Goal: Task Accomplishment & Management: Manage account settings

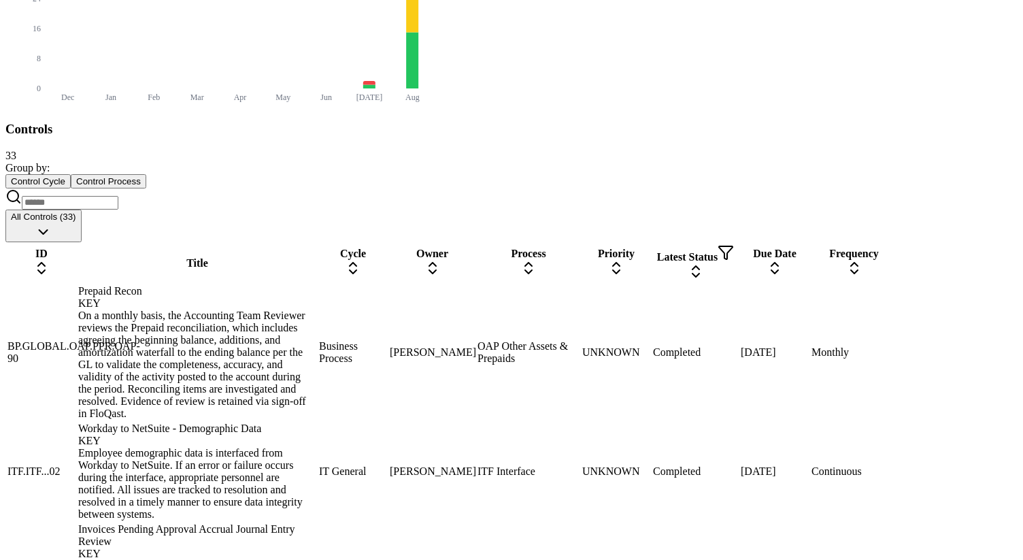
scroll to position [615, 0]
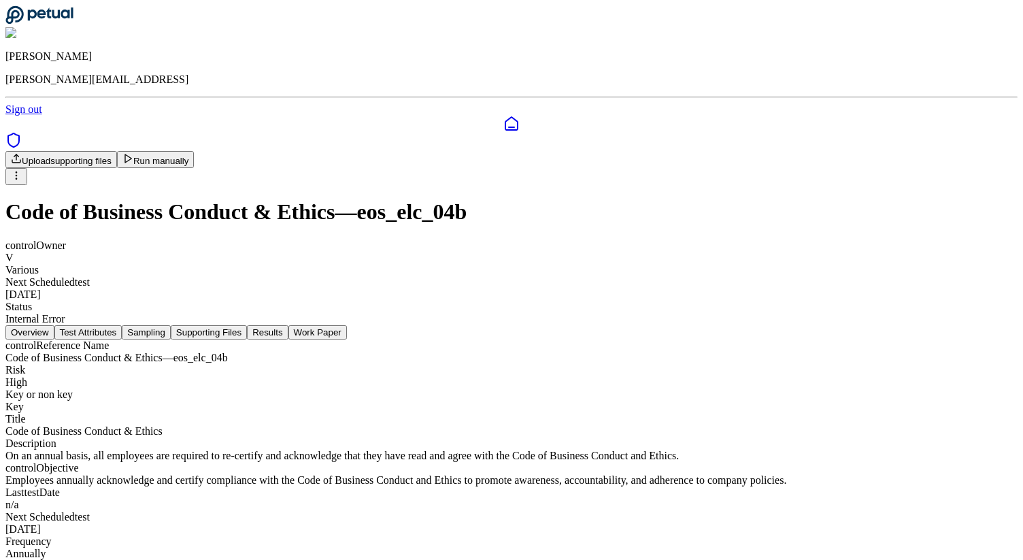
click at [288, 325] on button "Results" at bounding box center [267, 332] width 41 height 14
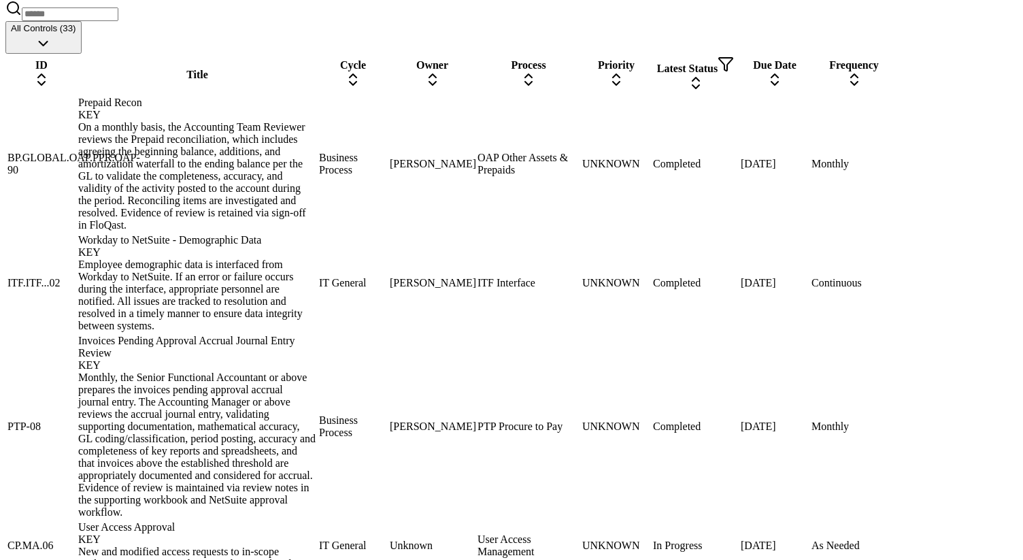
scroll to position [791, 0]
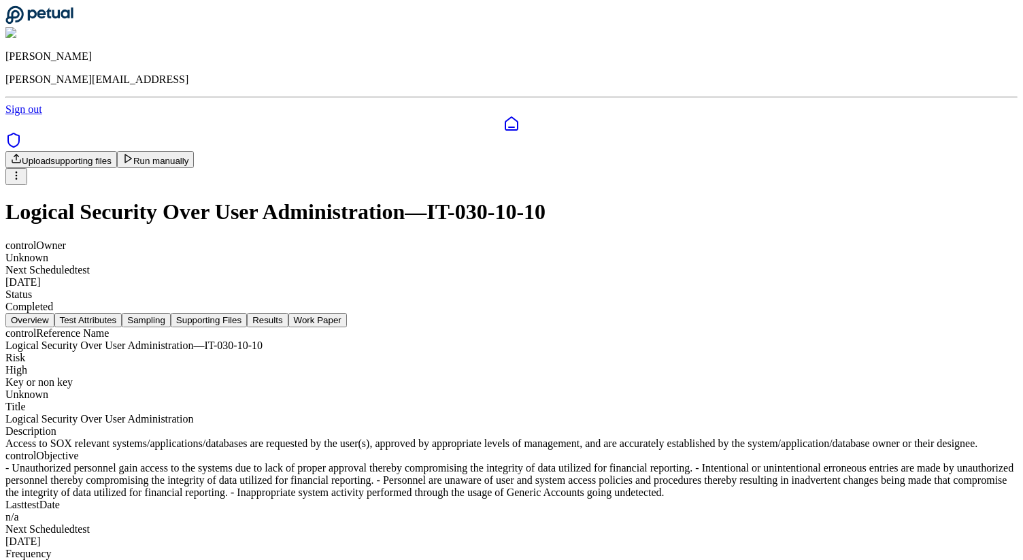
click at [288, 313] on button "Results" at bounding box center [267, 320] width 41 height 14
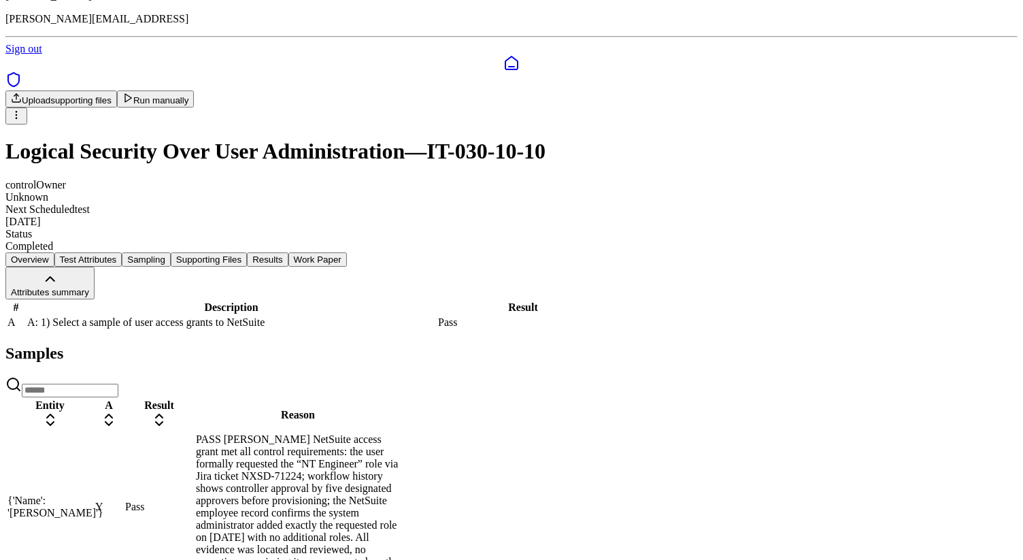
scroll to position [54, 0]
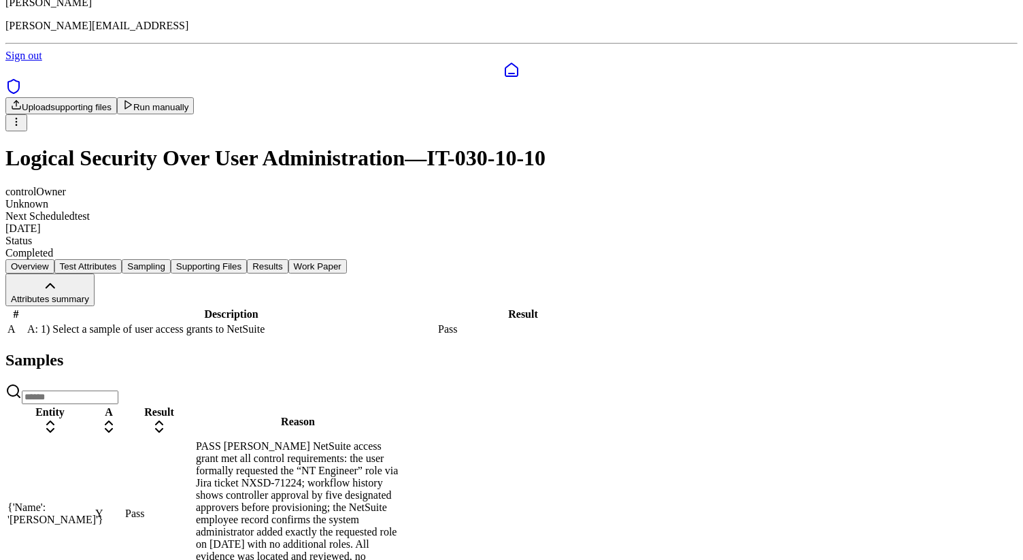
click at [54, 259] on button "Overview" at bounding box center [29, 266] width 49 height 14
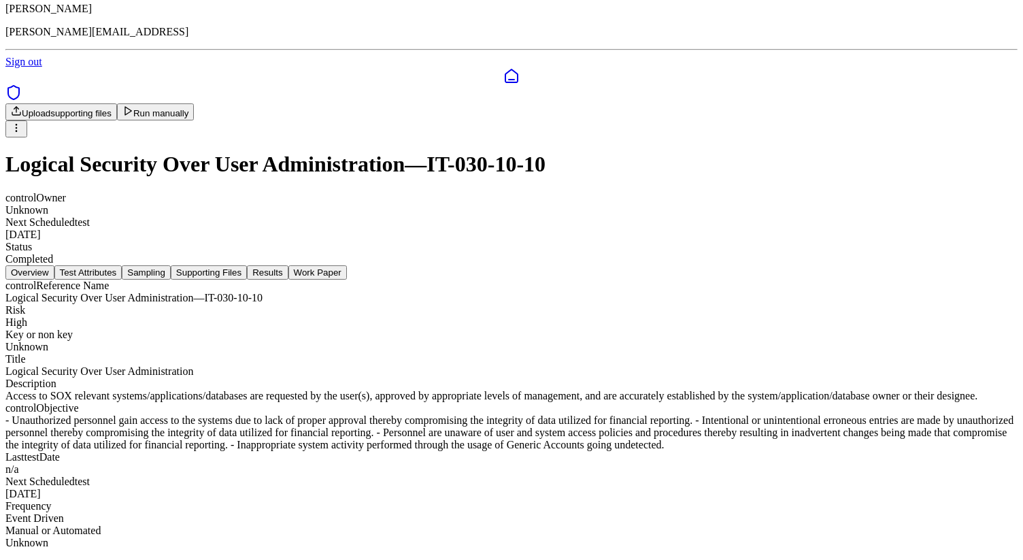
click at [122, 265] on button "Test Attributes" at bounding box center [88, 272] width 68 height 14
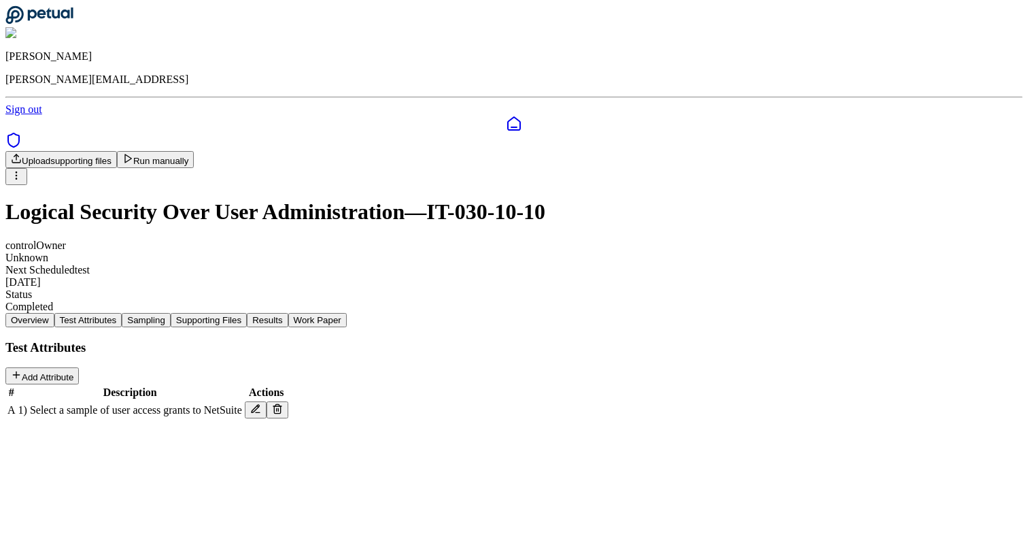
click at [54, 313] on button "Overview" at bounding box center [29, 320] width 49 height 14
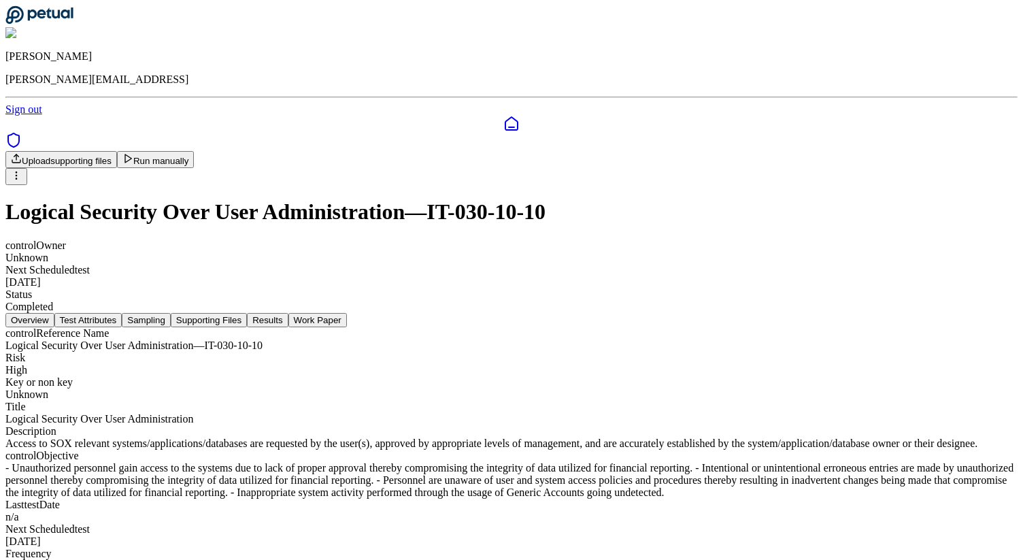
click at [122, 313] on button "Test Attributes" at bounding box center [88, 320] width 68 height 14
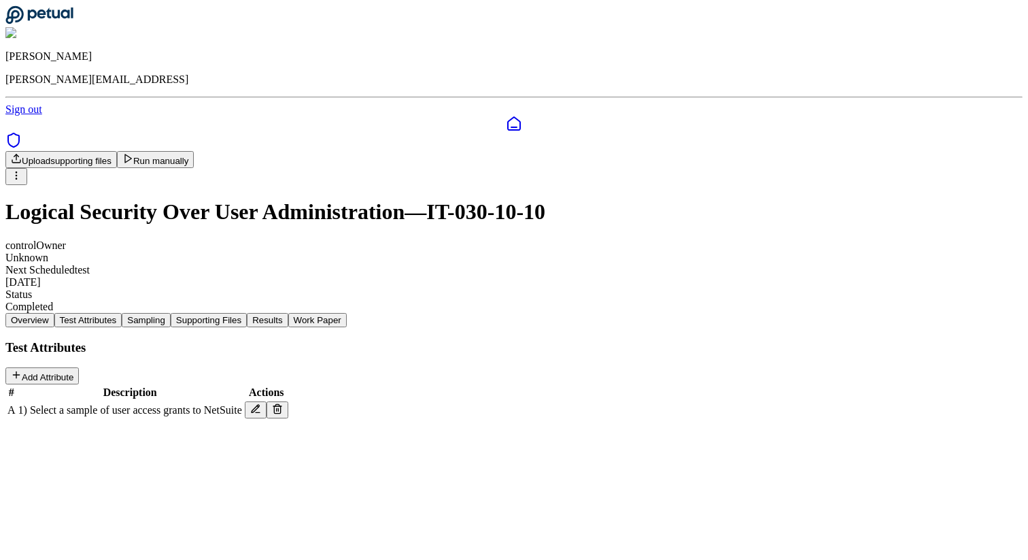
click at [171, 313] on button "Sampling" at bounding box center [146, 320] width 49 height 14
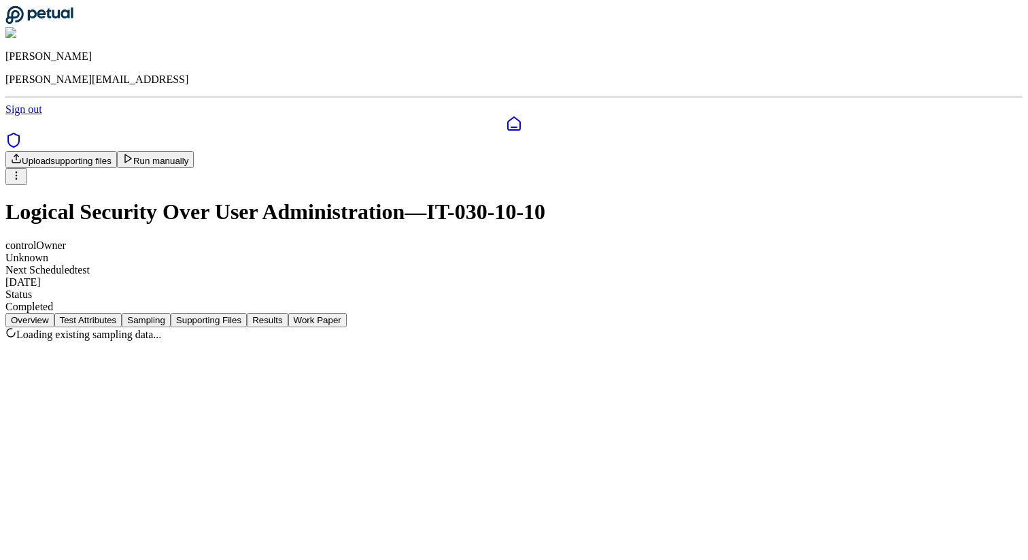
click at [247, 313] on button "Supporting Files" at bounding box center [209, 320] width 76 height 14
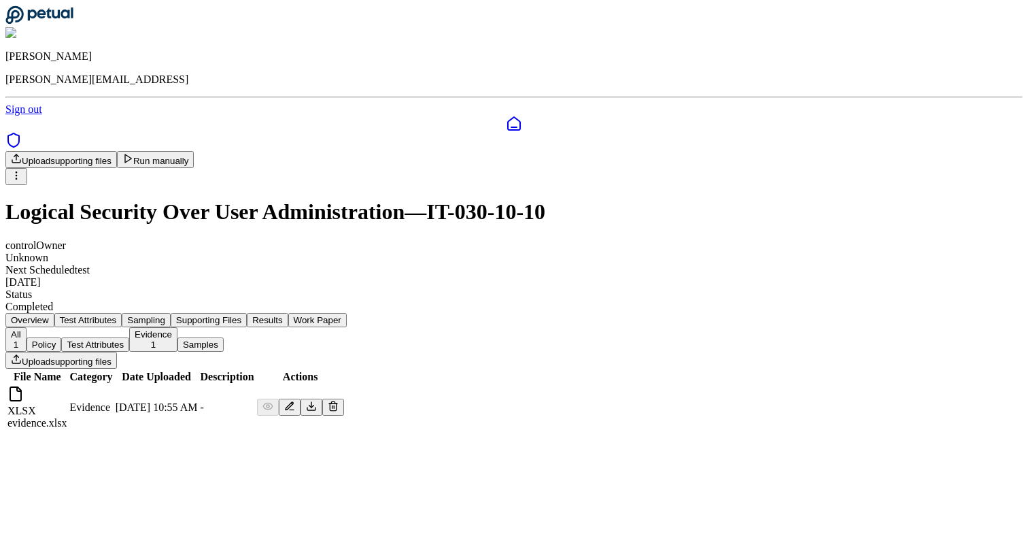
click at [288, 313] on button "Results" at bounding box center [267, 320] width 41 height 14
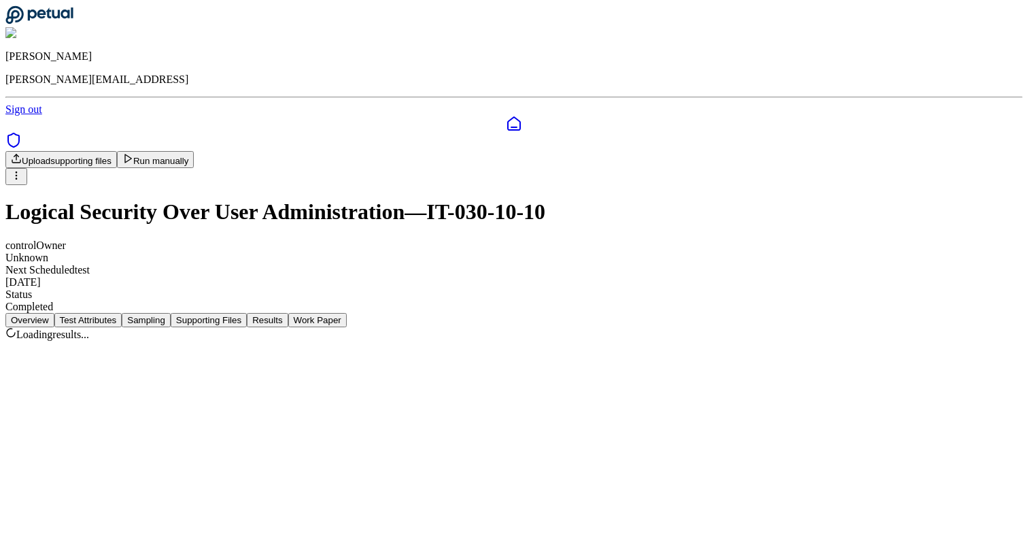
click at [288, 313] on button "Results" at bounding box center [267, 320] width 41 height 14
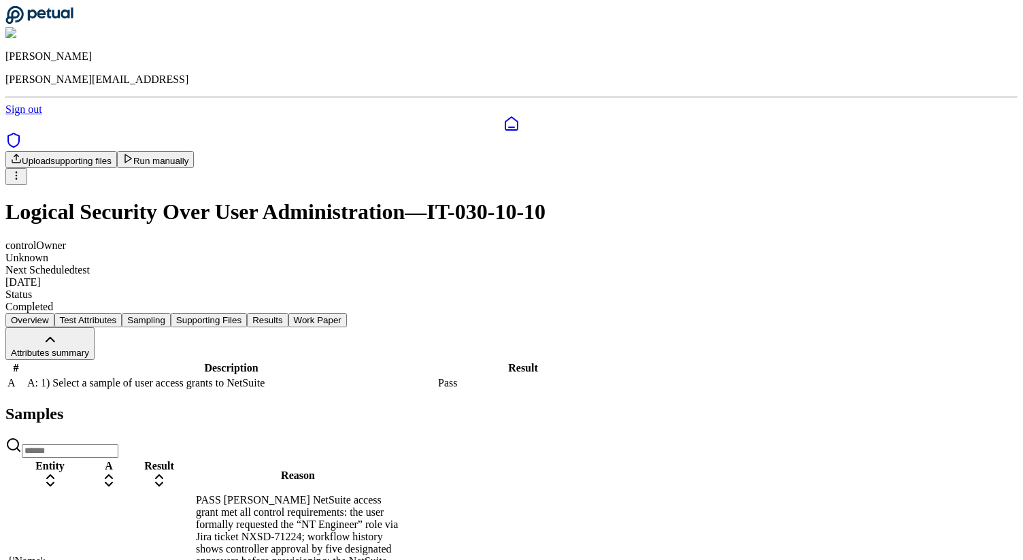
click at [247, 313] on button "Supporting Files" at bounding box center [209, 320] width 76 height 14
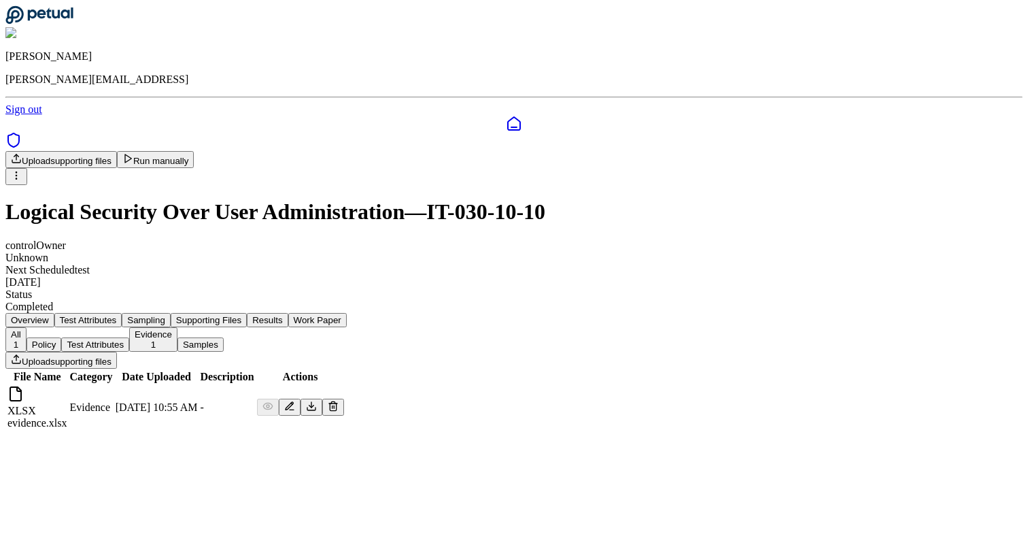
click at [574, 313] on nav "Overview Test Attributes Sampling Supporting Files Results Work Paper" at bounding box center [513, 320] width 1017 height 14
click at [288, 313] on button "Results" at bounding box center [267, 320] width 41 height 14
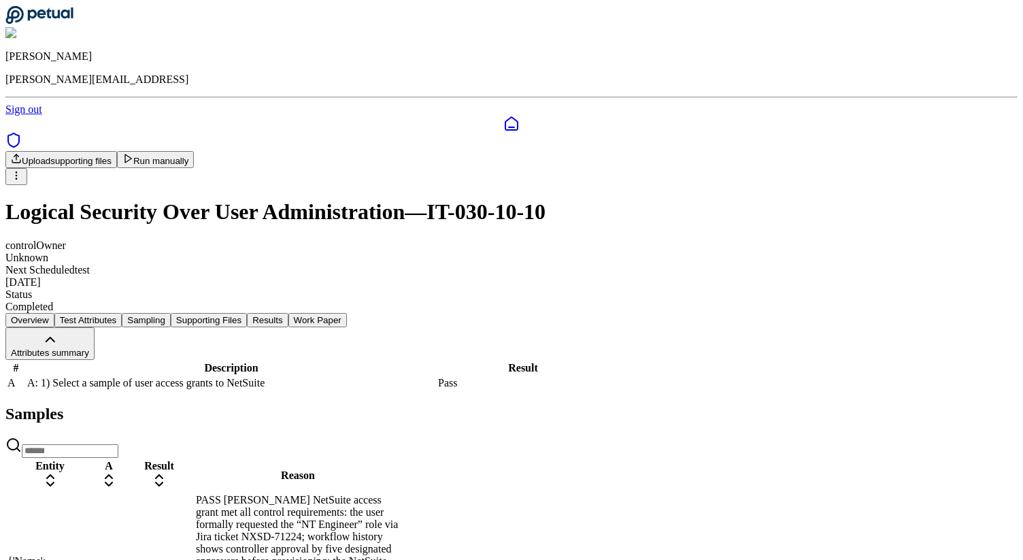
click at [347, 313] on button "Work Paper" at bounding box center [317, 320] width 58 height 14
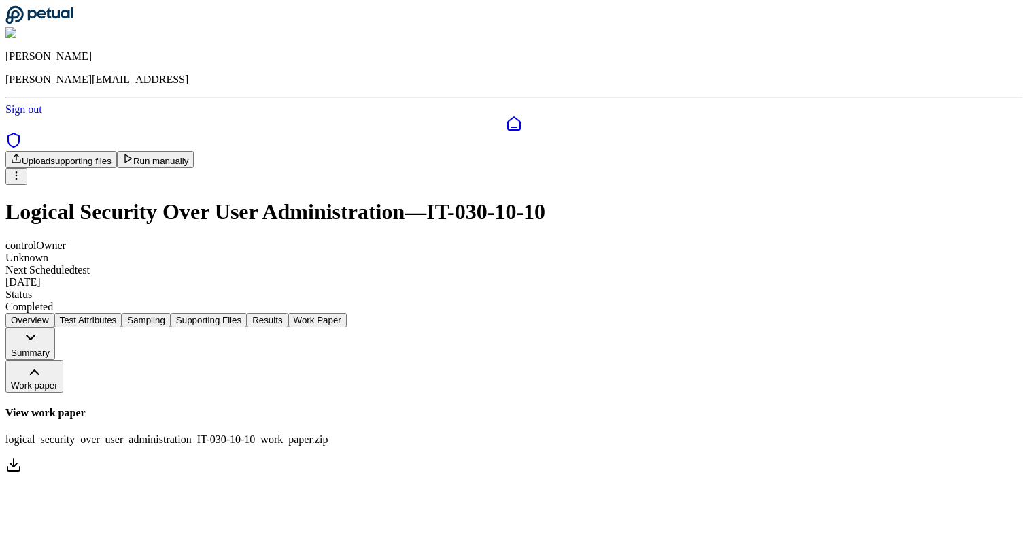
click at [288, 313] on button "Results" at bounding box center [267, 320] width 41 height 14
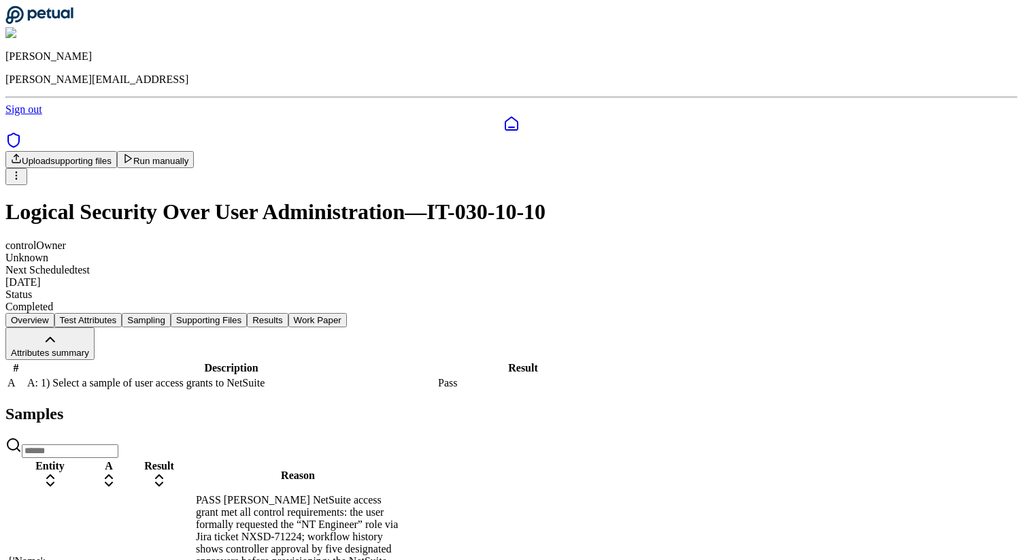
click at [347, 313] on button "Work Paper" at bounding box center [317, 320] width 58 height 14
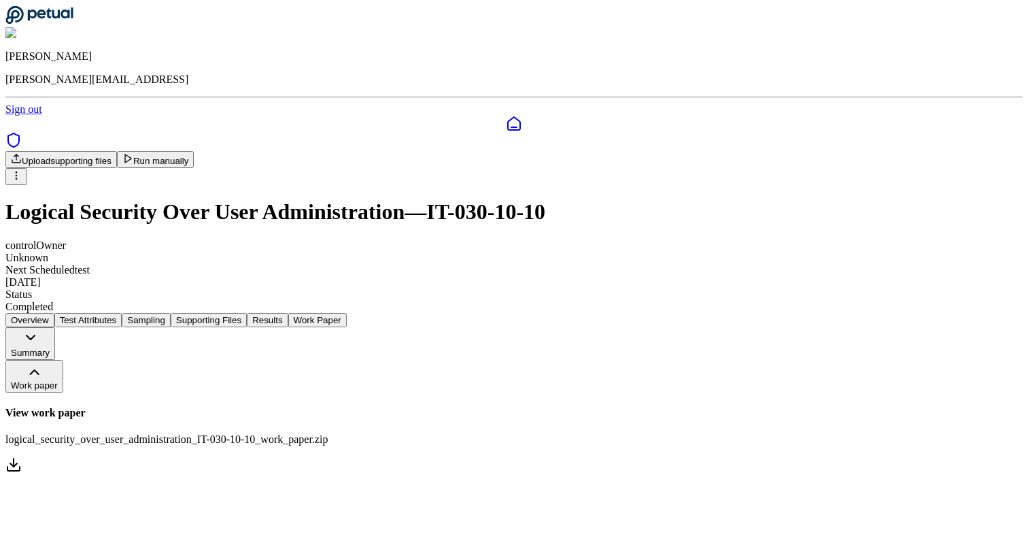
click at [63, 360] on button "Work paper" at bounding box center [34, 376] width 58 height 33
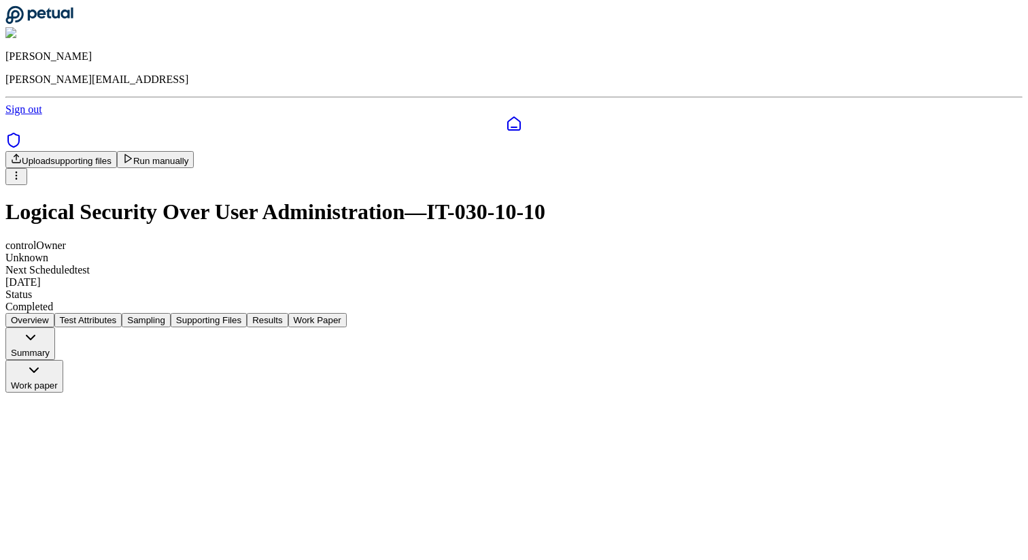
click at [63, 360] on button "Work paper" at bounding box center [34, 376] width 58 height 33
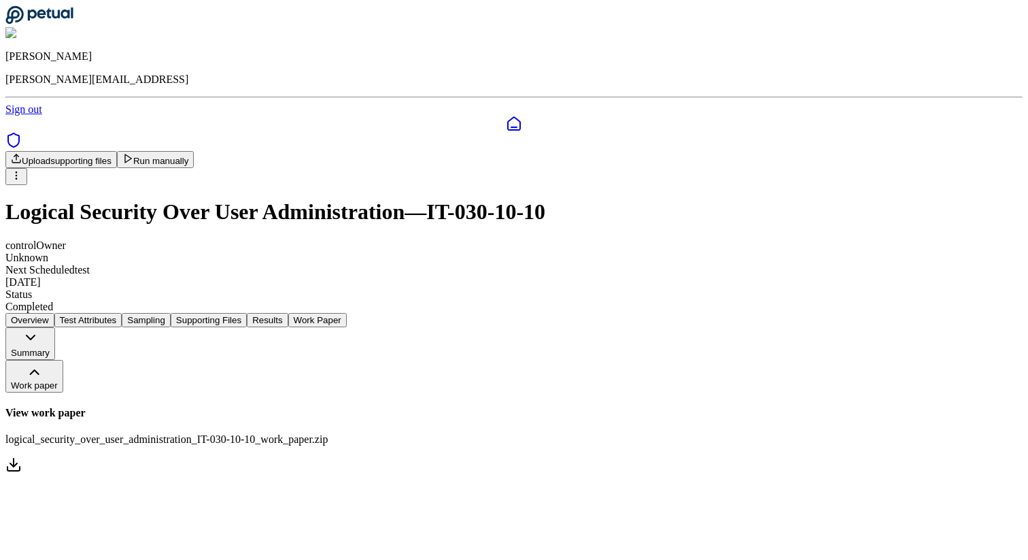
click at [288, 313] on button "Results" at bounding box center [267, 320] width 41 height 14
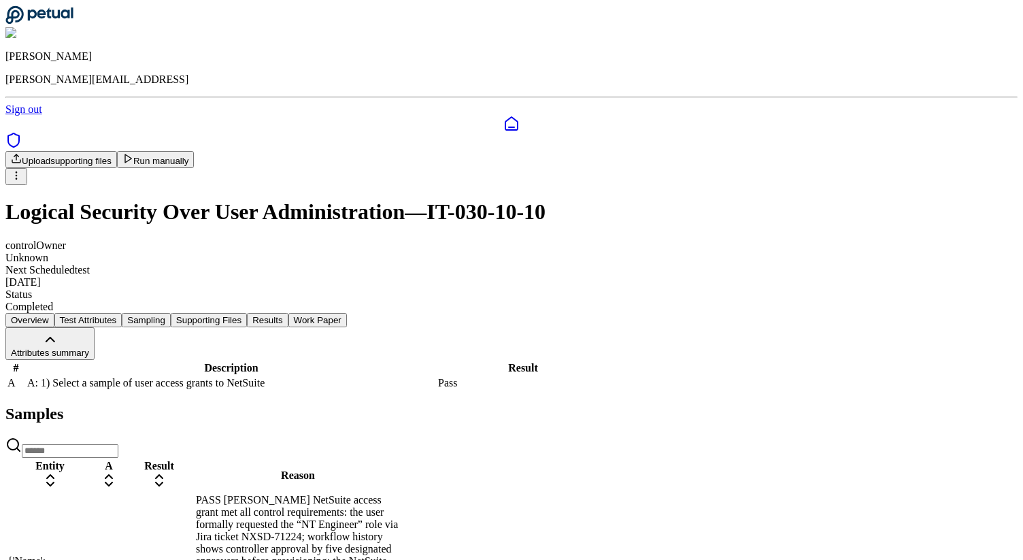
click at [95, 327] on button "Attributes summary" at bounding box center [49, 343] width 89 height 33
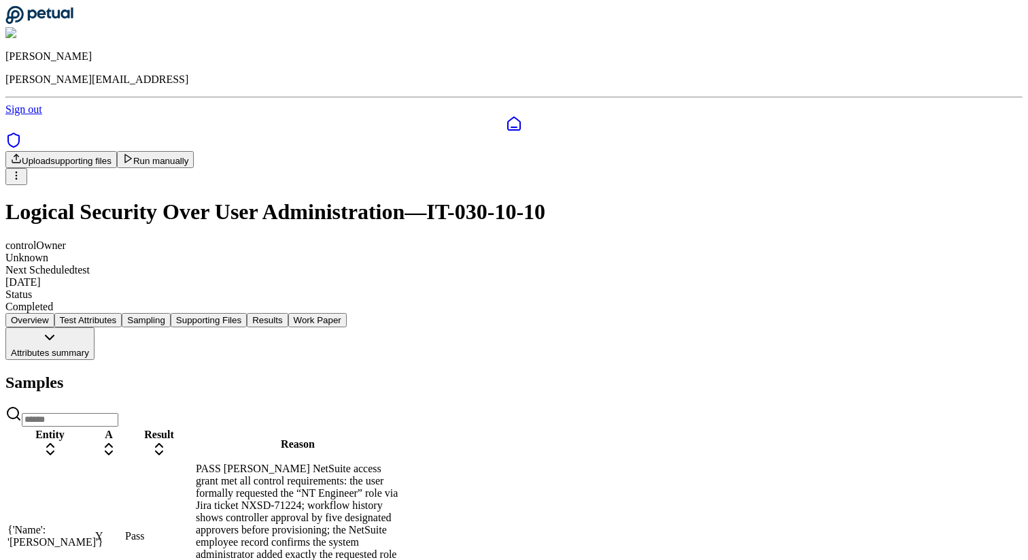
click at [95, 327] on button "Attributes summary" at bounding box center [49, 343] width 89 height 33
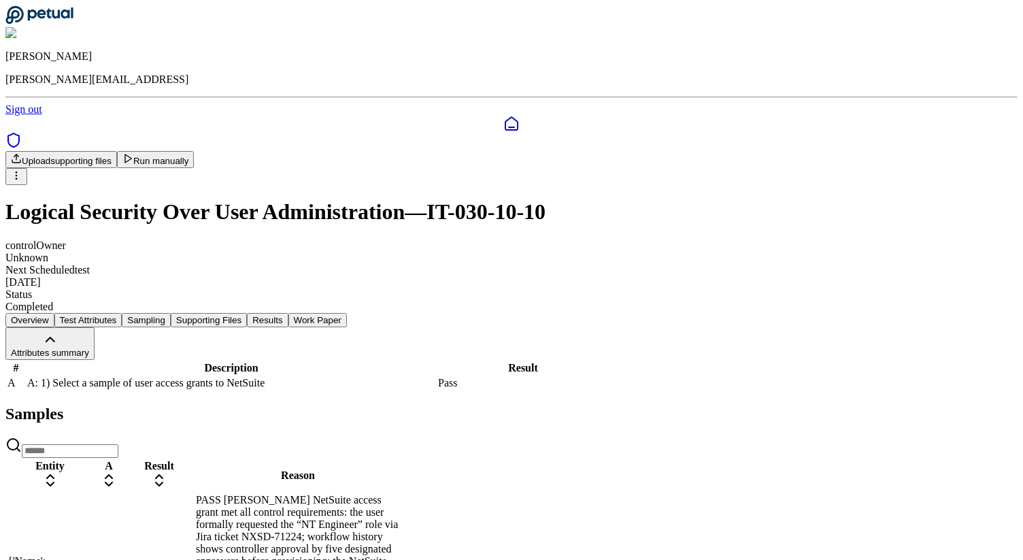
click at [485, 313] on nav "Overview Test Attributes Sampling Supporting Files Results Work Paper" at bounding box center [511, 320] width 1012 height 14
click at [247, 313] on button "Supporting Files" at bounding box center [209, 320] width 76 height 14
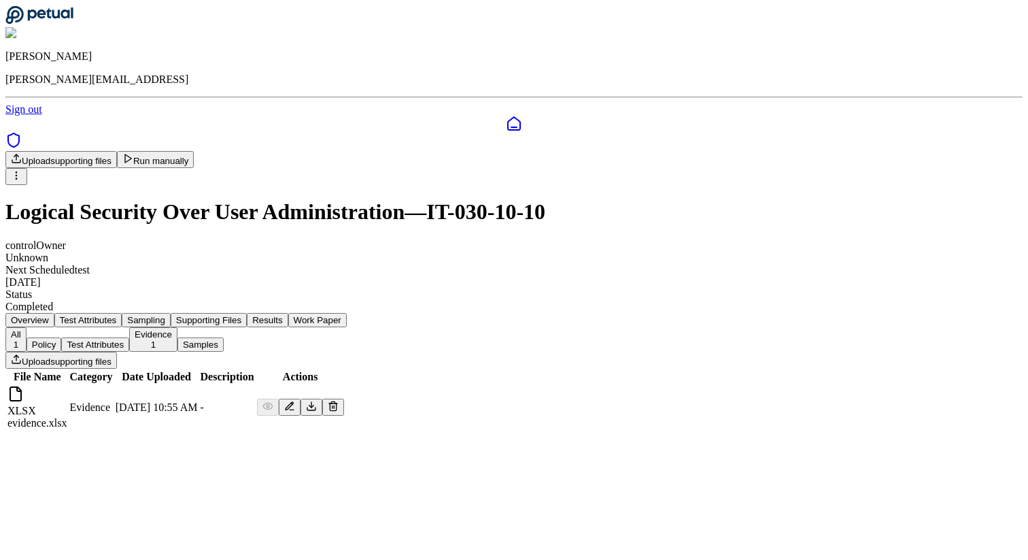
click at [171, 313] on button "Sampling" at bounding box center [146, 320] width 49 height 14
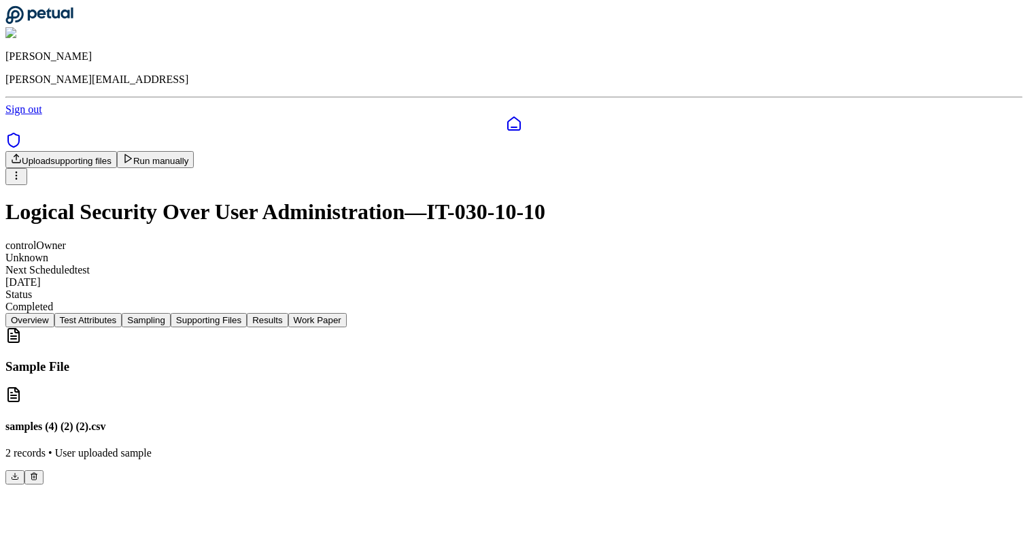
click at [247, 313] on button "Supporting Files" at bounding box center [209, 320] width 76 height 14
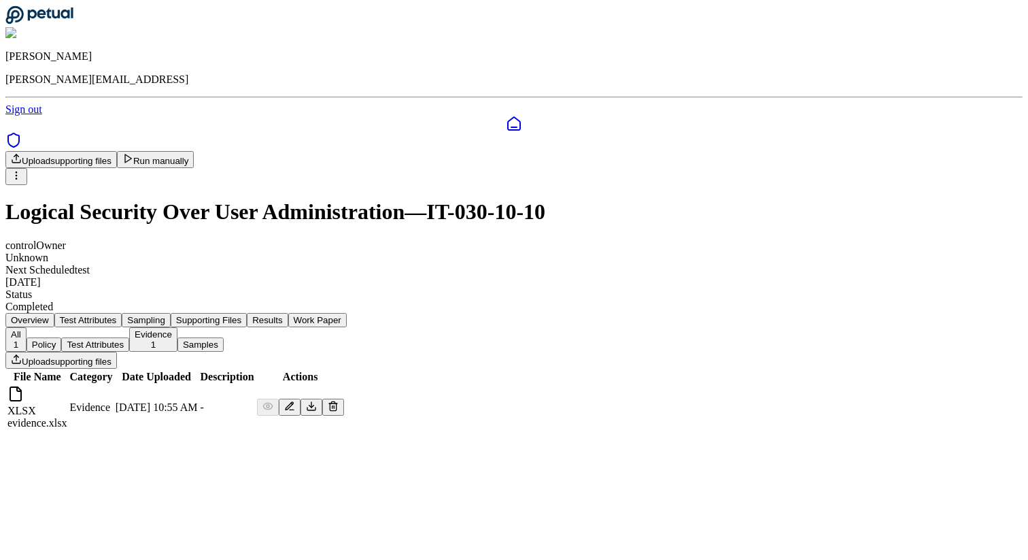
click at [171, 313] on button "Sampling" at bounding box center [146, 320] width 49 height 14
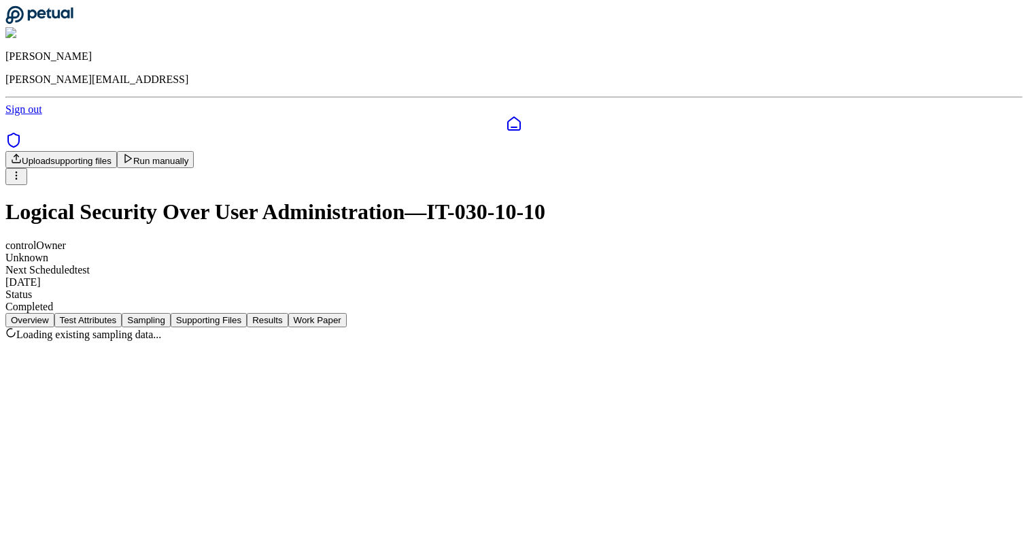
click at [122, 313] on button "Test Attributes" at bounding box center [88, 320] width 68 height 14
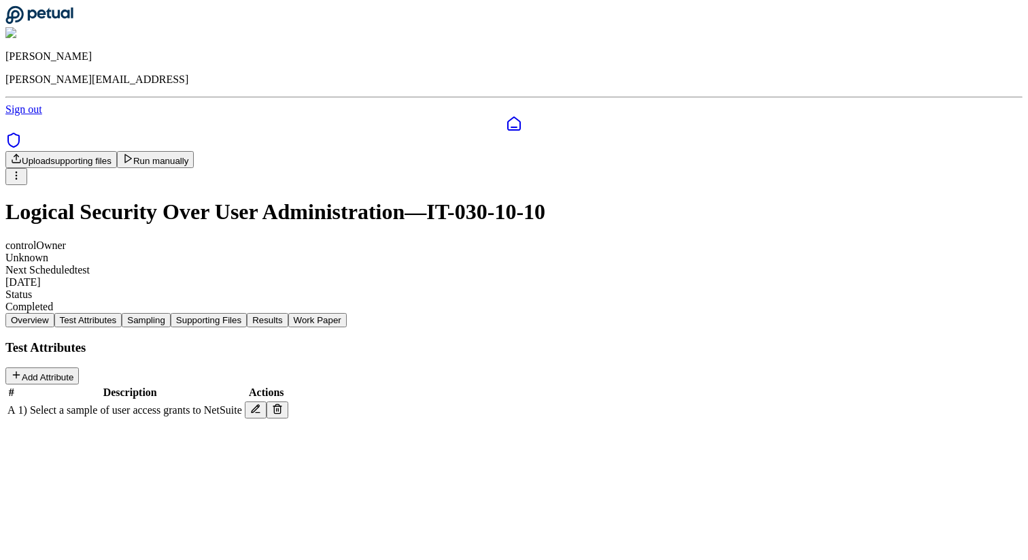
click at [171, 313] on button "Sampling" at bounding box center [146, 320] width 49 height 14
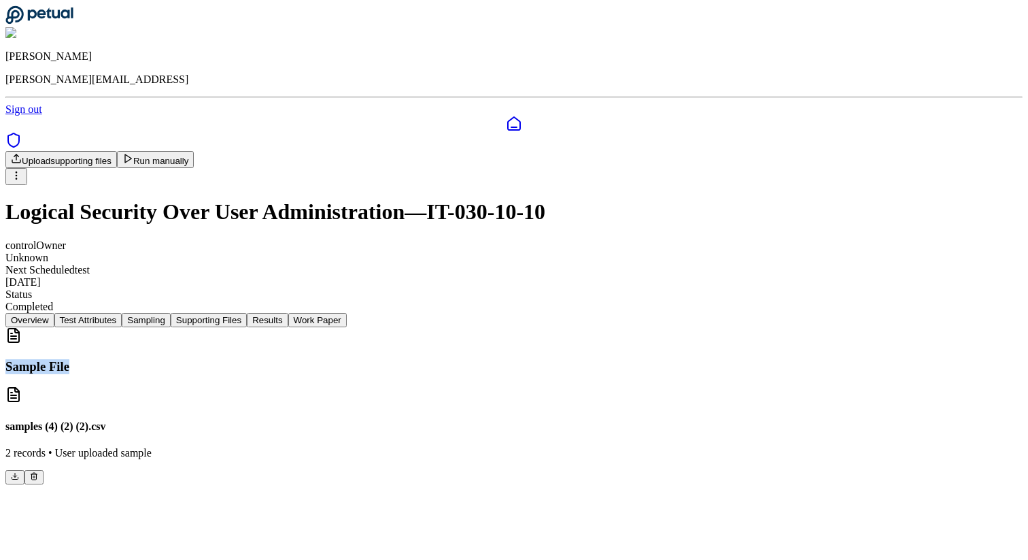
drag, startPoint x: 211, startPoint y: 273, endPoint x: 310, endPoint y: 273, distance: 99.3
click at [310, 327] on div "Sample File" at bounding box center [513, 350] width 1017 height 47
copy h3 "Sample File"
click at [54, 313] on button "Overview" at bounding box center [29, 320] width 49 height 14
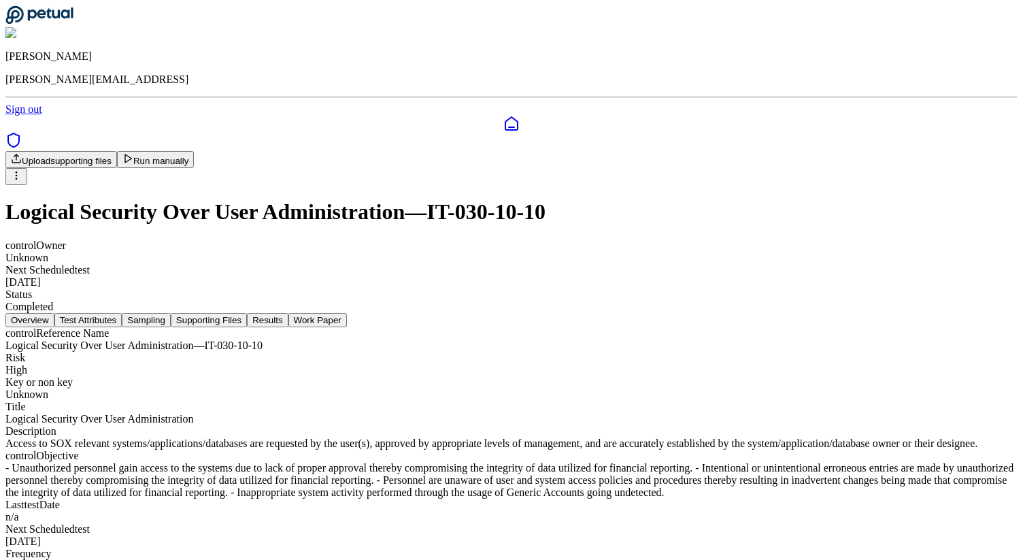
click at [122, 313] on button "Test Attributes" at bounding box center [88, 320] width 68 height 14
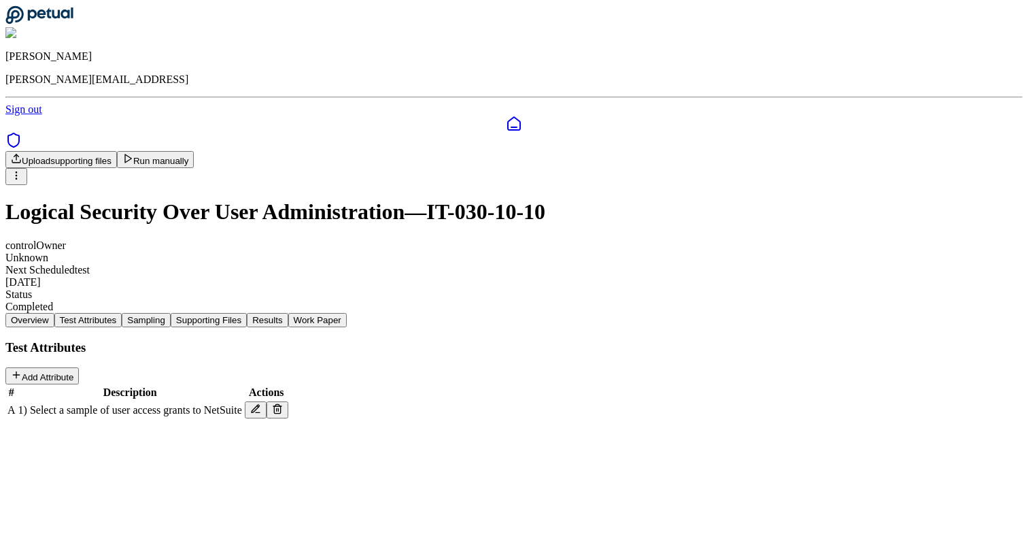
click at [171, 313] on button "Sampling" at bounding box center [146, 320] width 49 height 14
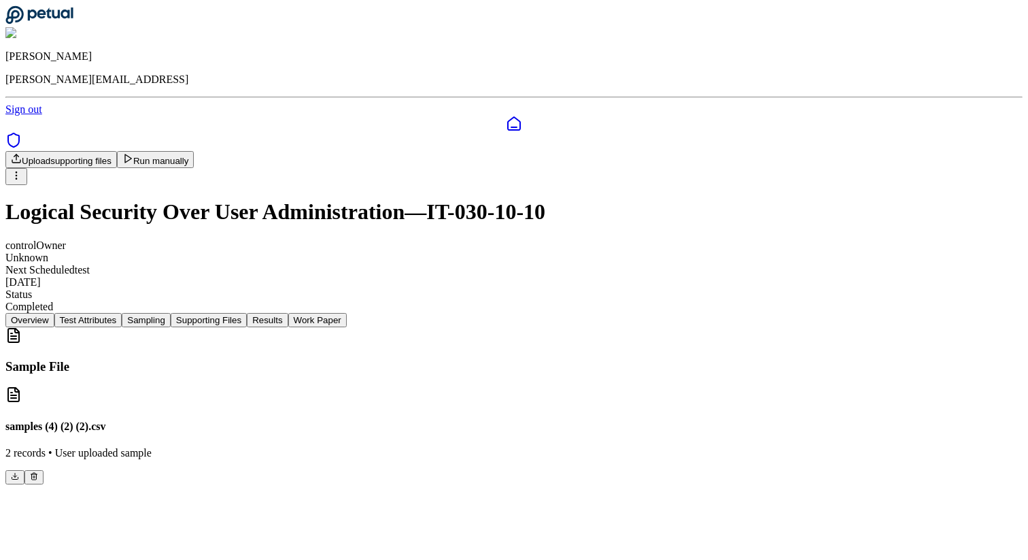
click at [54, 313] on button "Overview" at bounding box center [29, 320] width 49 height 14
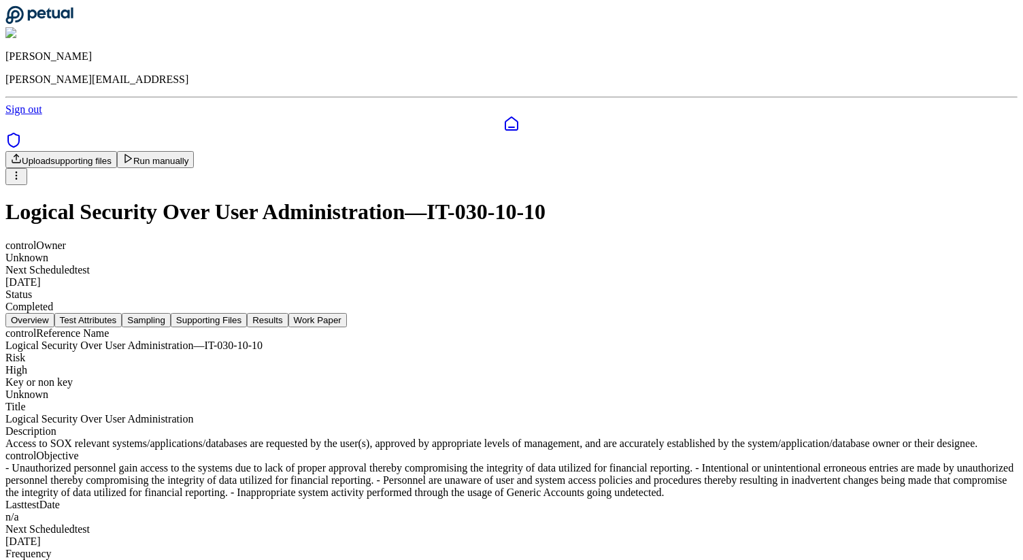
click at [122, 313] on button "Test Attributes" at bounding box center [88, 320] width 68 height 14
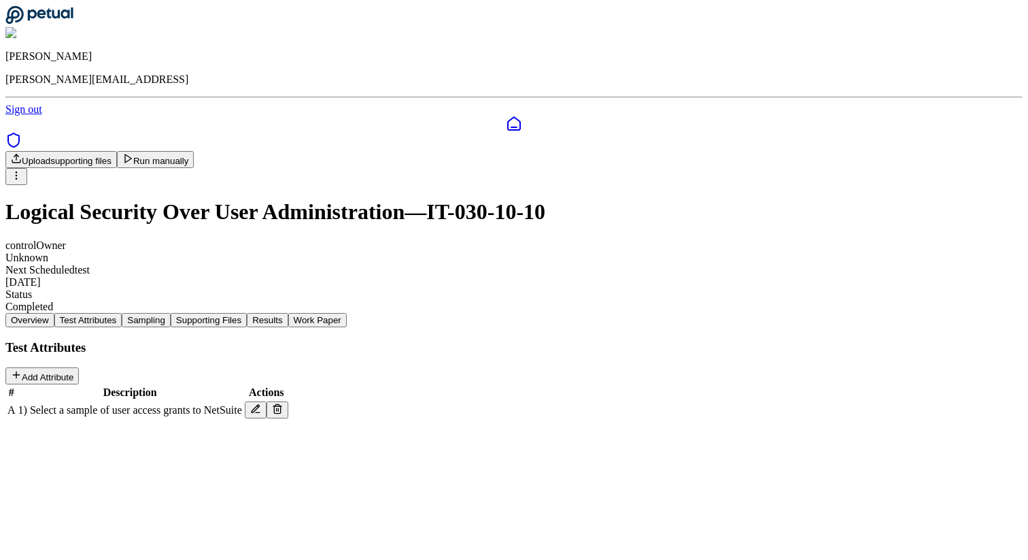
click at [171, 313] on button "Sampling" at bounding box center [146, 320] width 49 height 14
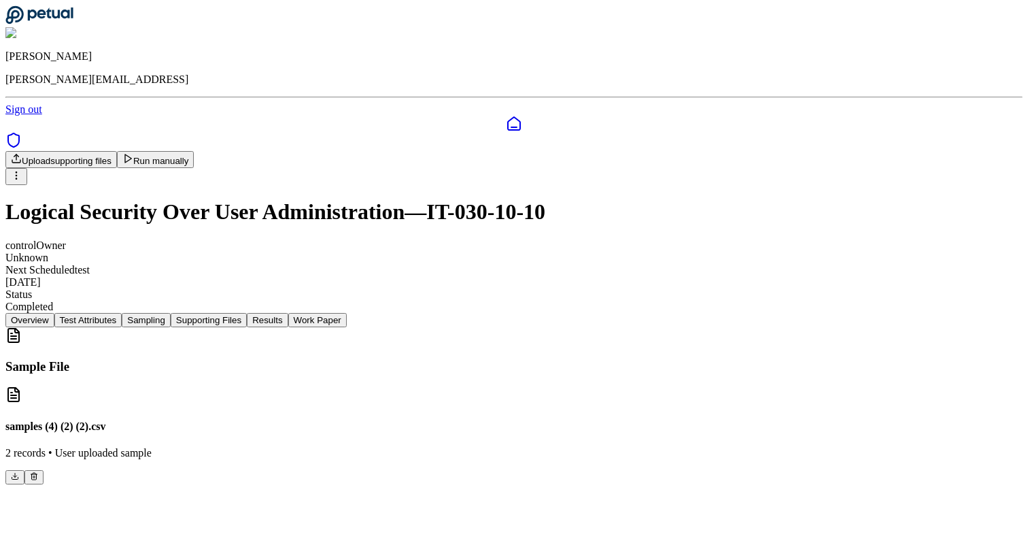
click at [38, 472] on icon at bounding box center [34, 476] width 8 height 8
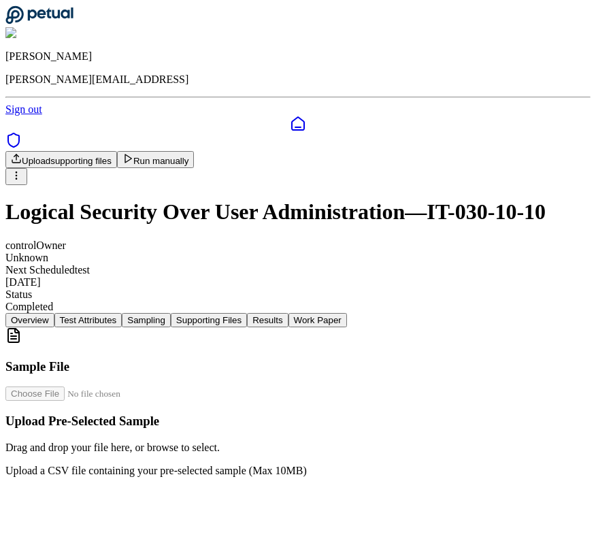
click at [564, 75] on html "James Lee james@petual.ai Sign out Upload supporting files Run manually Logical…" at bounding box center [298, 244] width 596 height 488
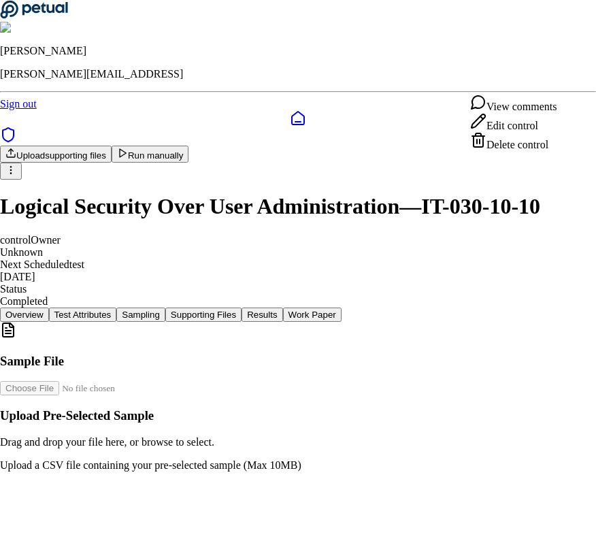
click at [522, 151] on div "Delete control" at bounding box center [513, 141] width 86 height 19
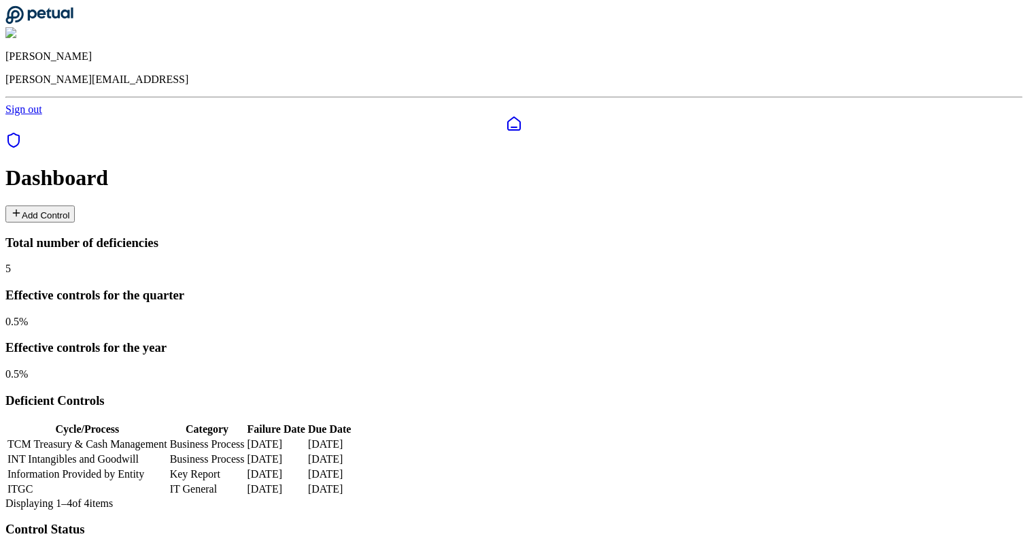
click at [75, 205] on button "Add Control" at bounding box center [39, 213] width 69 height 17
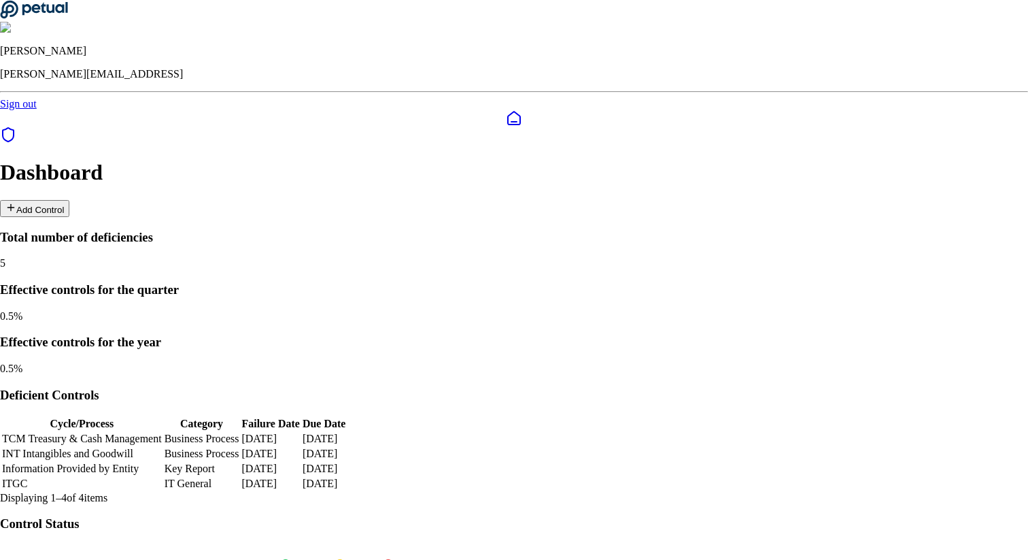
type input "**********"
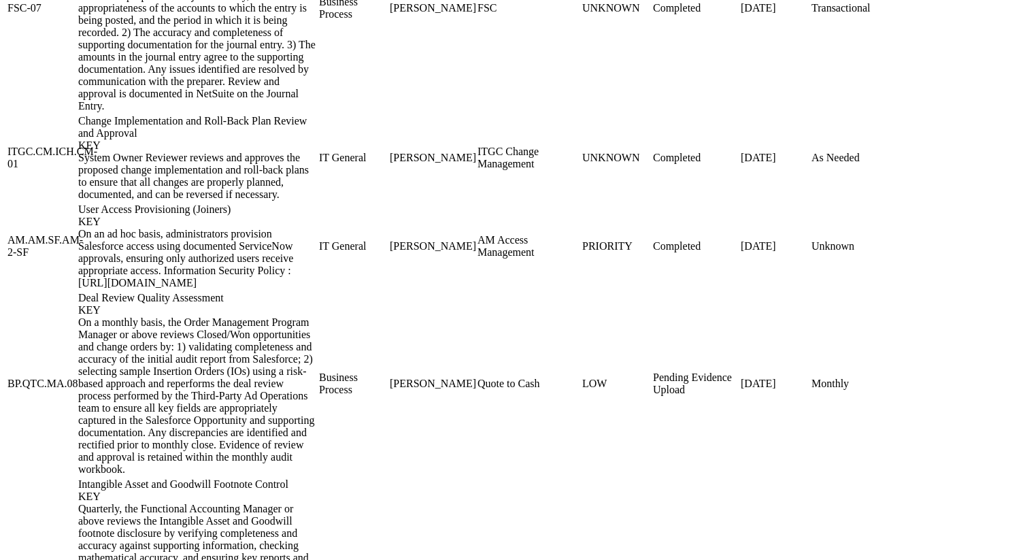
scroll to position [2057, 0]
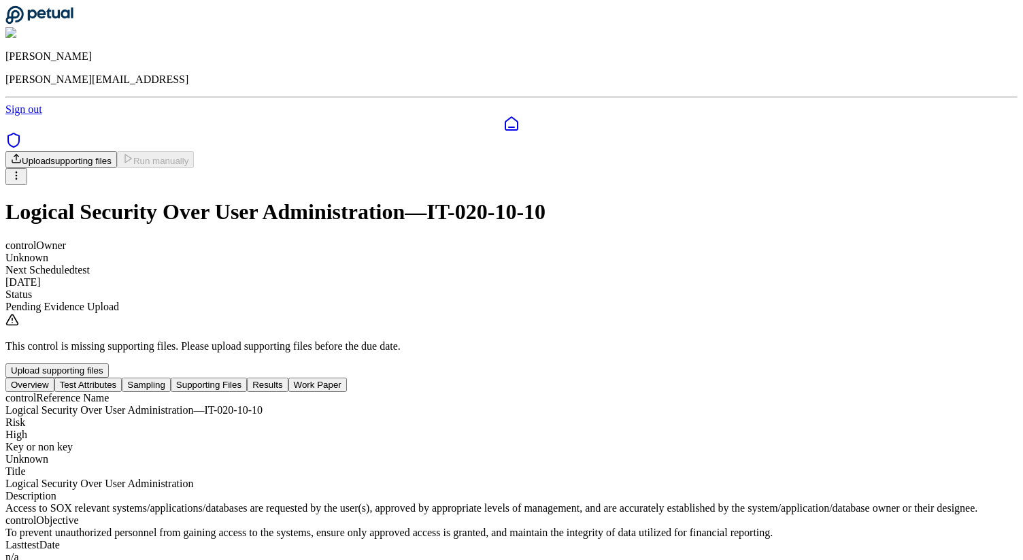
click at [122, 377] on button "Test Attributes" at bounding box center [88, 384] width 68 height 14
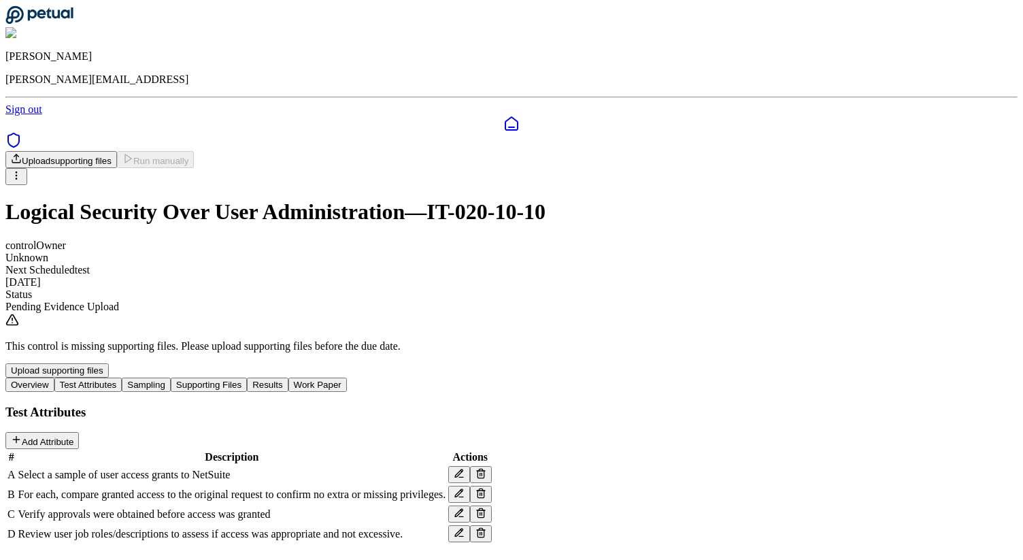
scroll to position [72, 0]
click at [171, 377] on button "Sampling" at bounding box center [146, 384] width 49 height 14
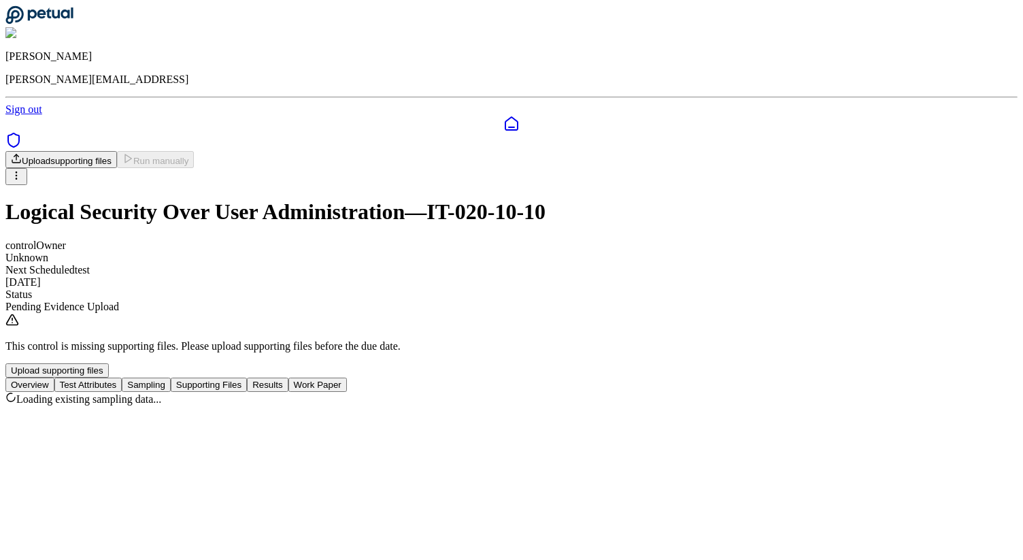
scroll to position [0, 0]
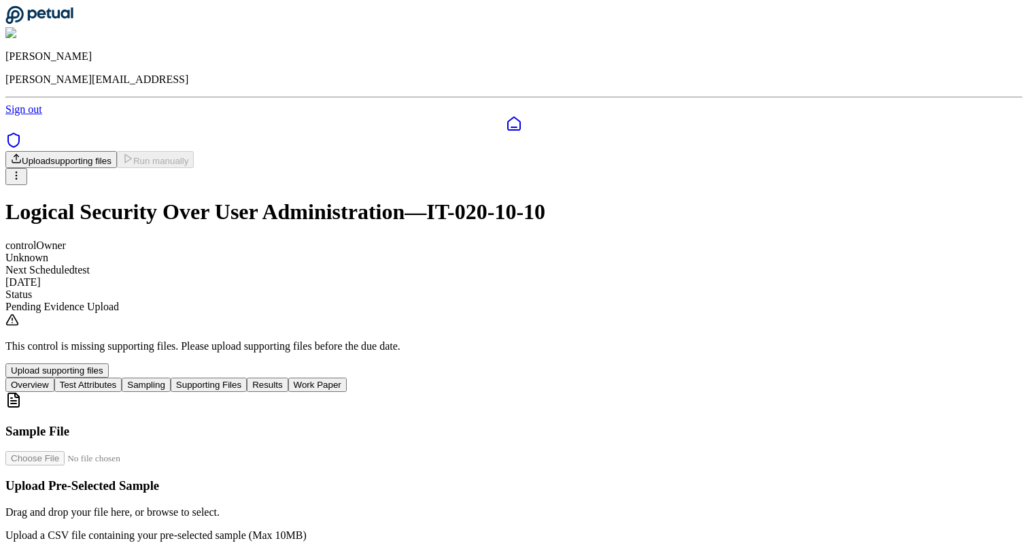
click at [160, 451] on input "file" at bounding box center [82, 458] width 154 height 14
type input "**********"
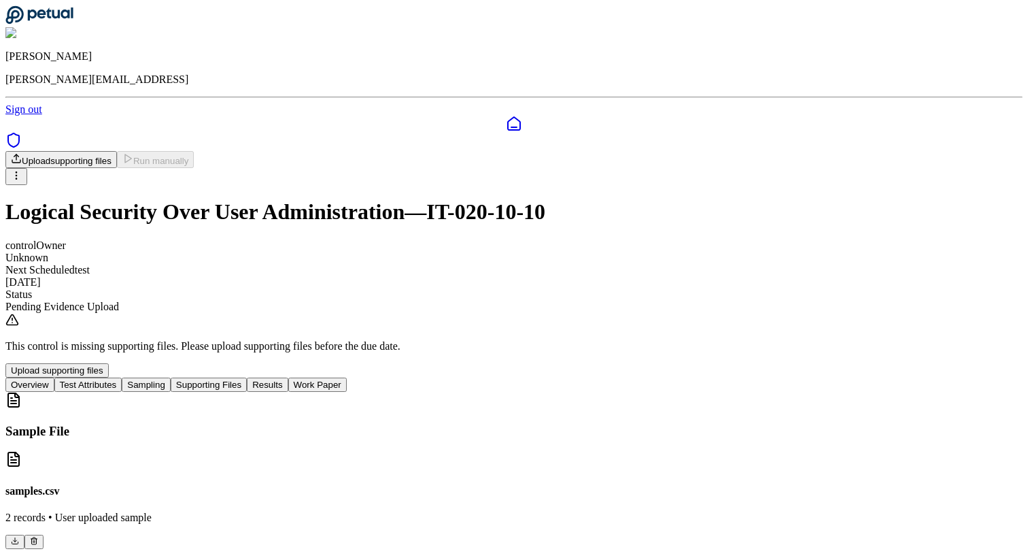
click at [288, 377] on button "Results" at bounding box center [267, 384] width 41 height 14
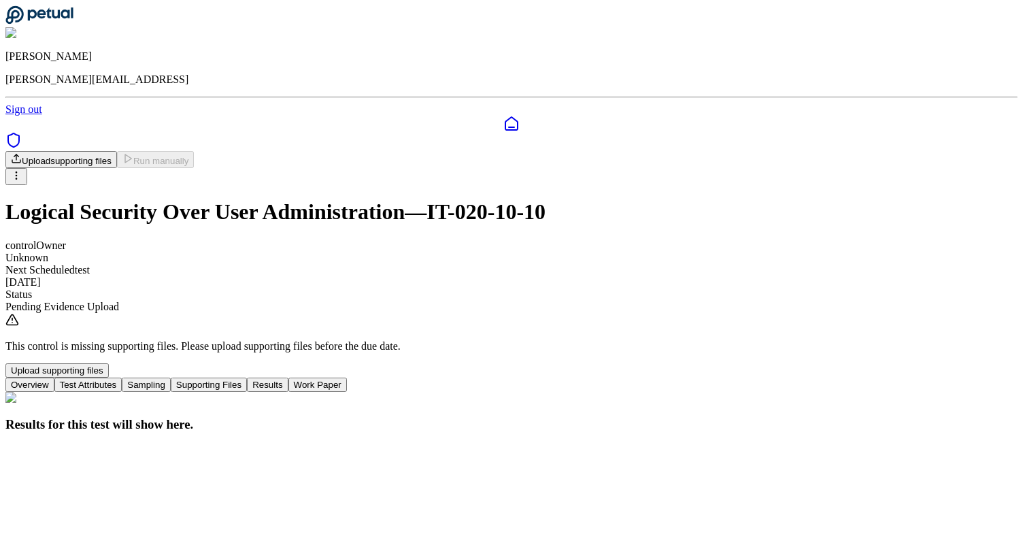
scroll to position [21, 0]
click at [122, 377] on button "Test Attributes" at bounding box center [88, 384] width 68 height 14
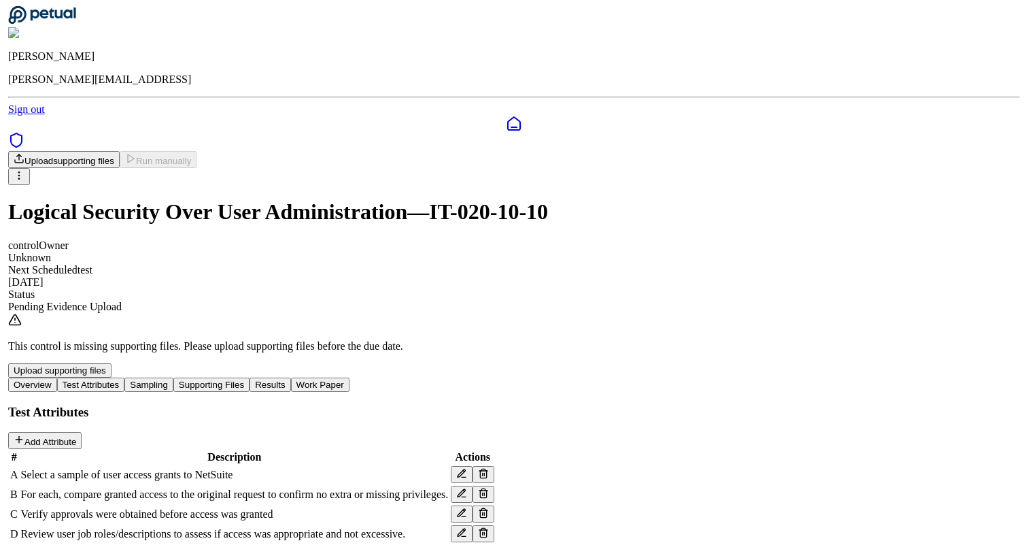
scroll to position [72, 0]
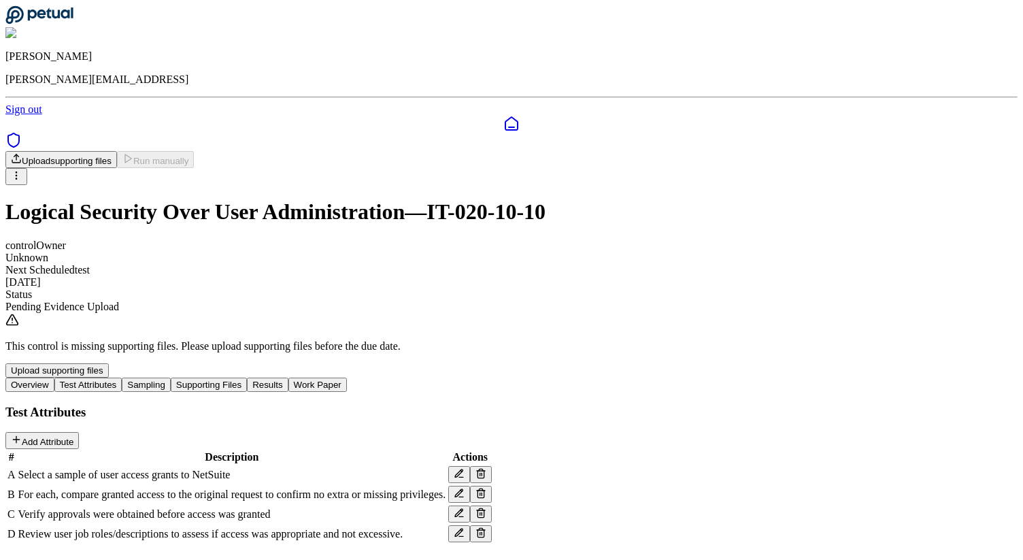
click at [486, 468] on icon at bounding box center [480, 473] width 11 height 11
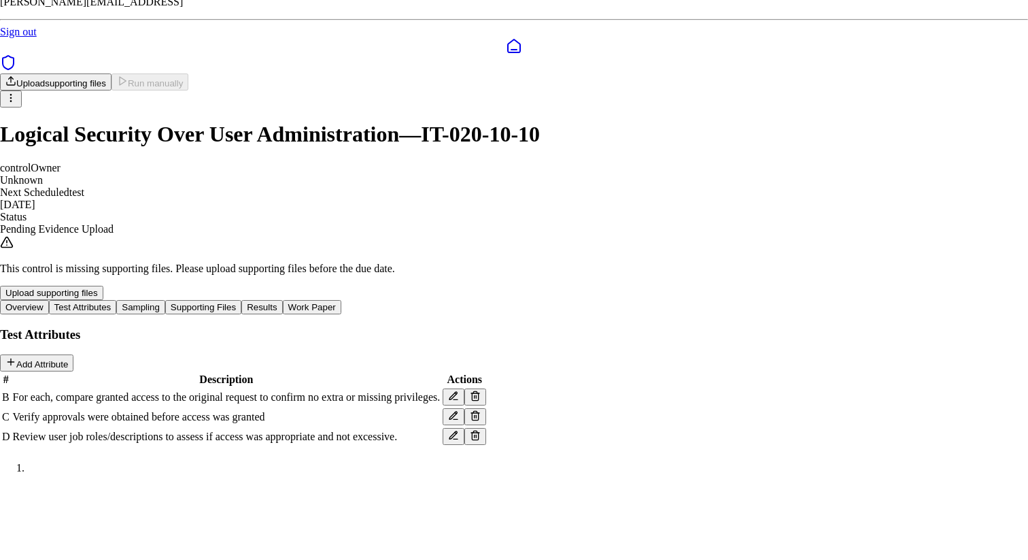
scroll to position [25, 0]
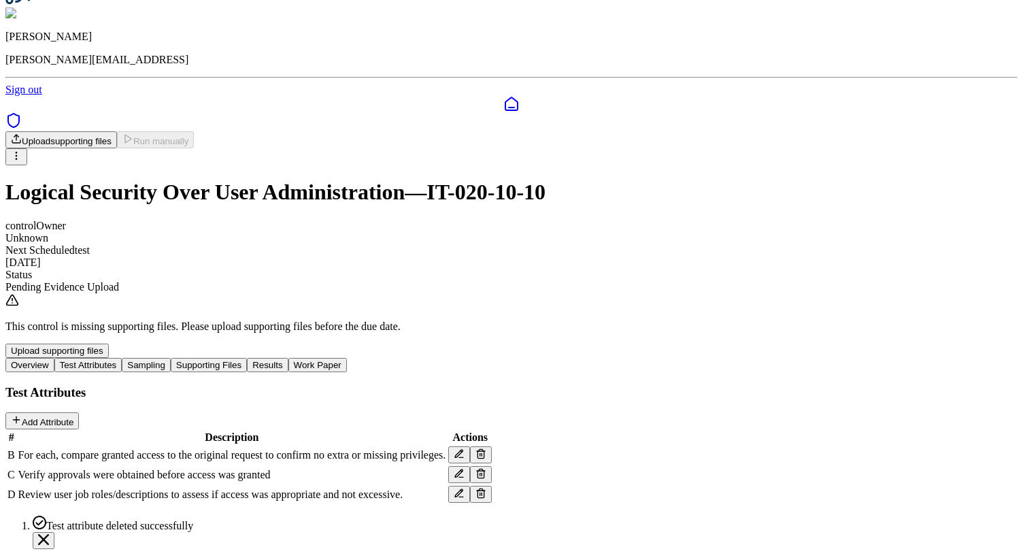
click at [485, 451] on icon at bounding box center [481, 451] width 8 height 0
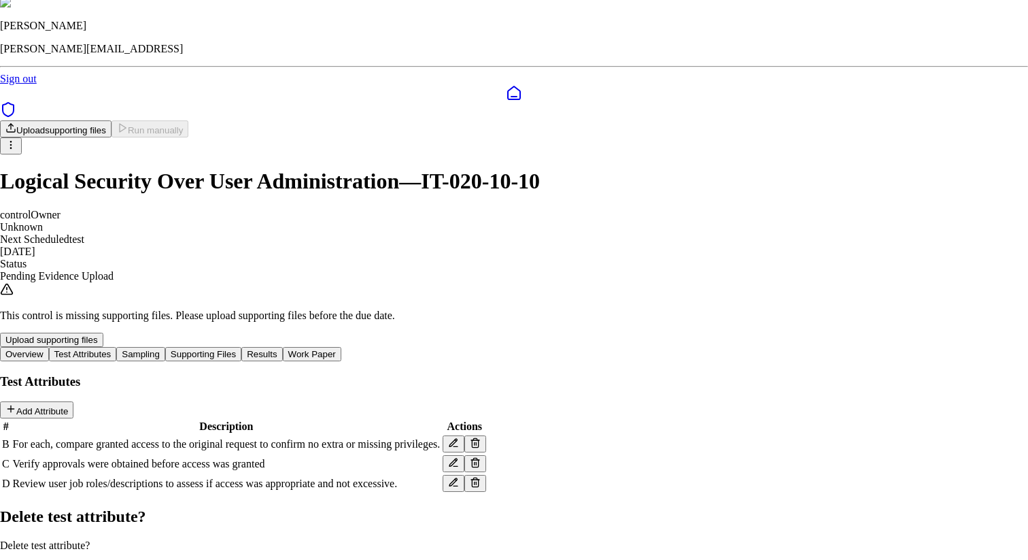
click at [651, 507] on div "Delete test attribute? Delete test attribute?" at bounding box center [514, 546] width 1028 height 78
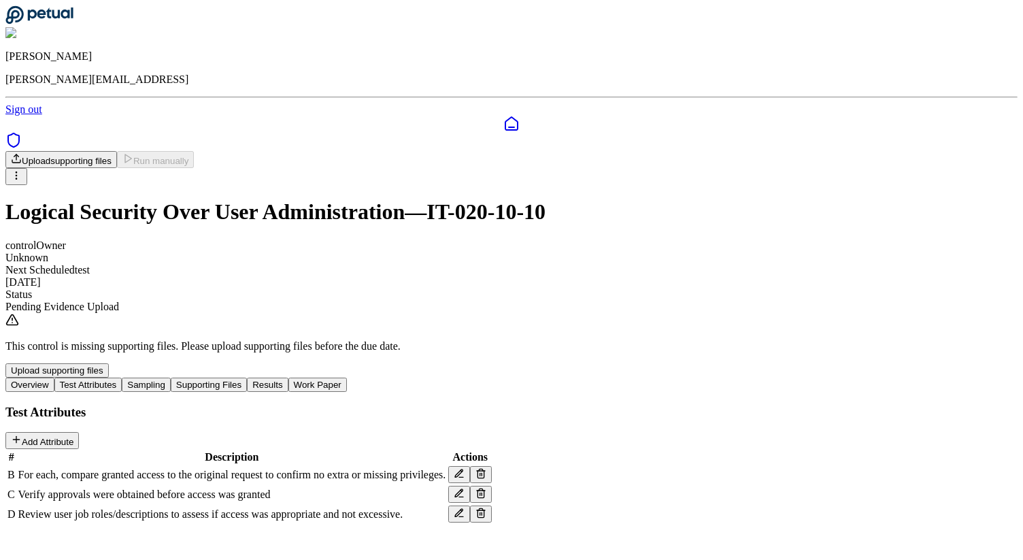
click at [484, 490] on icon at bounding box center [481, 493] width 6 height 7
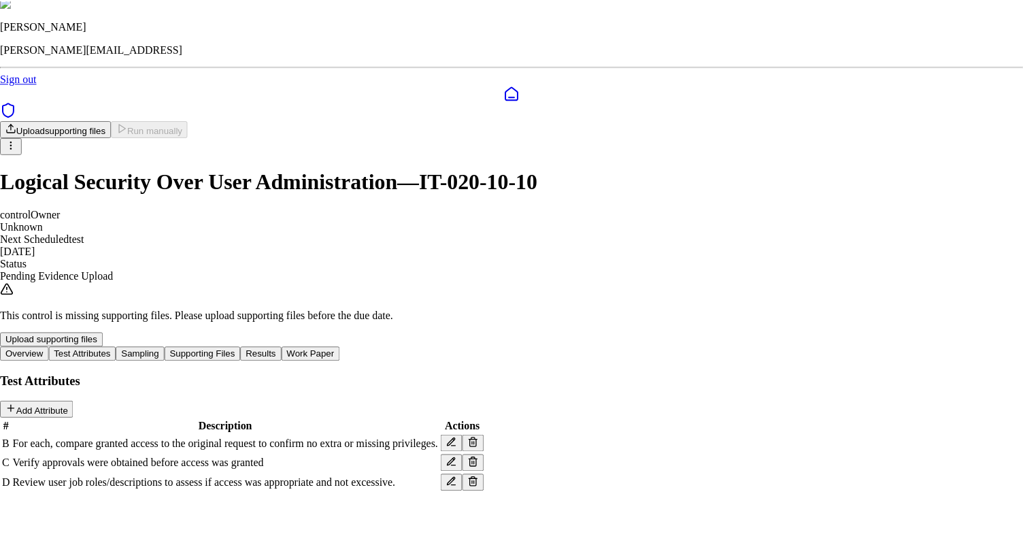
scroll to position [0, 0]
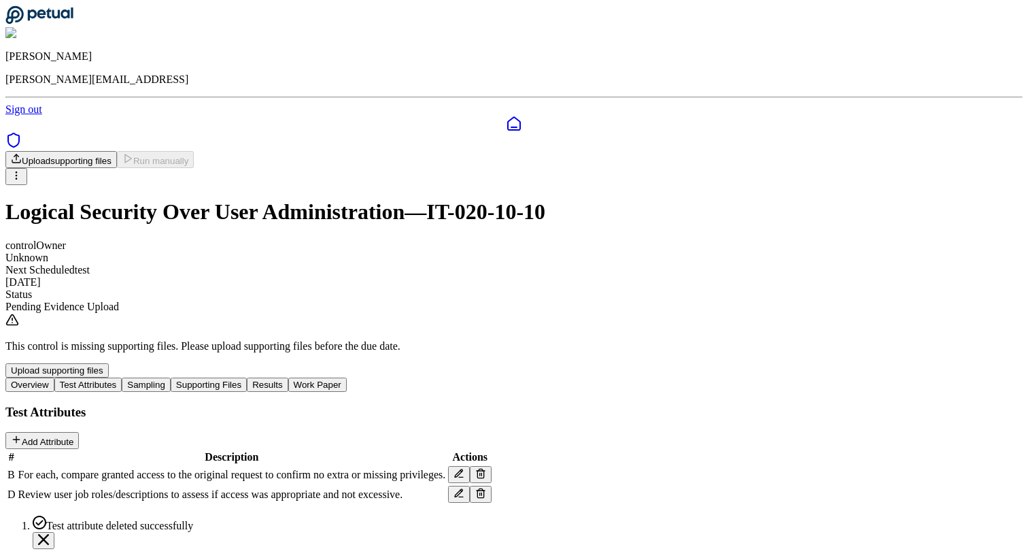
click at [492, 485] on button at bounding box center [481, 493] width 22 height 17
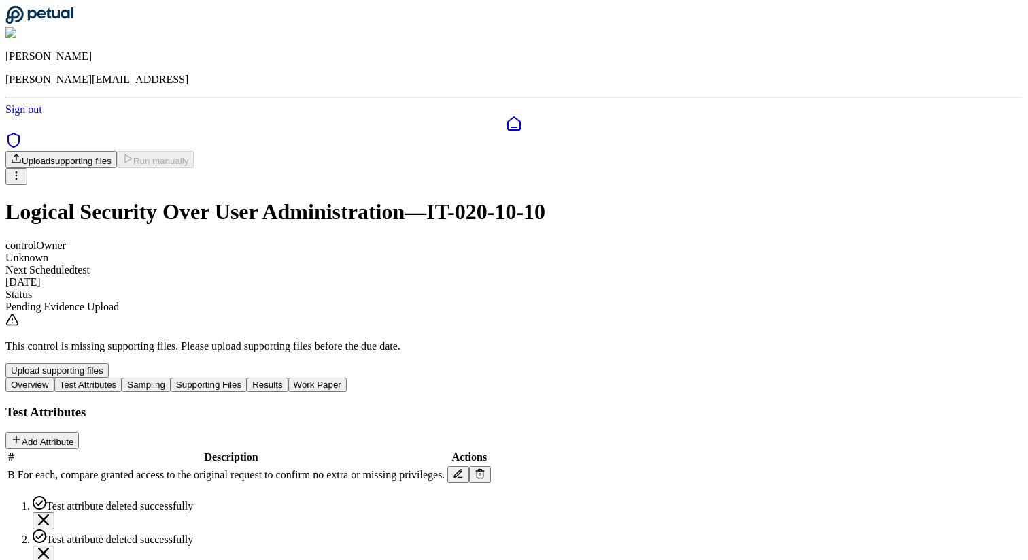
click at [49, 547] on icon "Notifications (F8)" at bounding box center [43, 552] width 11 height 11
click at [662, 478] on div "Overview Test Attributes Sampling Supporting Files Results Work Paper Test Attr…" at bounding box center [513, 430] width 1017 height 107
click at [49, 514] on icon "Notifications (F8)" at bounding box center [43, 519] width 11 height 11
click at [247, 377] on button "Supporting Files" at bounding box center [209, 384] width 76 height 14
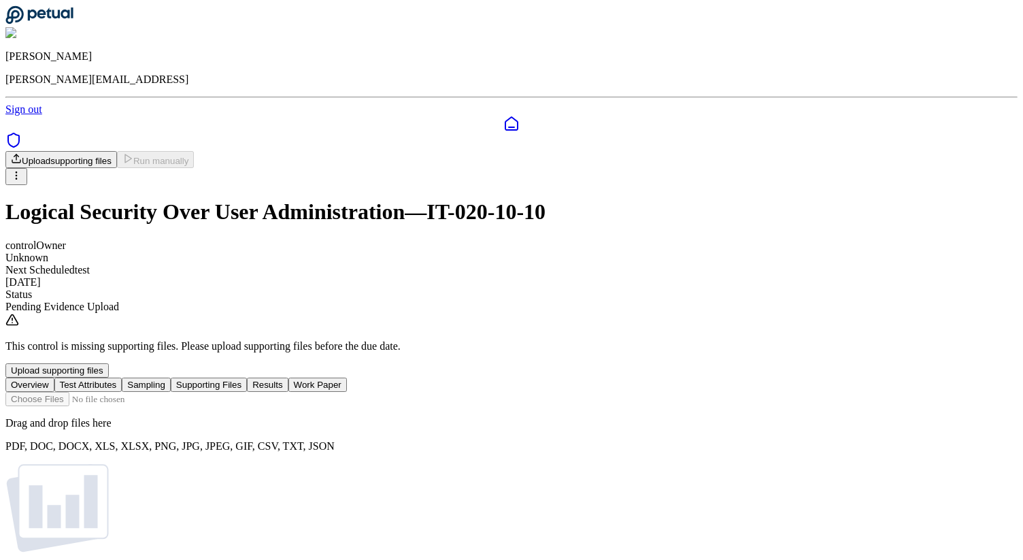
click at [160, 392] on input "file" at bounding box center [82, 399] width 154 height 14
type input "**********"
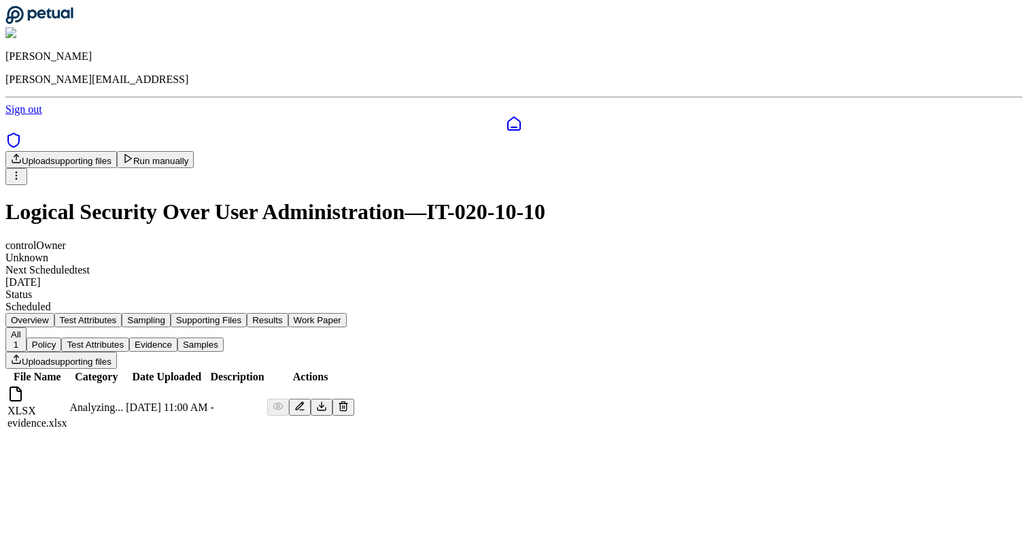
click at [194, 151] on button "Run manually" at bounding box center [156, 159] width 78 height 17
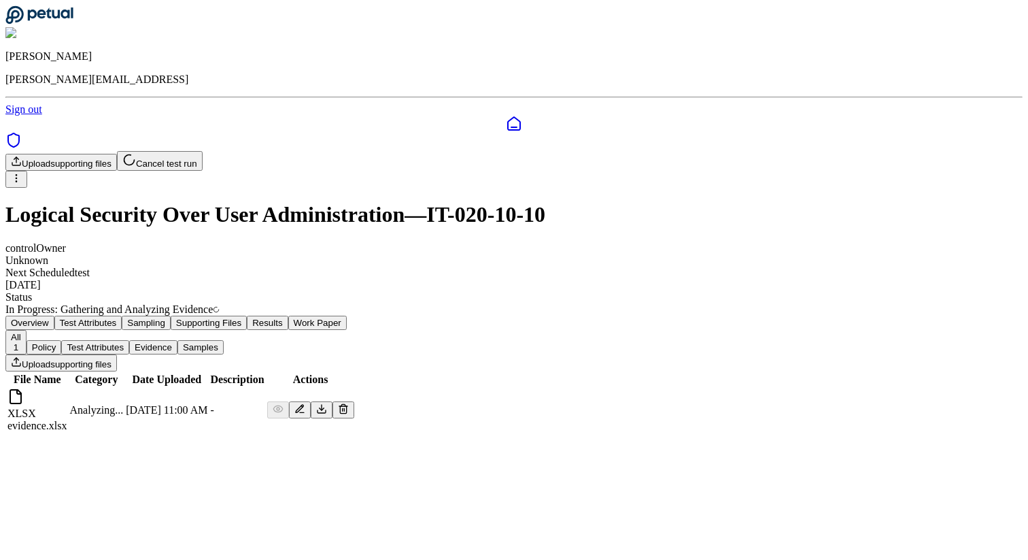
click at [188, 24] on div "James Lee james@petual.ai Sign out" at bounding box center [513, 60] width 1017 height 110
click at [73, 19] on icon at bounding box center [38, 15] width 67 height 18
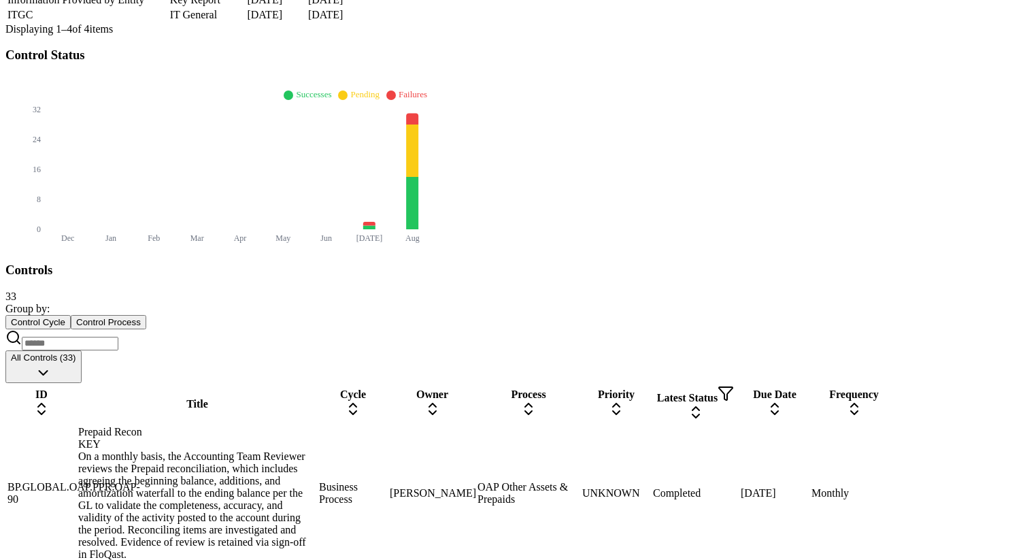
scroll to position [519, 0]
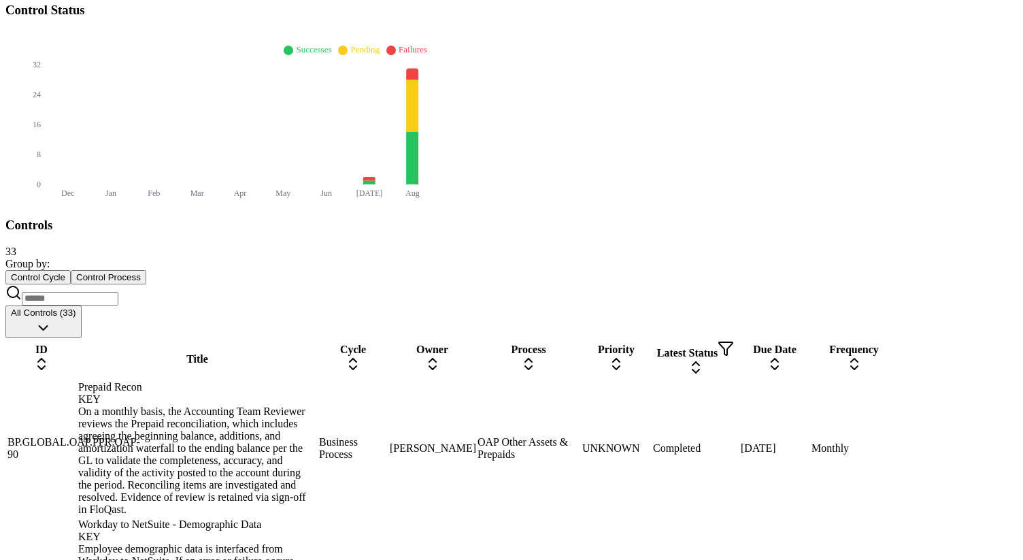
drag, startPoint x: 585, startPoint y: 165, endPoint x: 502, endPoint y: 394, distance: 243.7
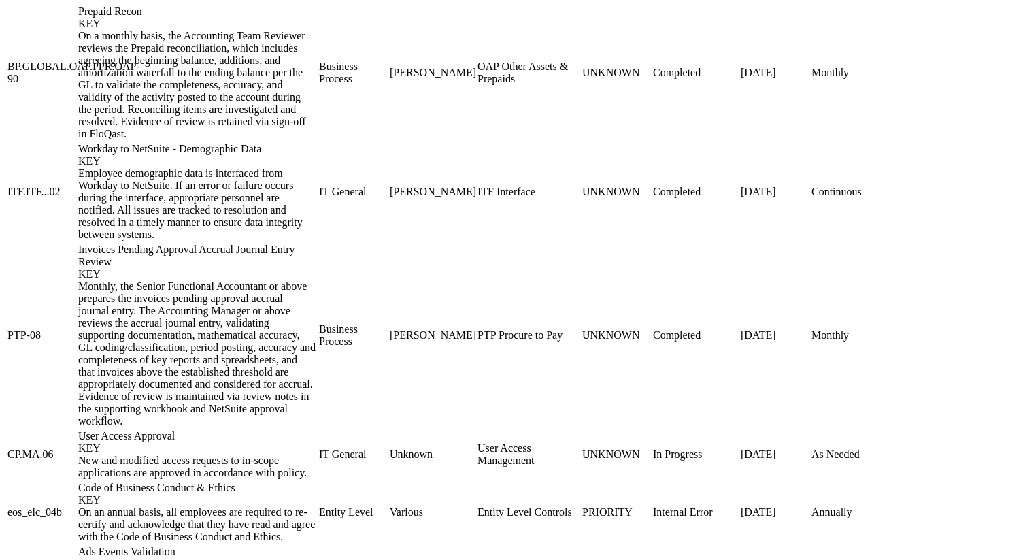
scroll to position [891, 0]
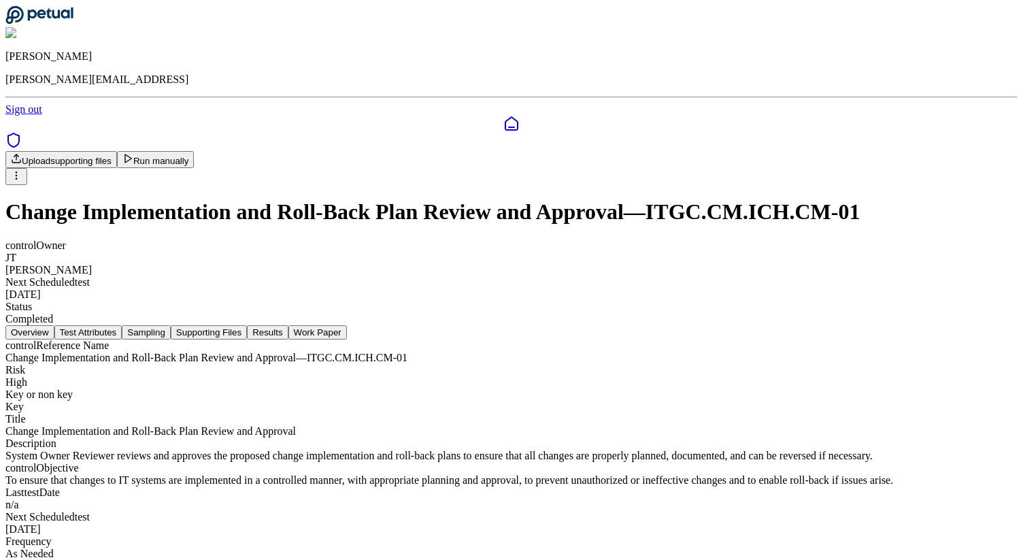
click at [513, 325] on nav "Overview Test Attributes Sampling Supporting Files Results Work Paper" at bounding box center [511, 332] width 1012 height 14
click at [288, 325] on button "Results" at bounding box center [267, 332] width 41 height 14
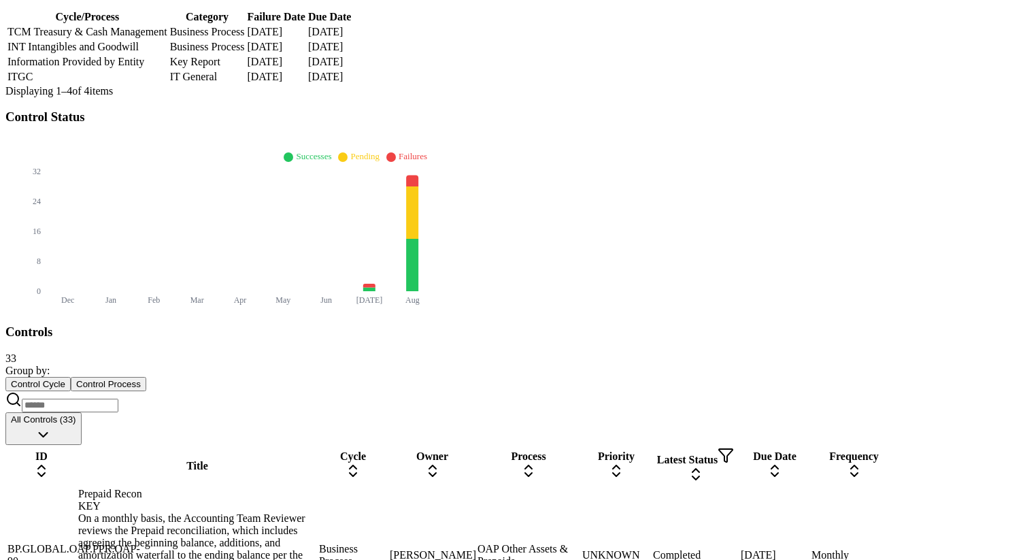
scroll to position [405, 0]
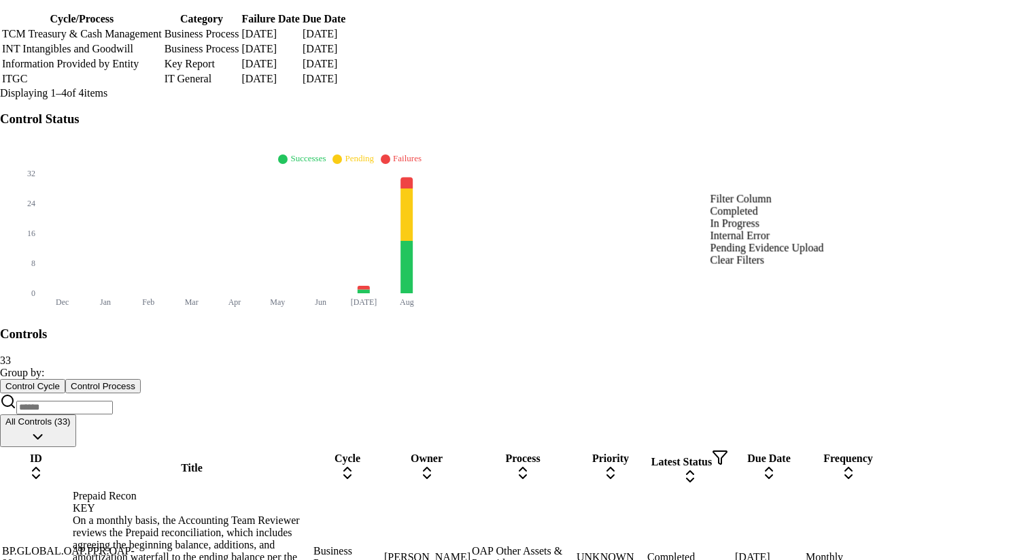
click at [759, 218] on div "Completed" at bounding box center [768, 211] width 114 height 12
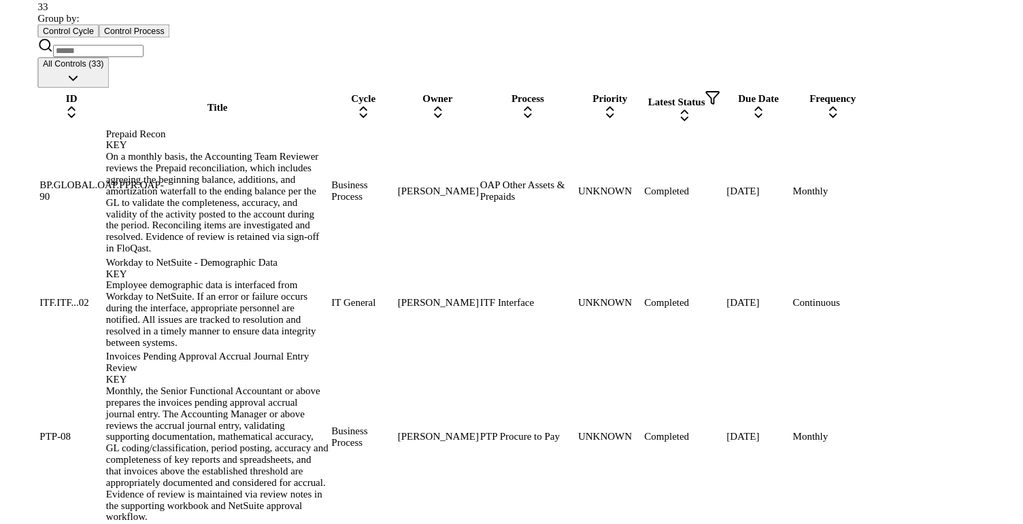
scroll to position [974, 0]
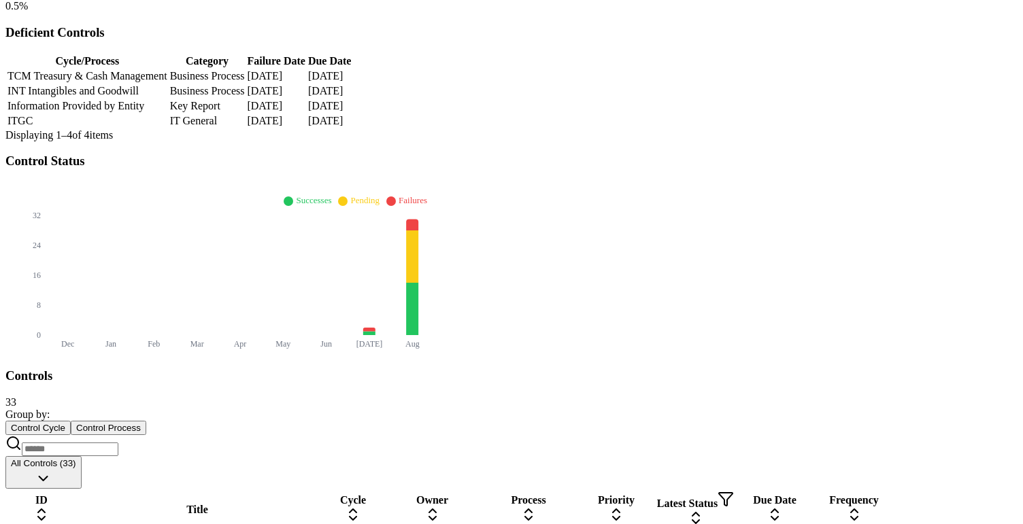
scroll to position [342, 0]
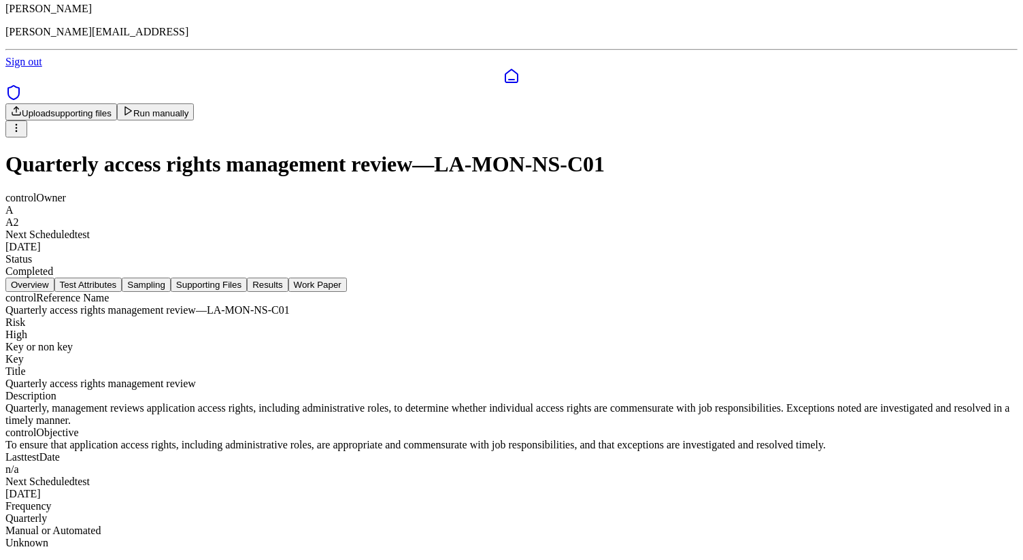
scroll to position [99, 0]
click at [288, 277] on button "Results" at bounding box center [267, 284] width 41 height 14
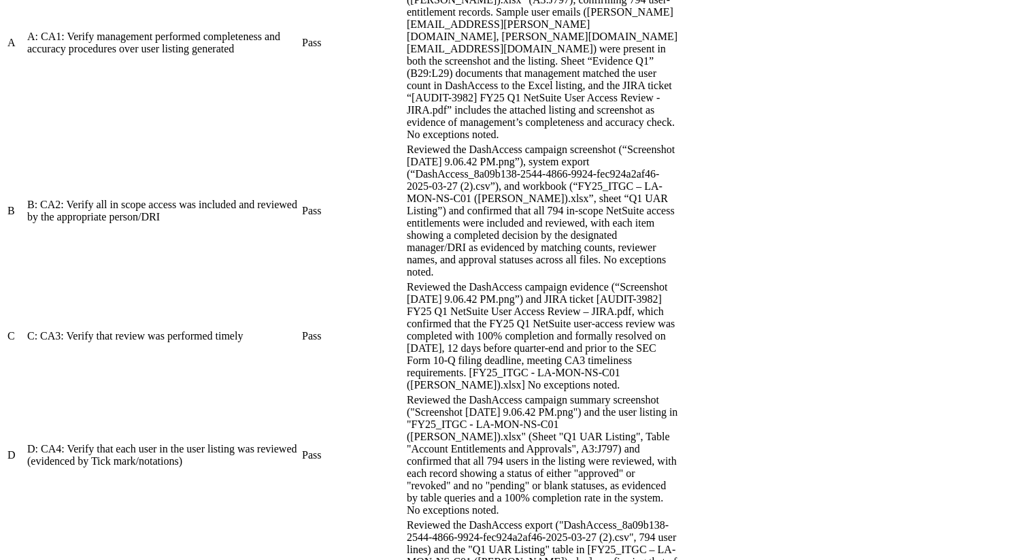
scroll to position [478, 0]
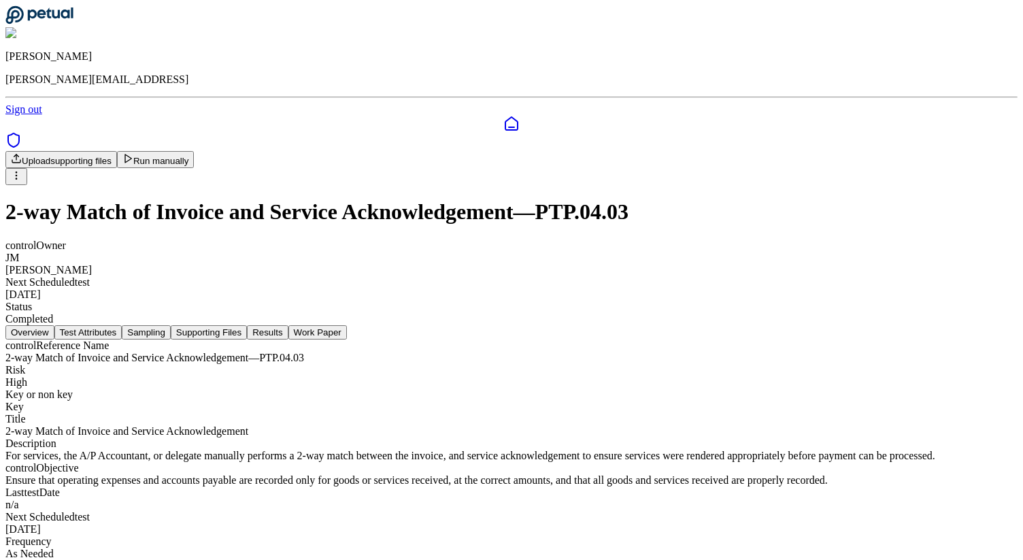
scroll to position [18, 0]
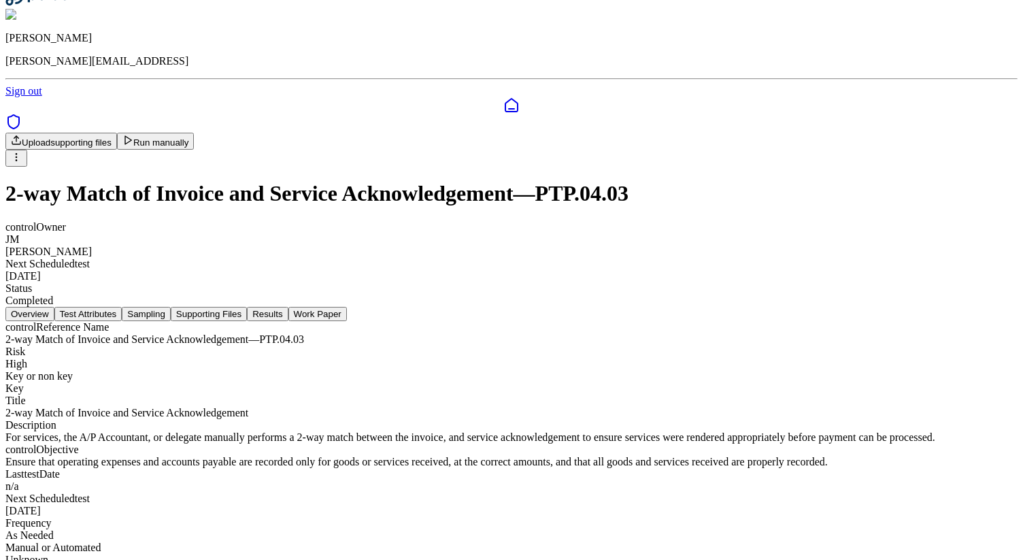
click at [288, 307] on button "Results" at bounding box center [267, 314] width 41 height 14
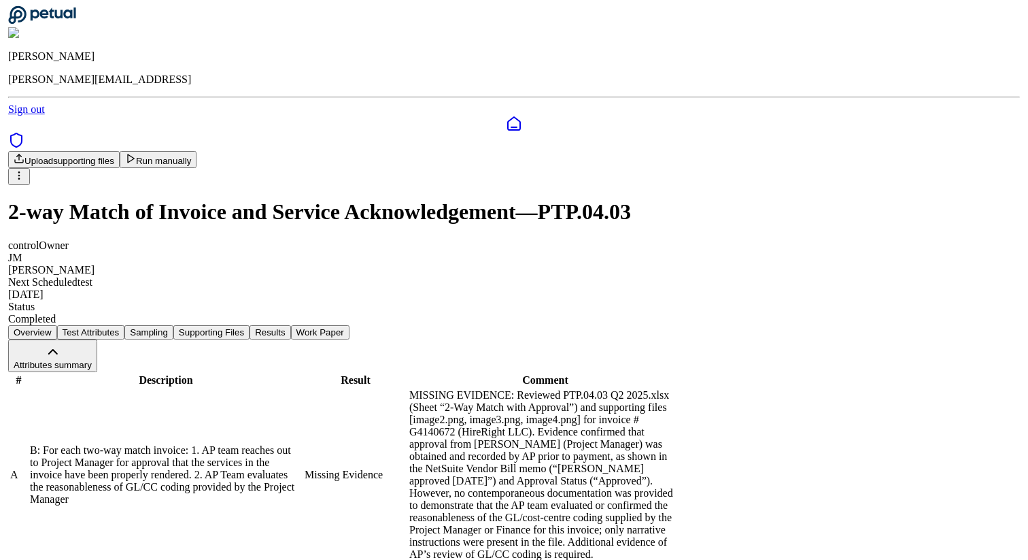
scroll to position [71, 0]
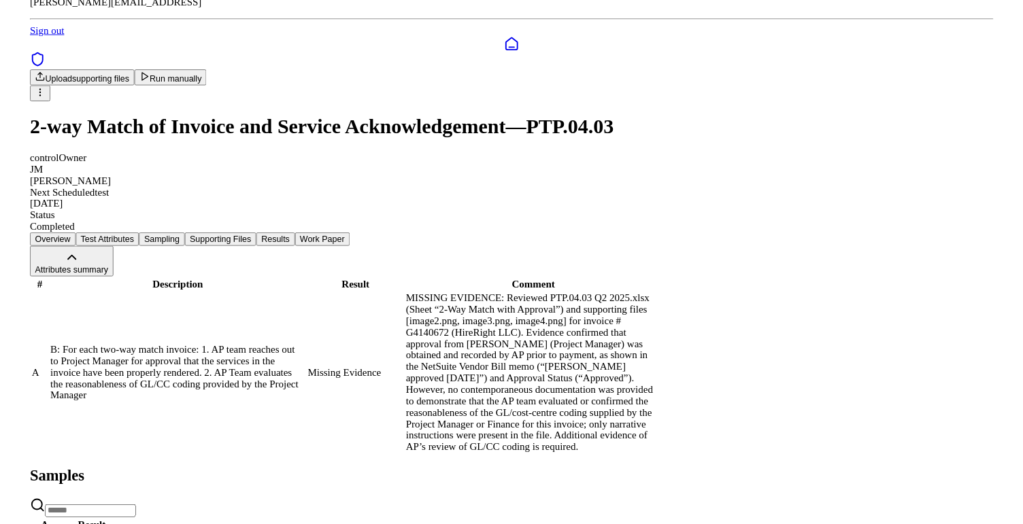
scroll to position [105, 0]
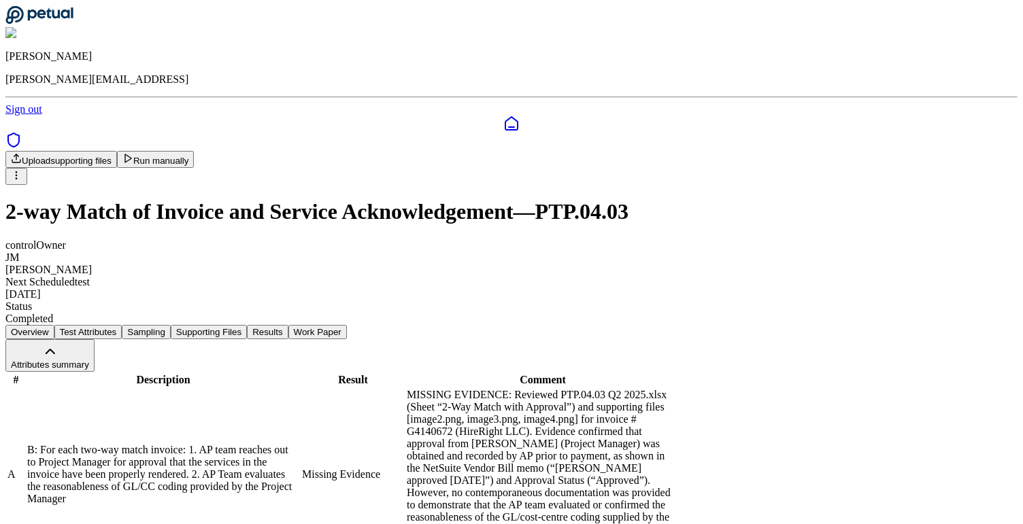
click at [122, 325] on button "Test Attributes" at bounding box center [88, 332] width 68 height 14
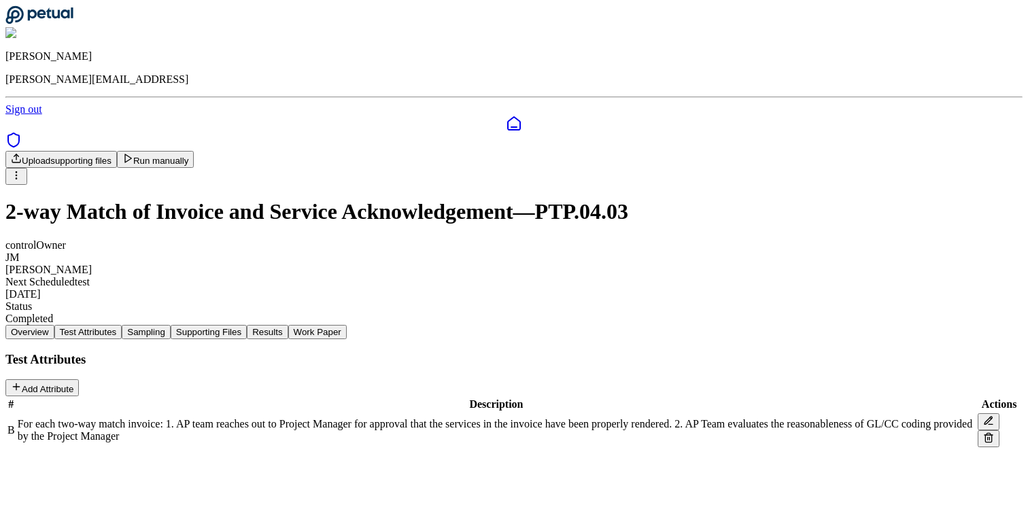
click at [978, 413] on button at bounding box center [989, 421] width 22 height 17
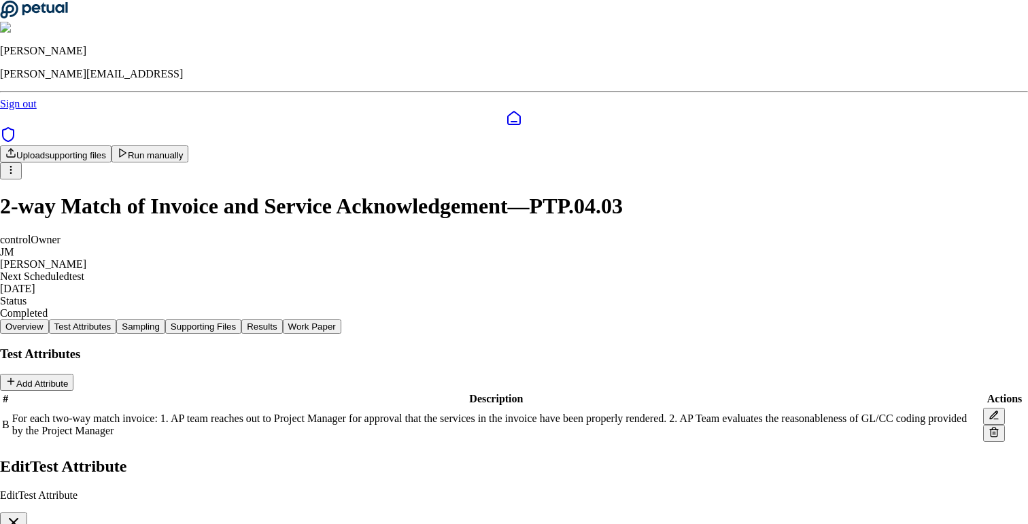
click at [22, 515] on icon "button" at bounding box center [13, 523] width 16 height 16
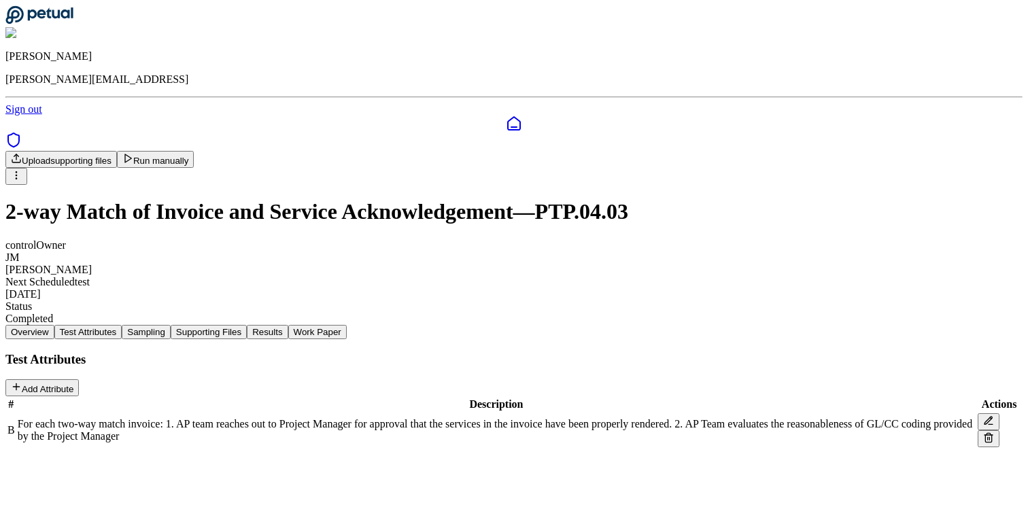
click at [977, 413] on td at bounding box center [999, 430] width 44 height 35
click at [983, 415] on icon at bounding box center [988, 420] width 11 height 11
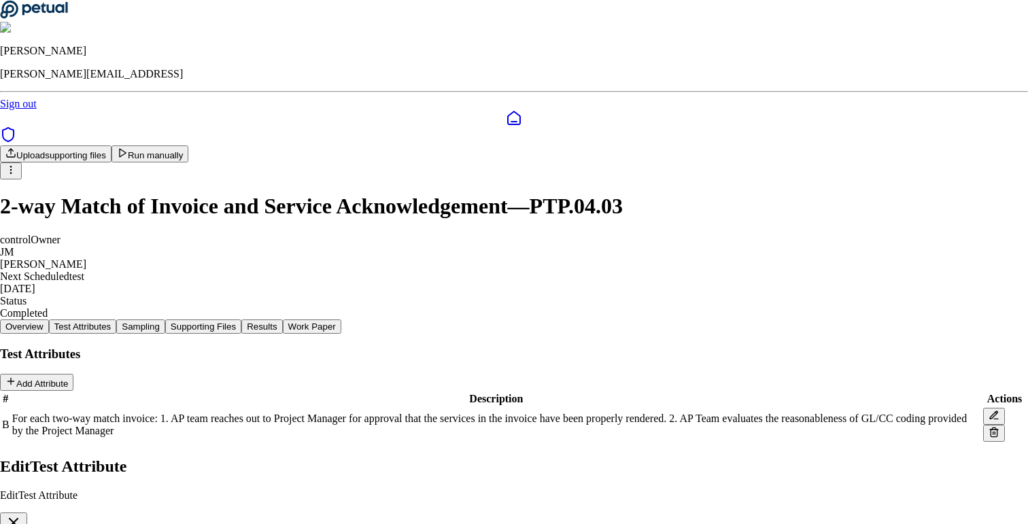
type textarea "**********"
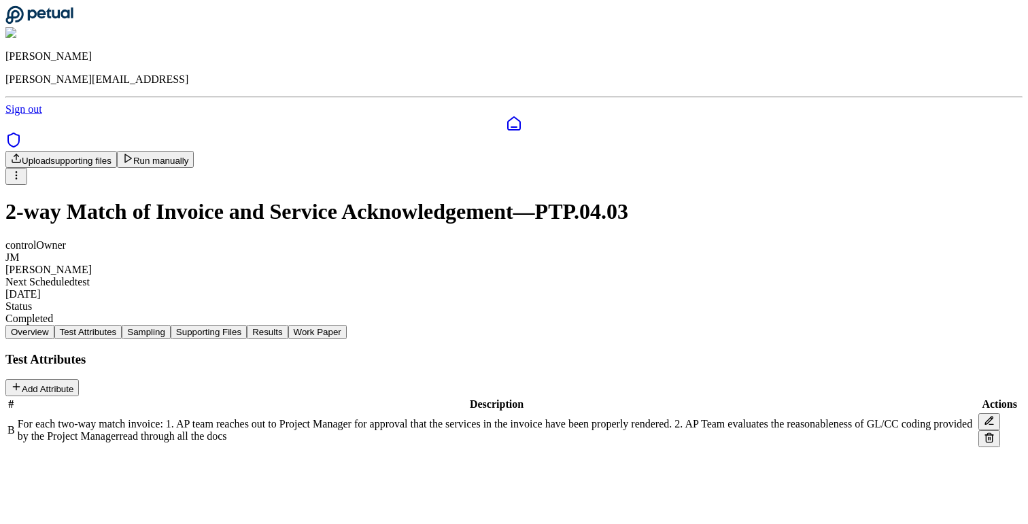
click at [978, 413] on button at bounding box center [989, 421] width 22 height 17
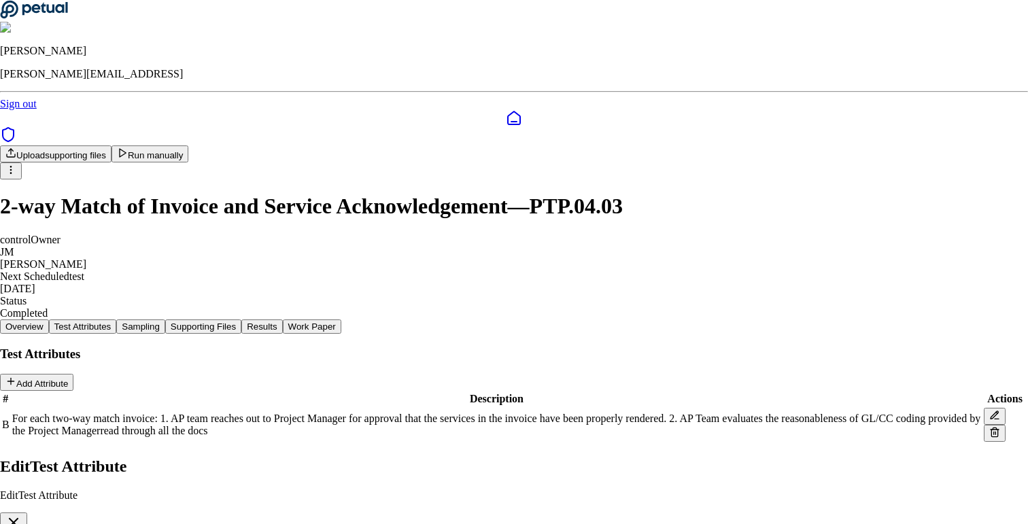
click at [22, 515] on icon "button" at bounding box center [13, 523] width 16 height 16
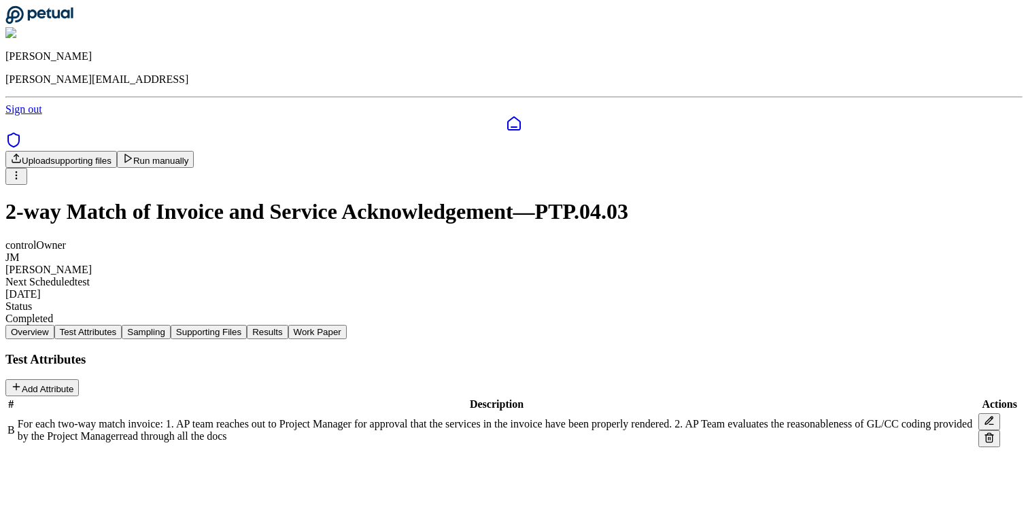
click at [288, 325] on button "Results" at bounding box center [267, 332] width 41 height 14
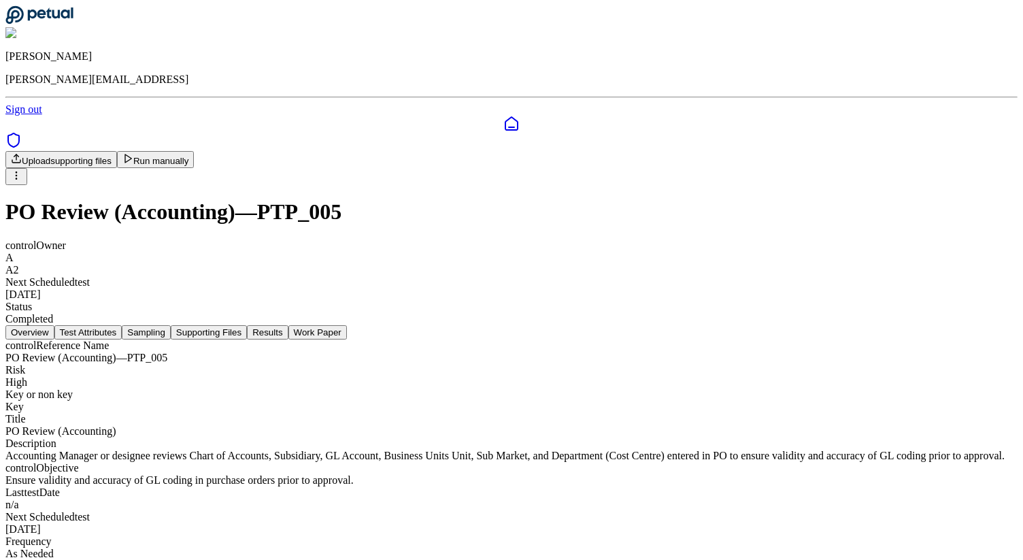
scroll to position [56, 0]
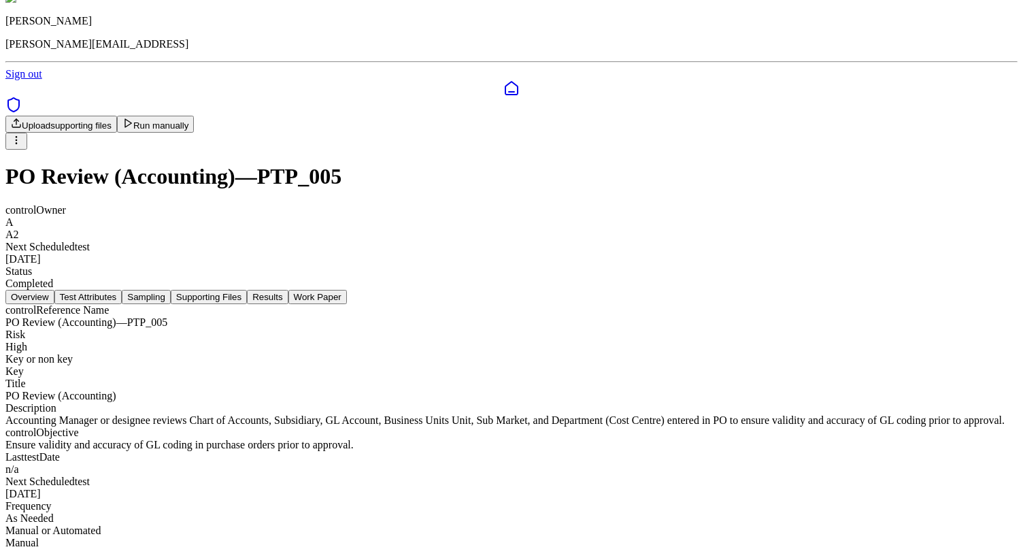
click at [288, 290] on button "Results" at bounding box center [267, 297] width 41 height 14
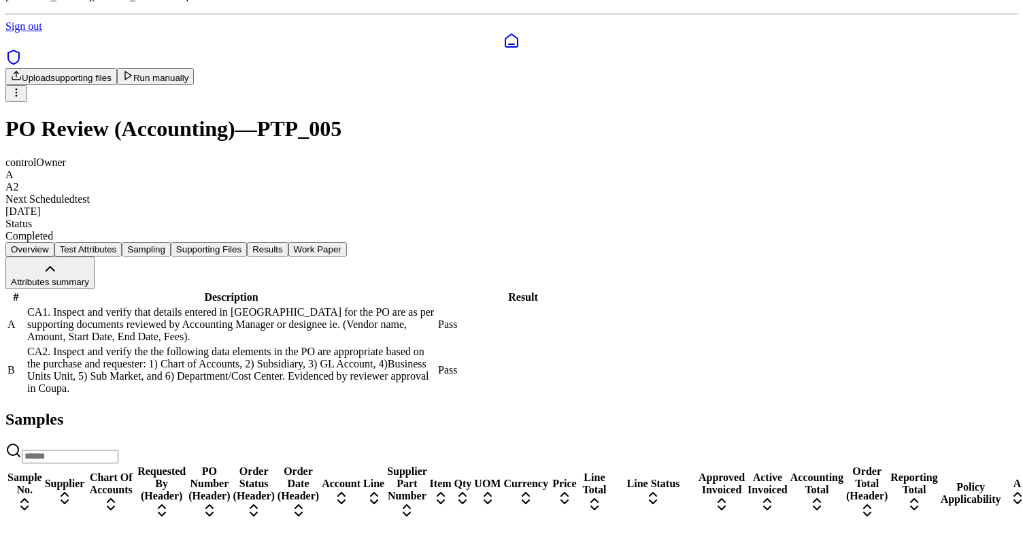
scroll to position [164, 0]
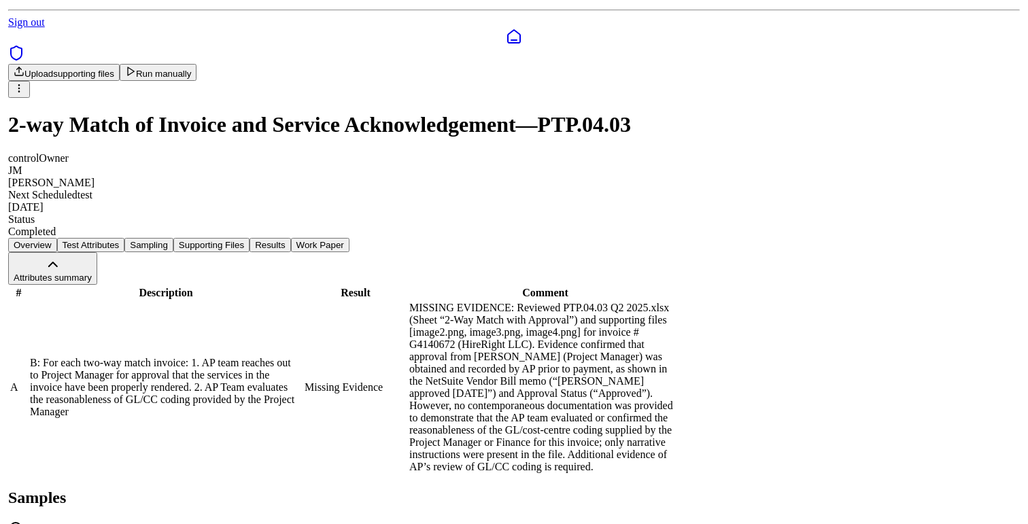
scroll to position [107, 0]
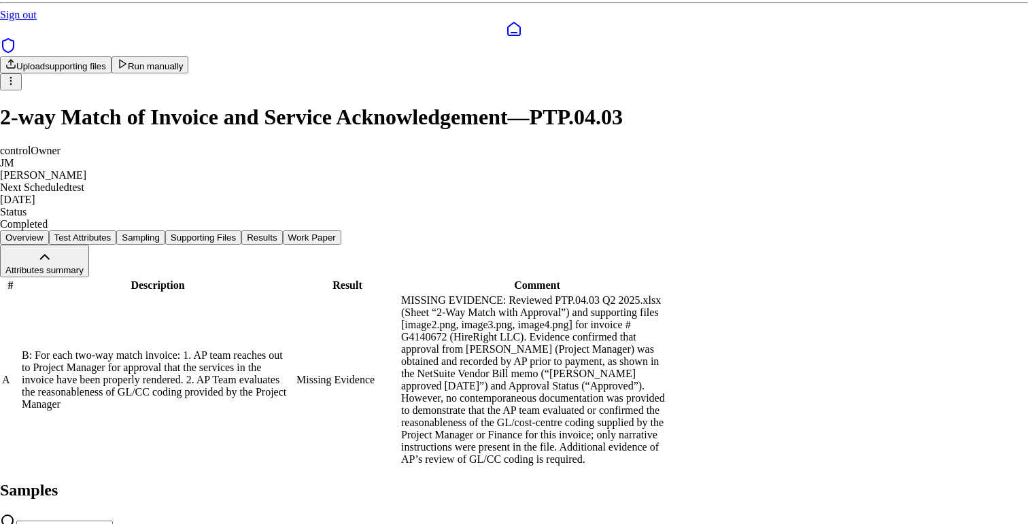
drag, startPoint x: 494, startPoint y: 204, endPoint x: 611, endPoint y: 258, distance: 128.1
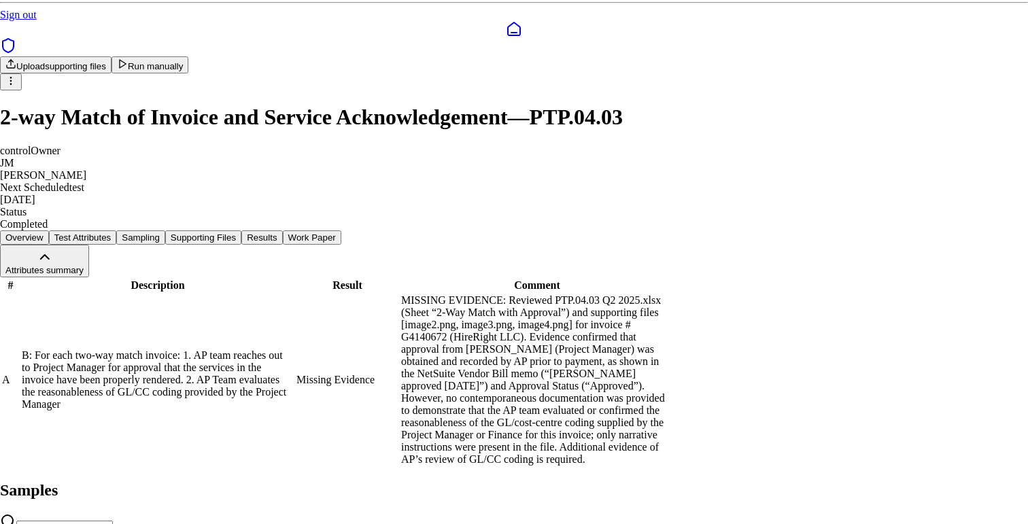
type textarea "*"
drag, startPoint x: 486, startPoint y: 269, endPoint x: 526, endPoint y: 269, distance: 39.4
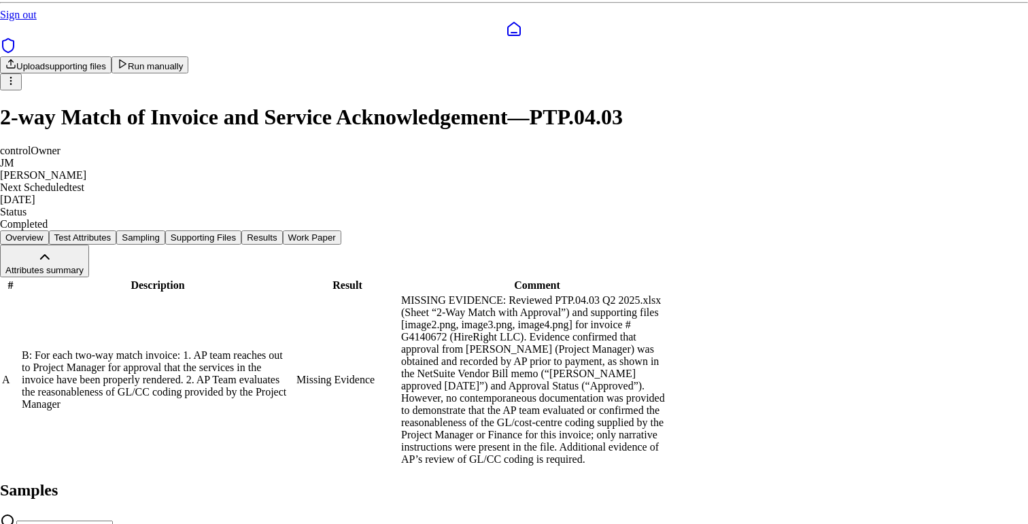
copy p "Madison"
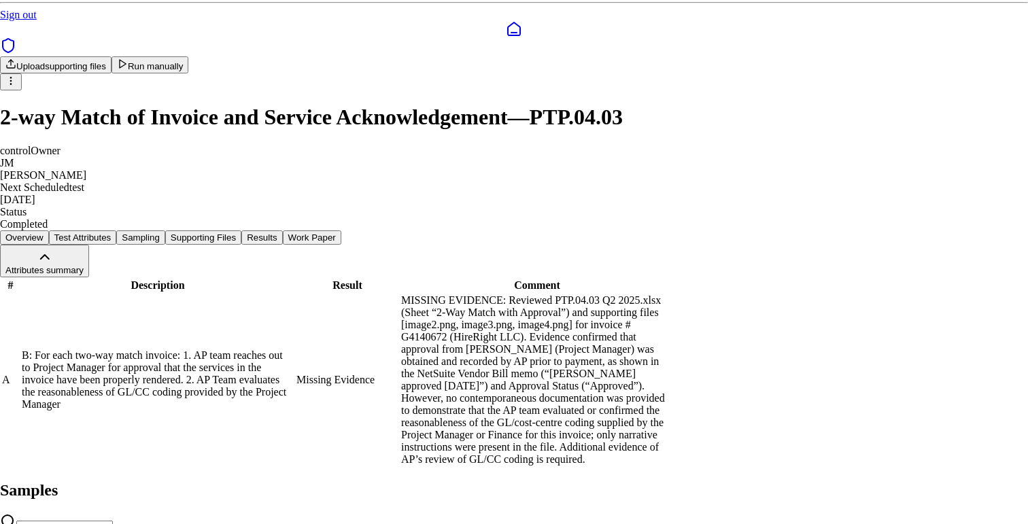
scroll to position [165, 0]
drag, startPoint x: 716, startPoint y: 169, endPoint x: 441, endPoint y: 181, distance: 274.9
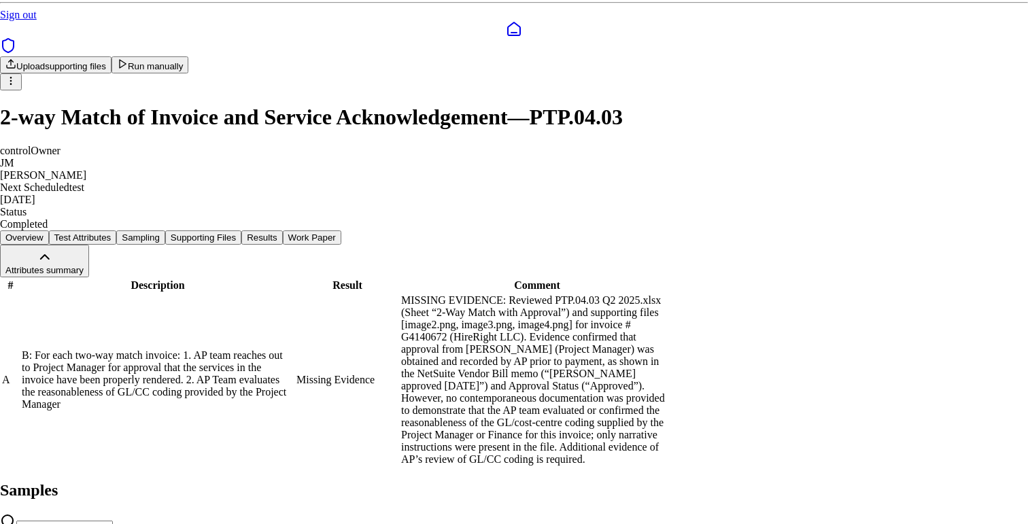
type textarea "*"
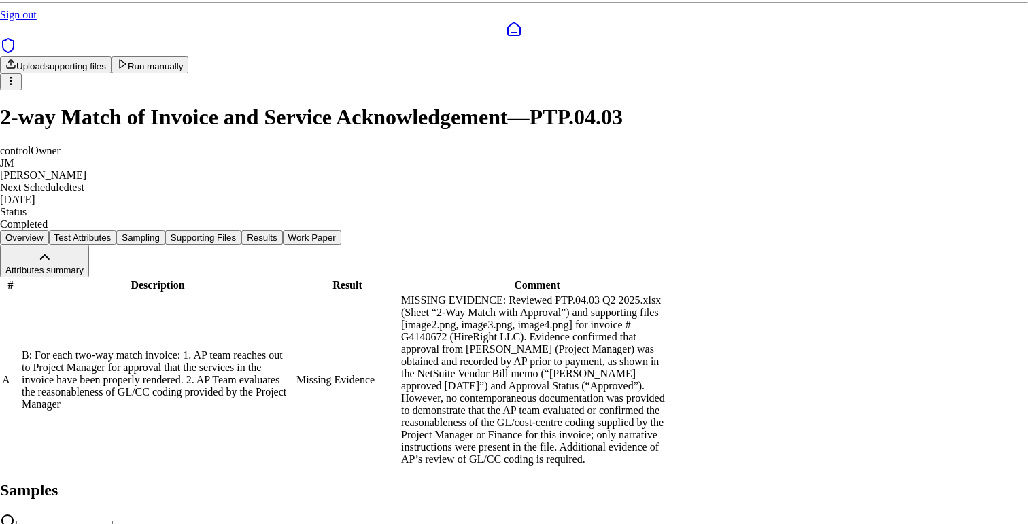
type textarea "**********"
drag, startPoint x: 662, startPoint y: 272, endPoint x: 730, endPoint y: 321, distance: 83.8
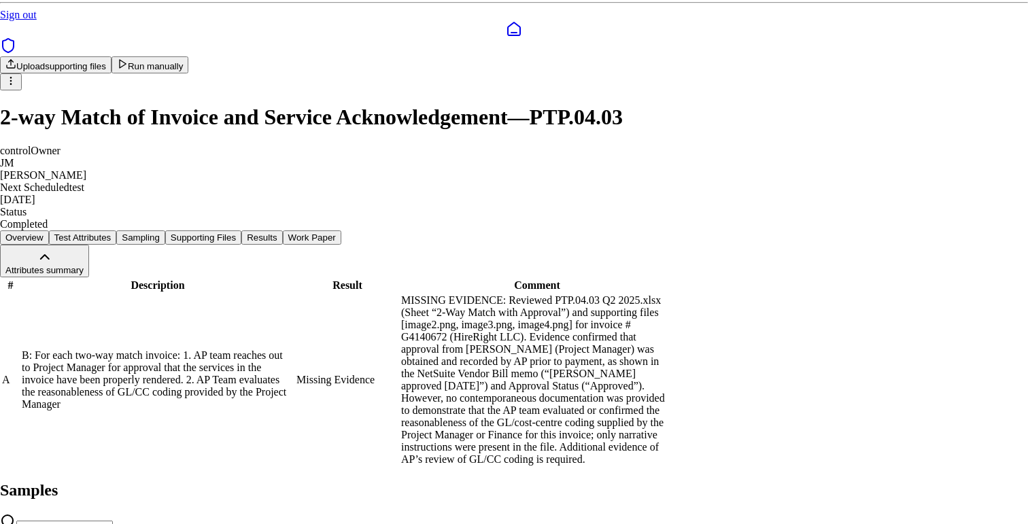
type textarea "****"
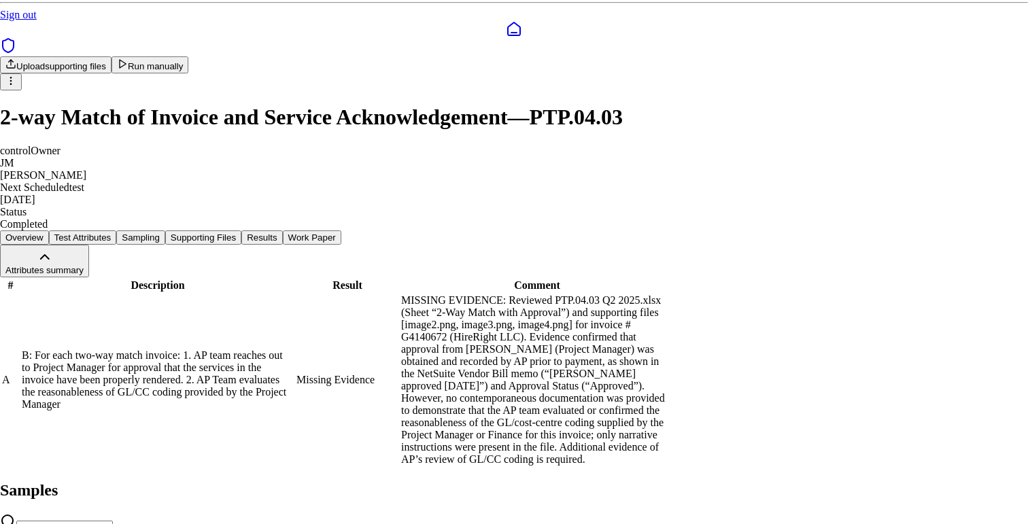
scroll to position [58, 0]
drag, startPoint x: 623, startPoint y: 307, endPoint x: 764, endPoint y: 307, distance: 140.7
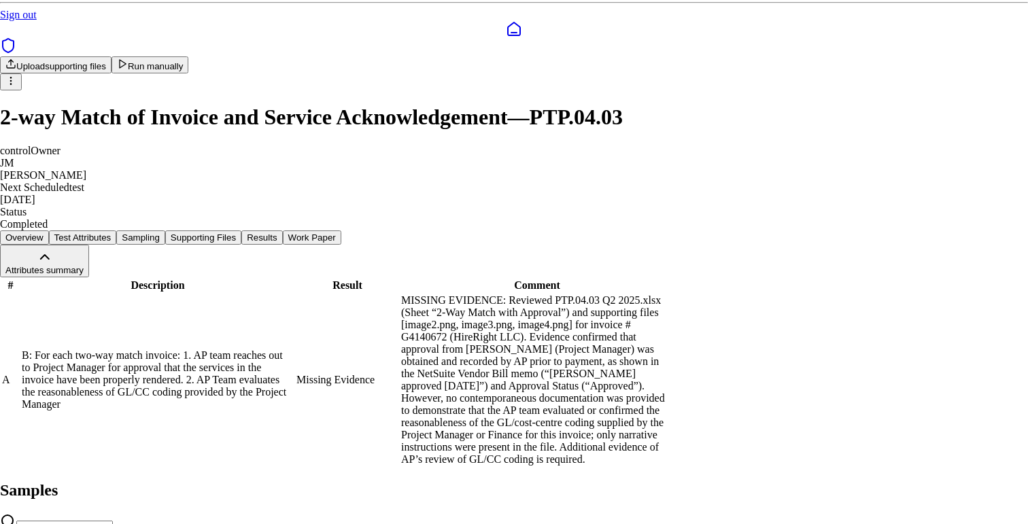
drag, startPoint x: 683, startPoint y: 260, endPoint x: 745, endPoint y: 272, distance: 62.9
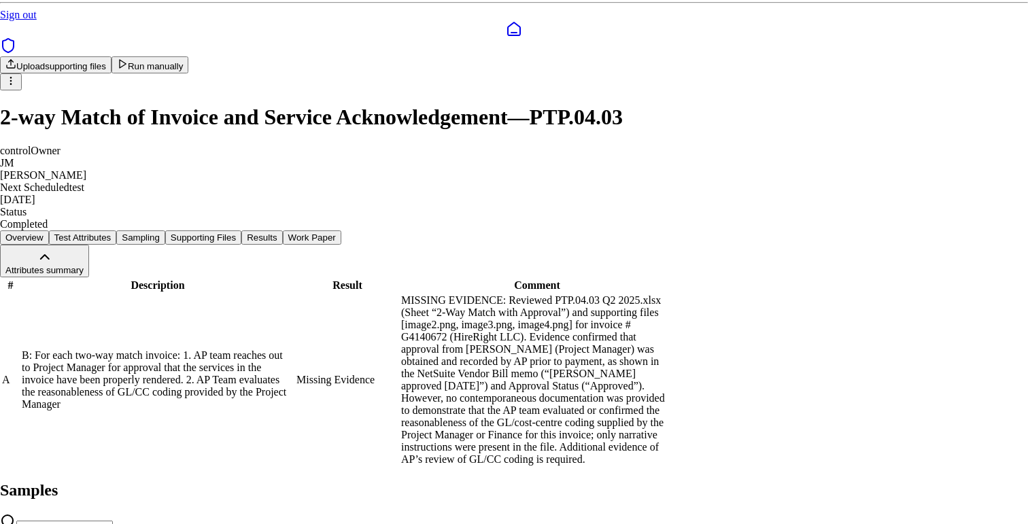
type textarea "****"
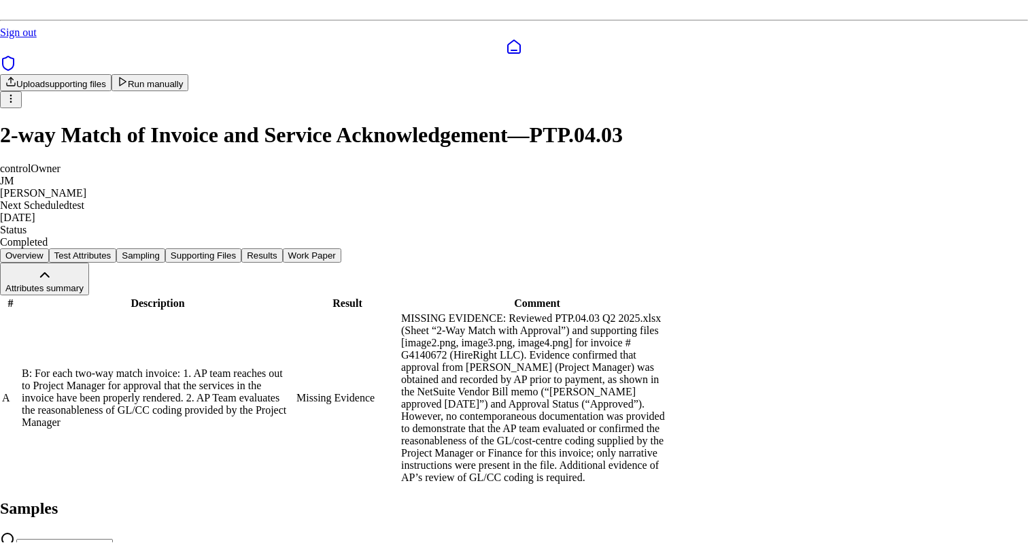
scroll to position [71, 0]
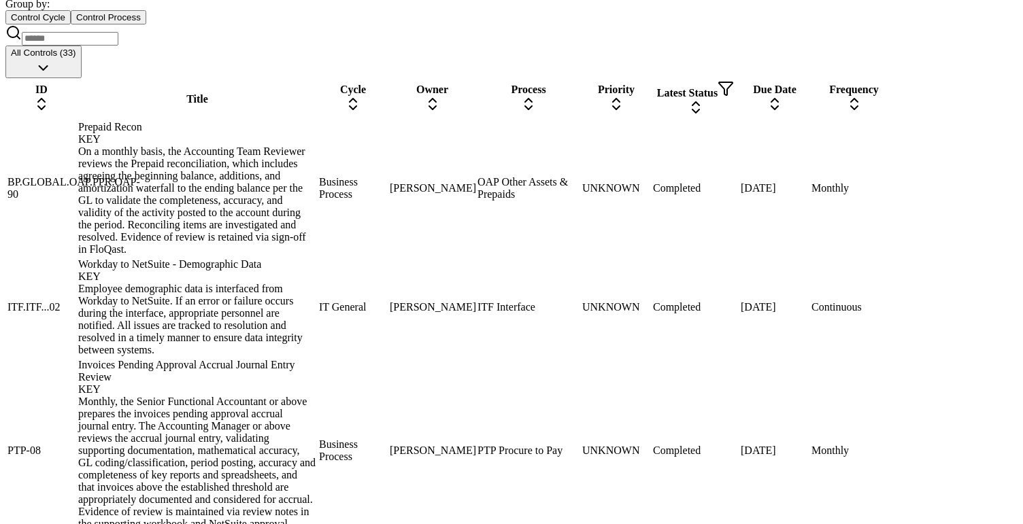
scroll to position [821, 0]
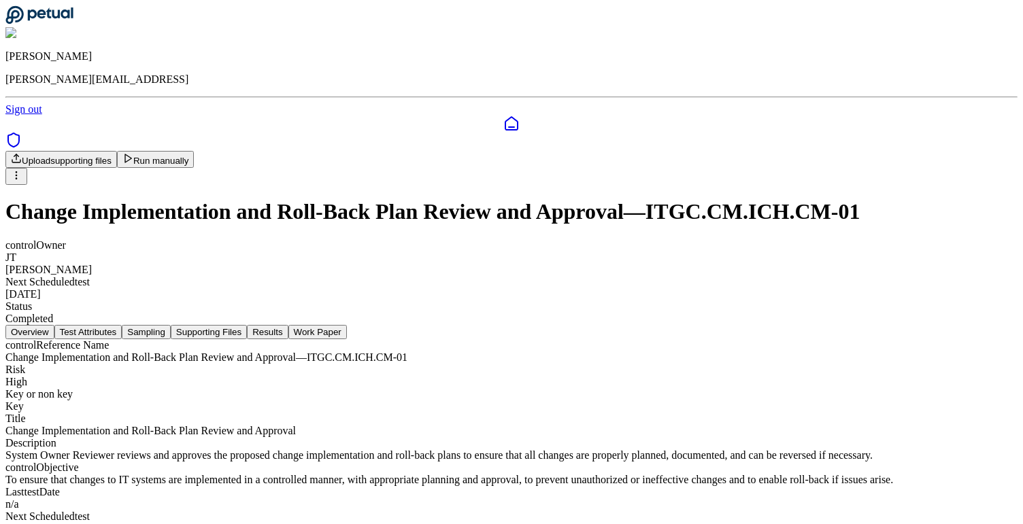
click at [288, 325] on button "Results" at bounding box center [267, 332] width 41 height 14
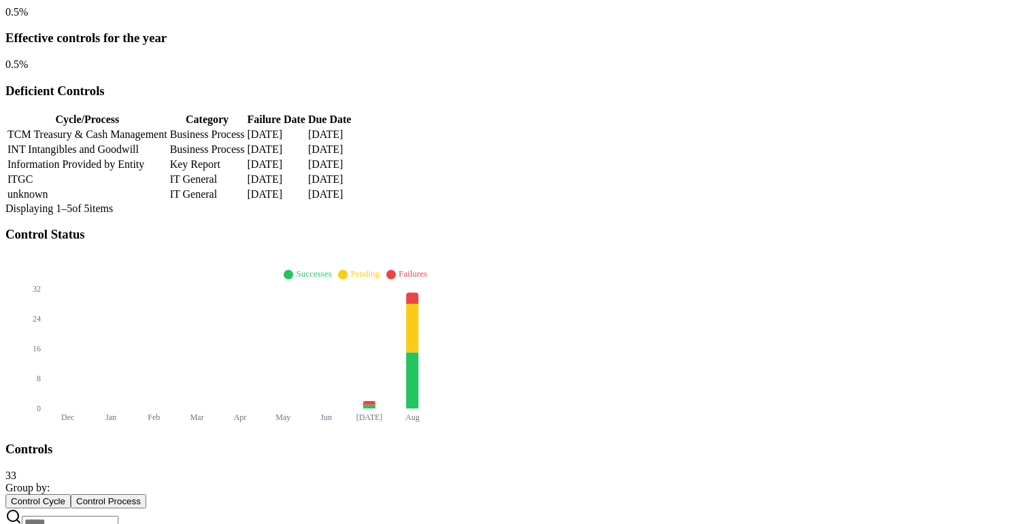
scroll to position [311, 0]
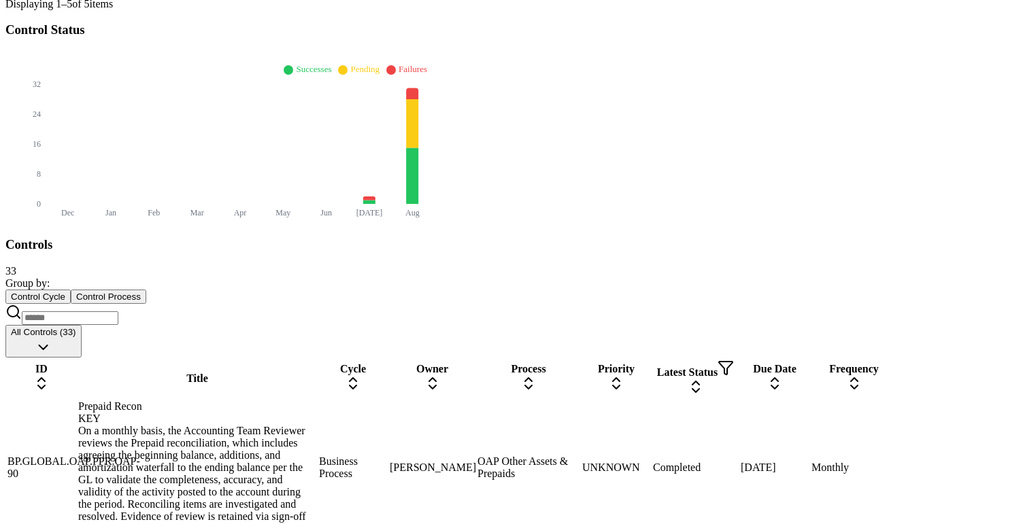
scroll to position [511, 0]
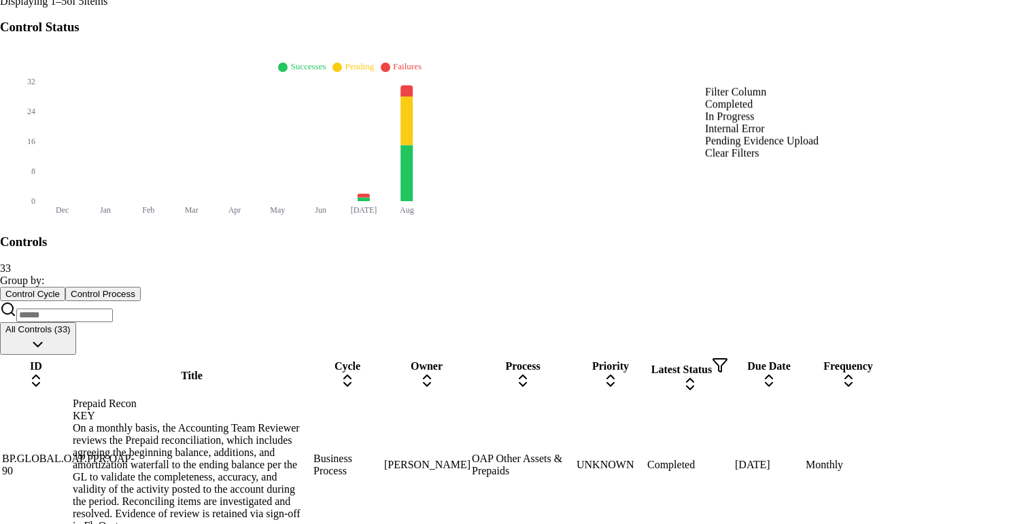
click at [753, 111] on div "Completed" at bounding box center [762, 105] width 114 height 12
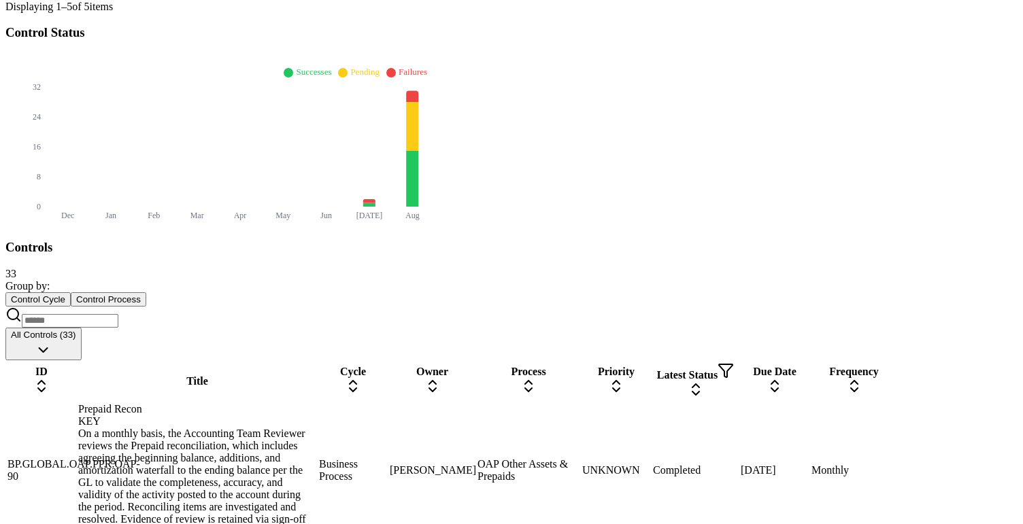
scroll to position [1079, 0]
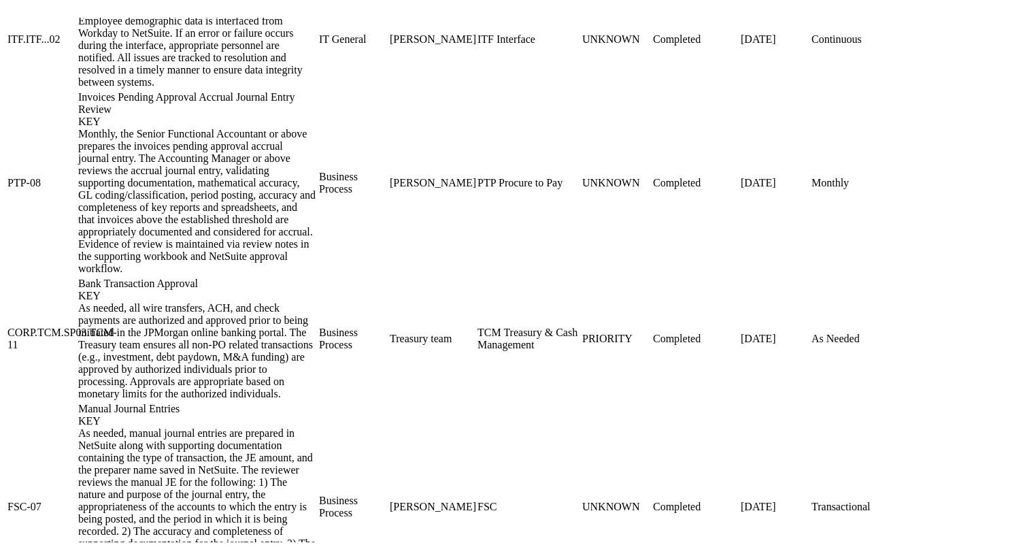
scroll to position [1044, 0]
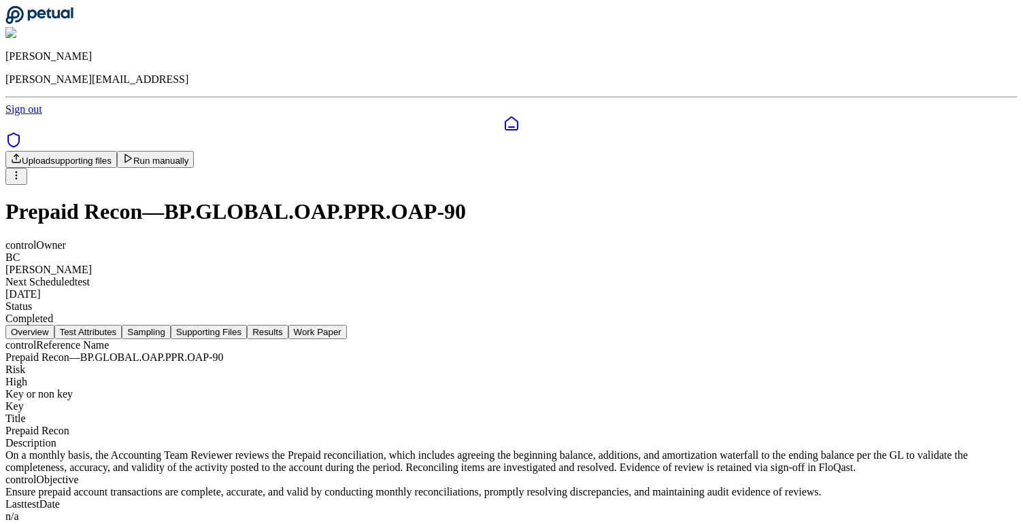
click at [564, 199] on div "Upload supporting files Run manually Prepaid Recon — BP.GLOBAL.OAP.PPR.OAP-90 c…" at bounding box center [511, 238] width 1012 height 174
click at [288, 325] on button "Results" at bounding box center [267, 332] width 41 height 14
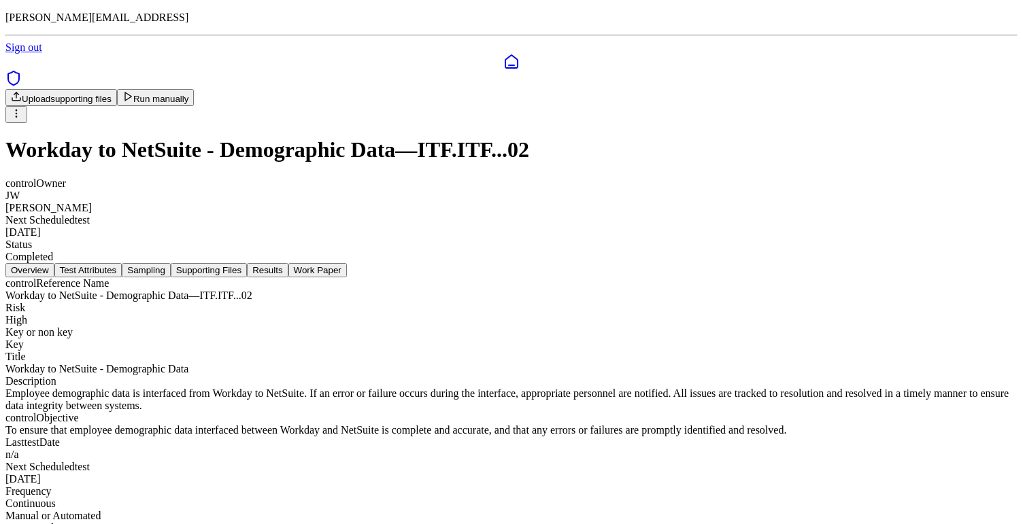
scroll to position [66, 0]
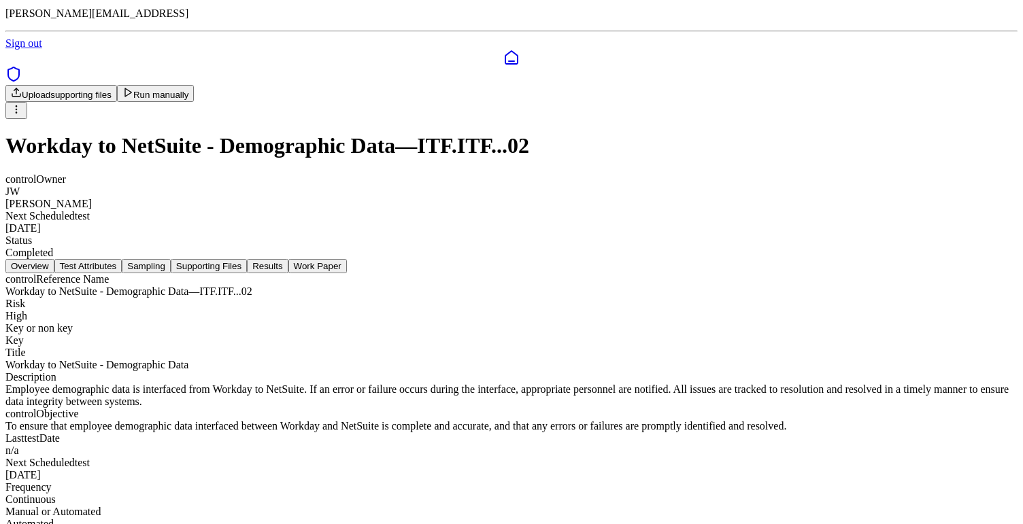
click at [288, 259] on button "Results" at bounding box center [267, 266] width 41 height 14
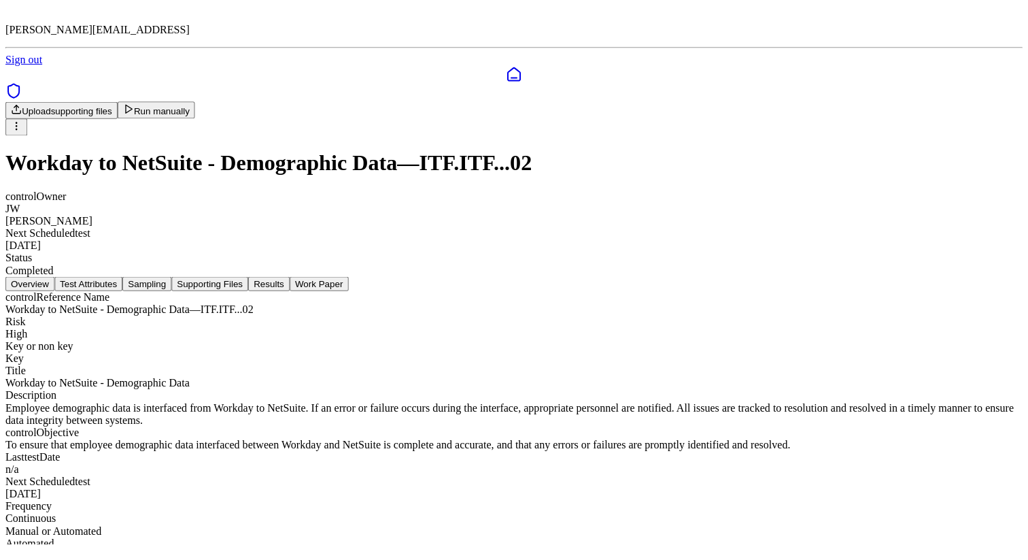
scroll to position [0, 0]
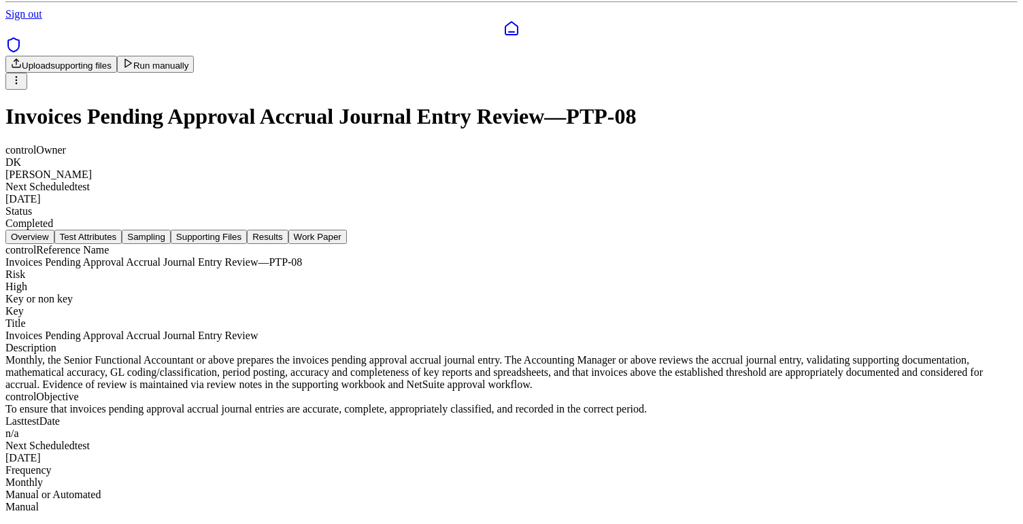
scroll to position [171, 0]
click at [288, 230] on button "Results" at bounding box center [267, 237] width 41 height 14
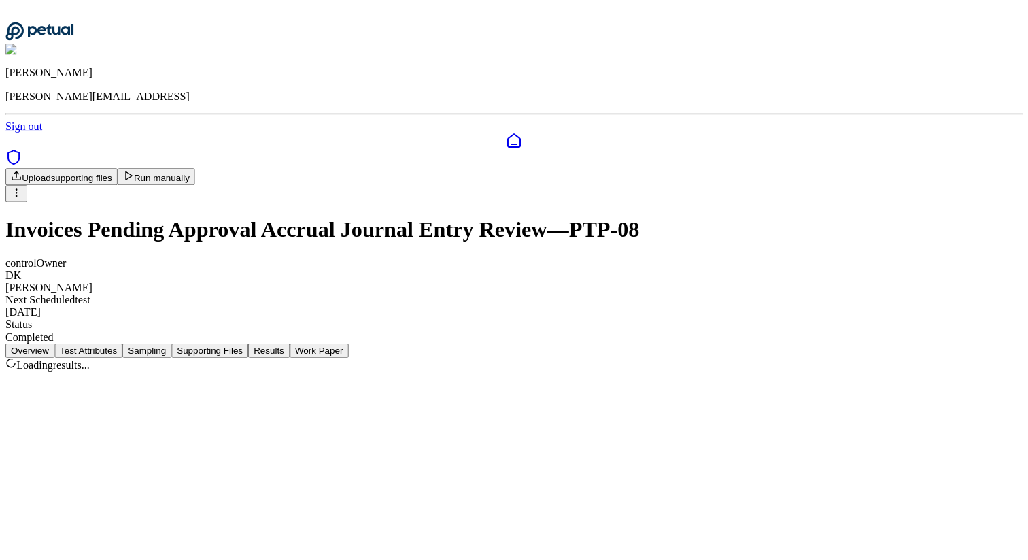
scroll to position [0, 0]
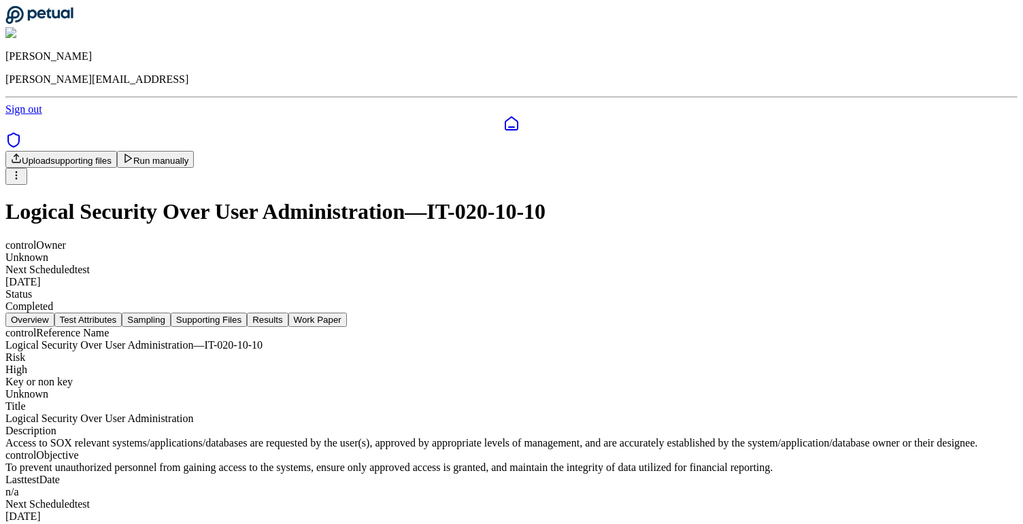
click at [288, 313] on button "Results" at bounding box center [267, 320] width 41 height 14
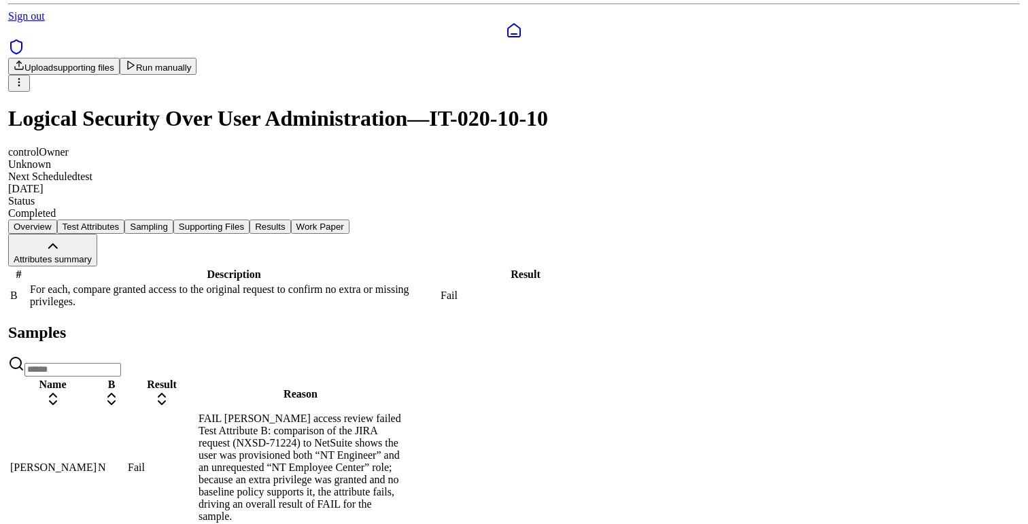
scroll to position [113, 0]
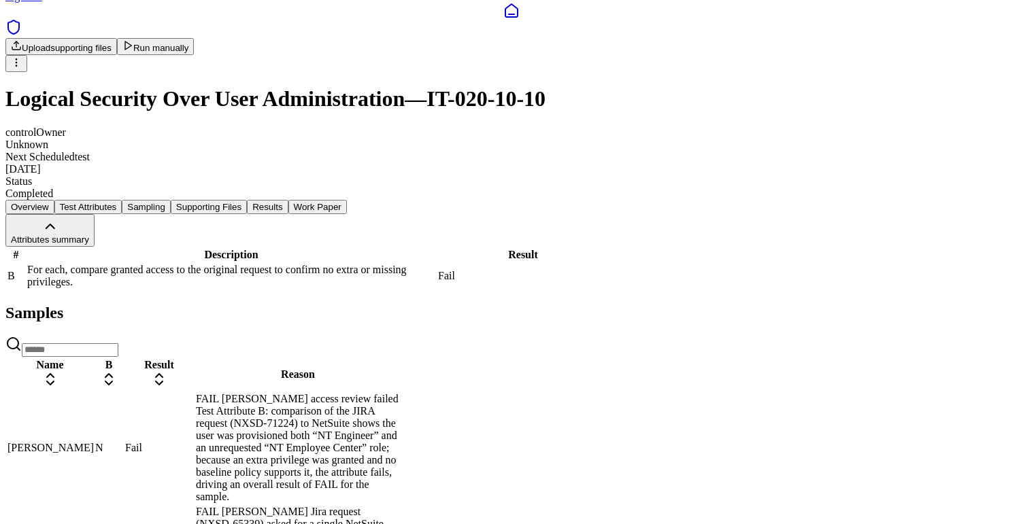
click at [400, 407] on div "FAIL [PERSON_NAME] access review failed Test Attribute B: comparison of the JIR…" at bounding box center [298, 448] width 204 height 110
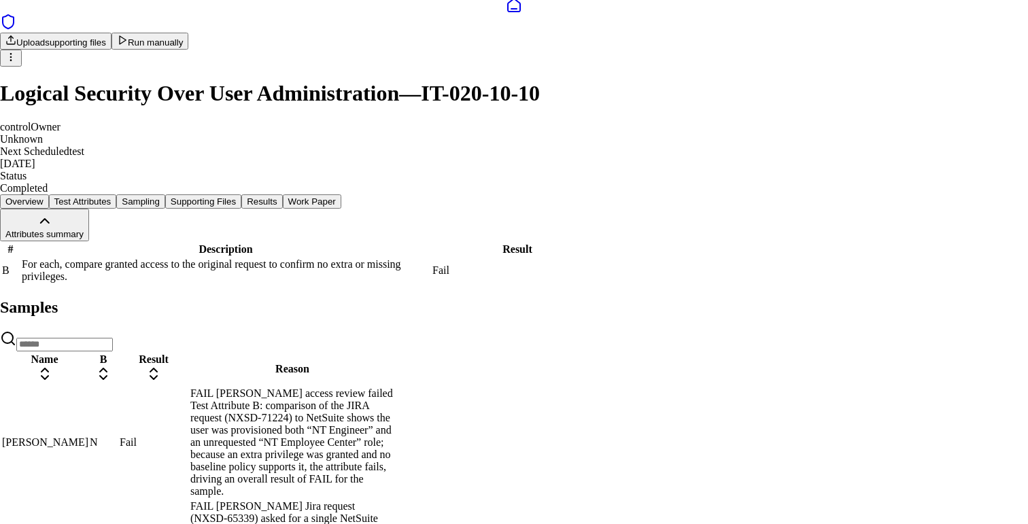
drag, startPoint x: 779, startPoint y: 256, endPoint x: 461, endPoint y: 276, distance: 318.9
copy p "NT Employee Center"
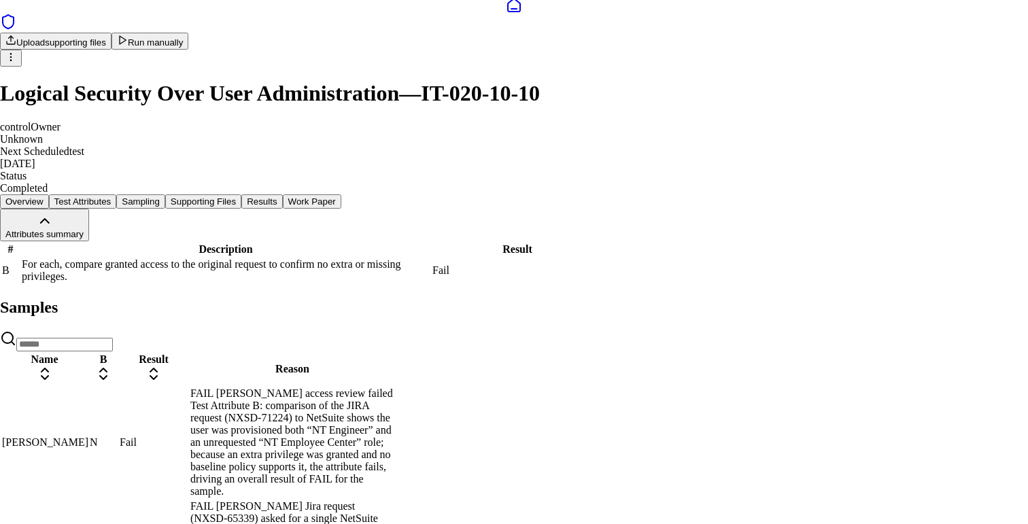
scroll to position [105, 0]
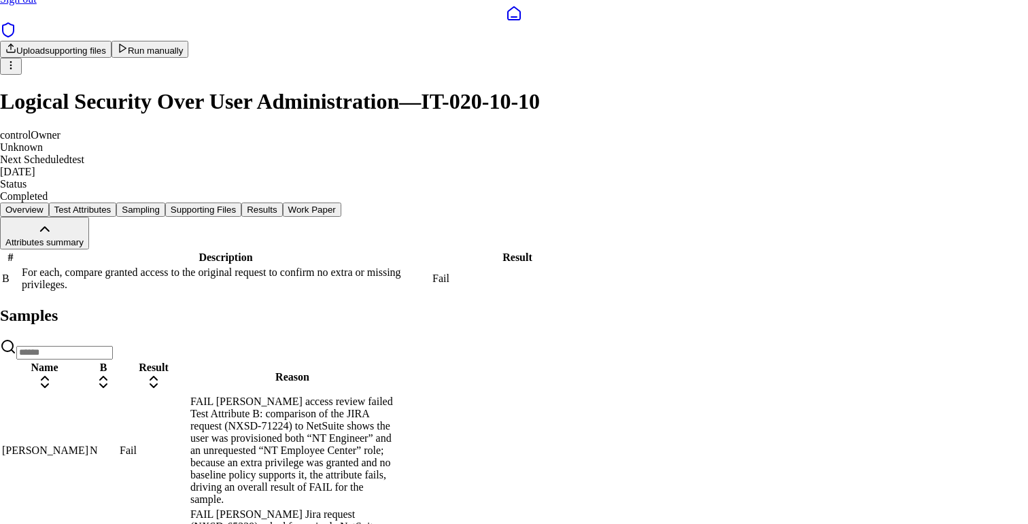
copy p "NT Employee Center"
type textarea "**********"
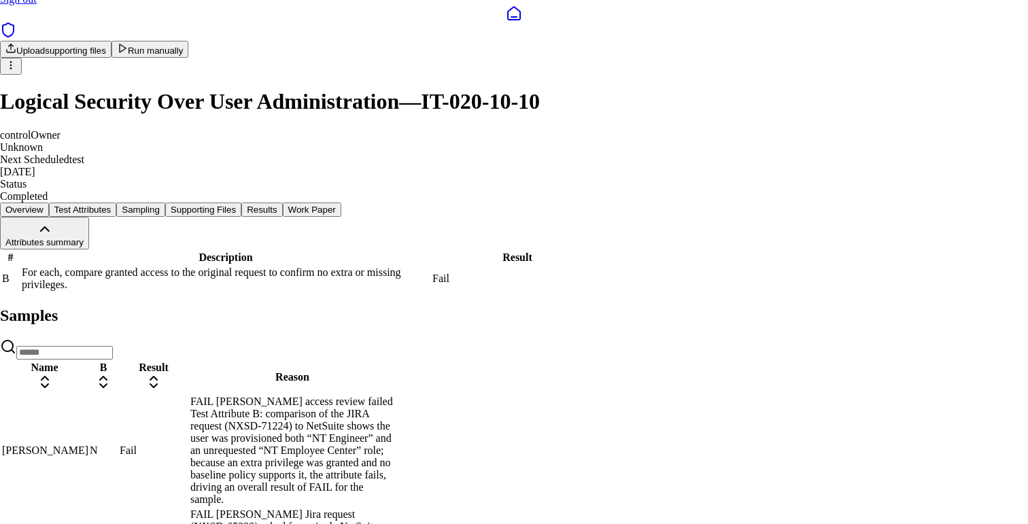
drag, startPoint x: 779, startPoint y: 257, endPoint x: 461, endPoint y: 275, distance: 318.7
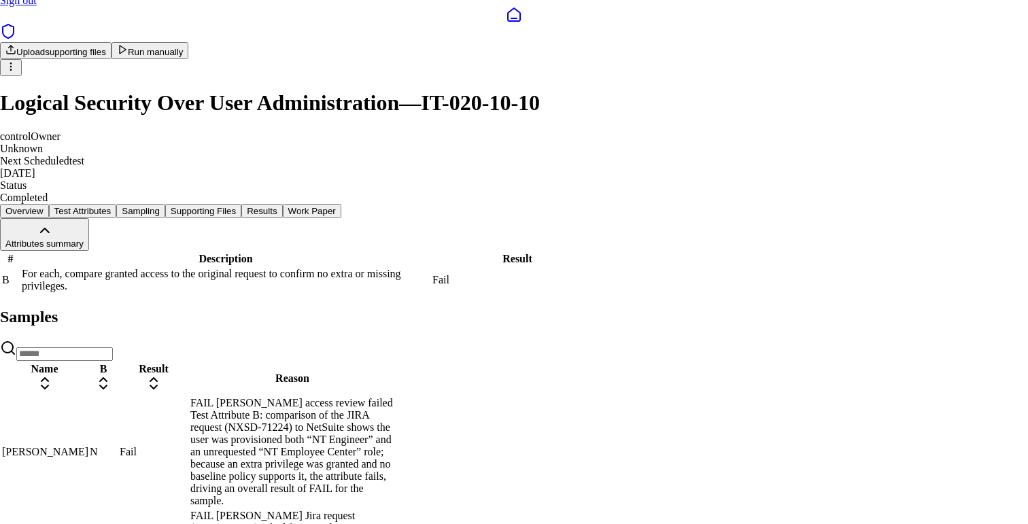
drag, startPoint x: 779, startPoint y: 258, endPoint x: 460, endPoint y: 277, distance: 318.8
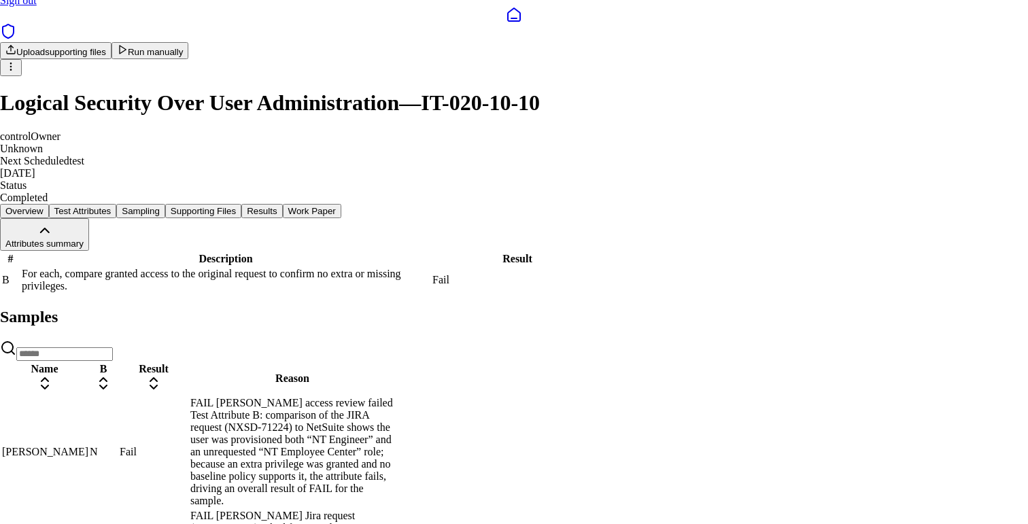
drag, startPoint x: 742, startPoint y: 256, endPoint x: 742, endPoint y: 275, distance: 18.4
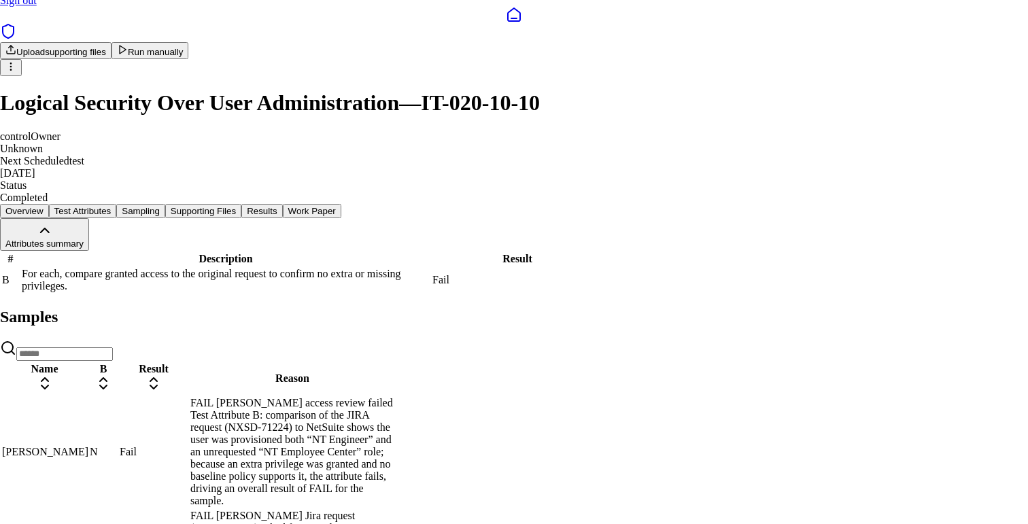
drag, startPoint x: 742, startPoint y: 275, endPoint x: 741, endPoint y: 252, distance: 22.4
drag, startPoint x: 417, startPoint y: 277, endPoint x: 551, endPoint y: 292, distance: 135.5
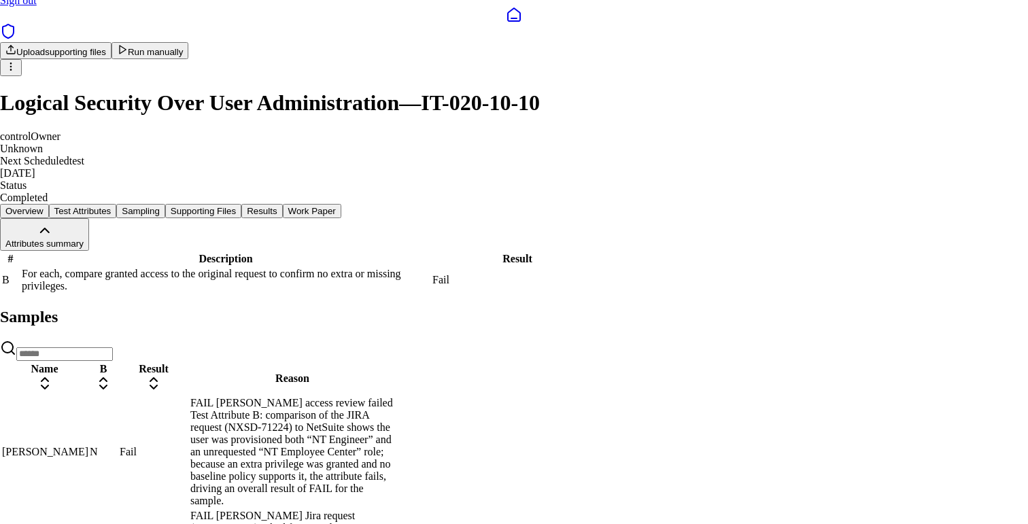
drag, startPoint x: 607, startPoint y: 273, endPoint x: 755, endPoint y: 286, distance: 149.5
drag, startPoint x: 392, startPoint y: 152, endPoint x: 428, endPoint y: 152, distance: 36.0
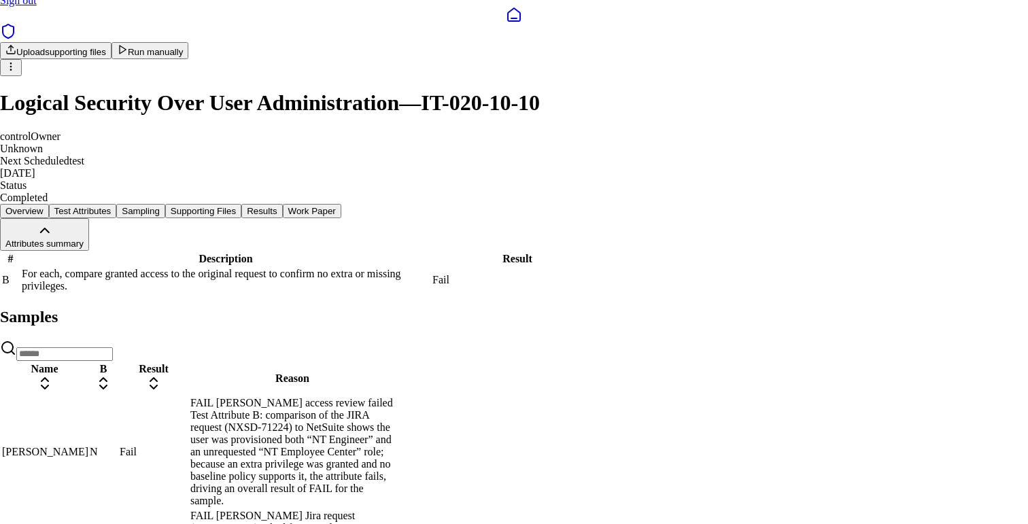
drag, startPoint x: 370, startPoint y: 154, endPoint x: 652, endPoint y: 171, distance: 282.6
drag, startPoint x: 492, startPoint y: 288, endPoint x: 638, endPoint y: 330, distance: 152.8
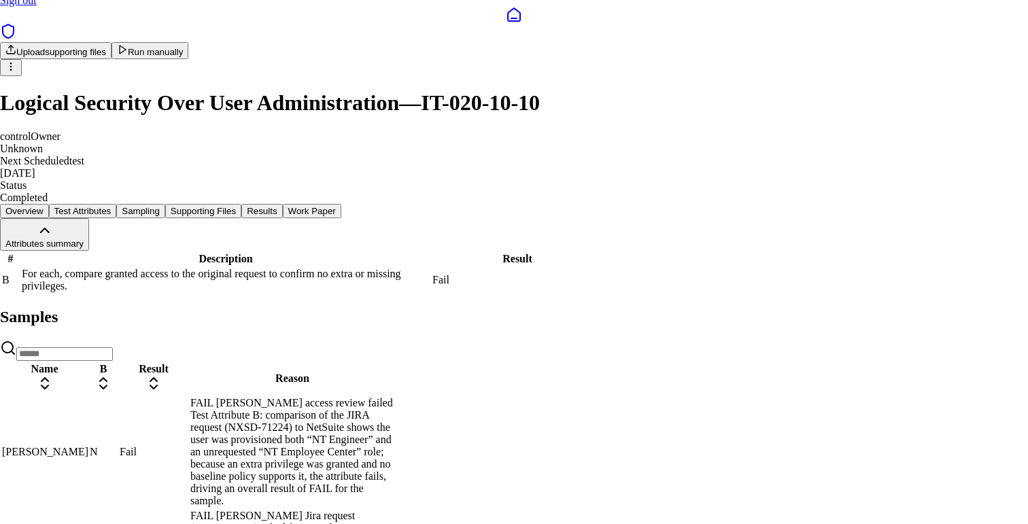
drag, startPoint x: 430, startPoint y: 264, endPoint x: 452, endPoint y: 281, distance: 27.2
drag, startPoint x: 451, startPoint y: 280, endPoint x: 437, endPoint y: 267, distance: 20.2
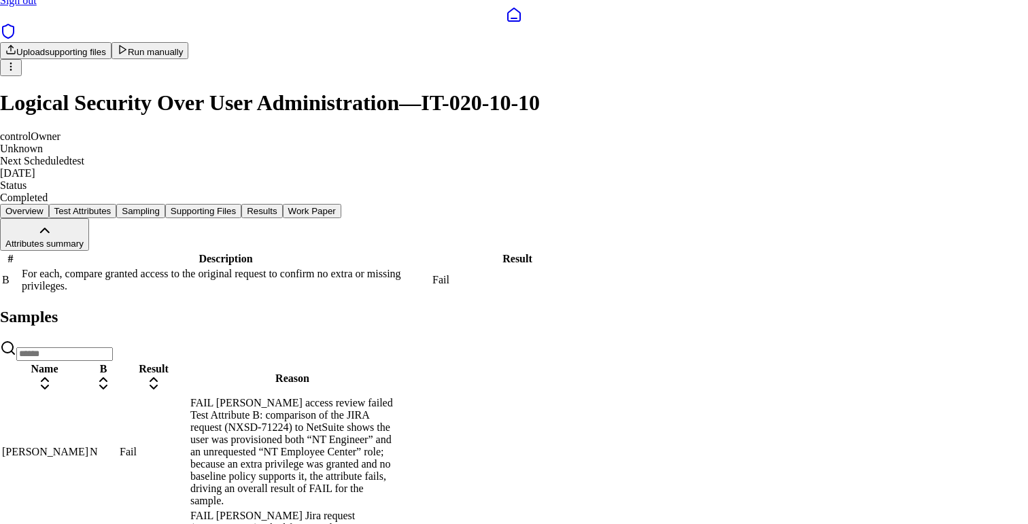
drag, startPoint x: 437, startPoint y: 267, endPoint x: 446, endPoint y: 284, distance: 19.5
drag, startPoint x: 458, startPoint y: 281, endPoint x: 689, endPoint y: 281, distance: 231.2
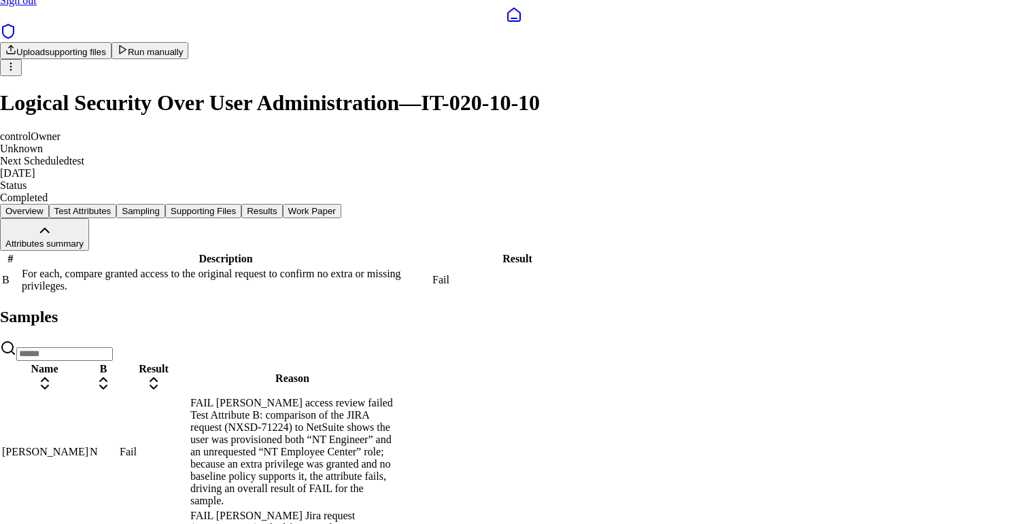
drag, startPoint x: 429, startPoint y: 214, endPoint x: 626, endPoint y: 214, distance: 197.2
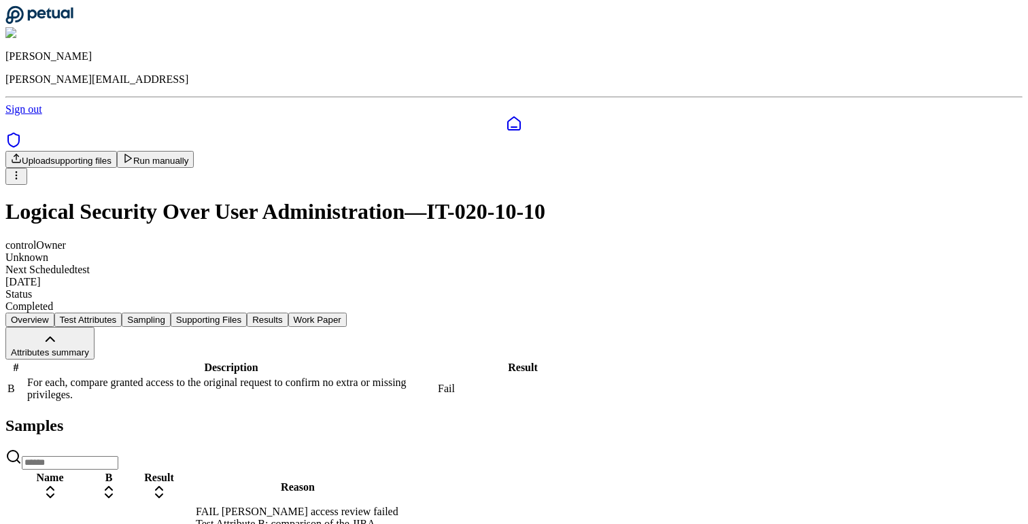
click at [944, 88] on html "[PERSON_NAME] [PERSON_NAME][EMAIL_ADDRESS] Sign out Upload supporting files Run…" at bounding box center [514, 383] width 1028 height 766
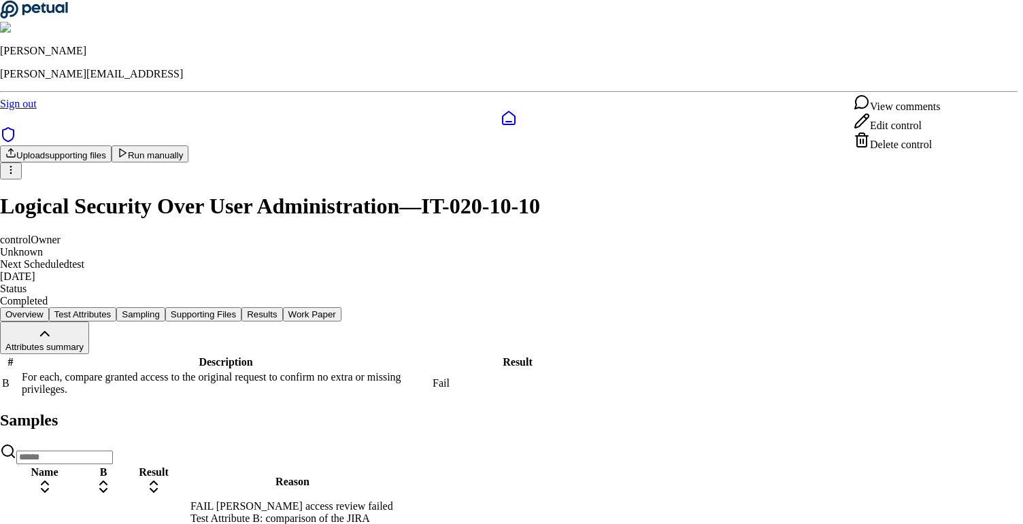
click at [812, 143] on html "[PERSON_NAME] [PERSON_NAME][EMAIL_ADDRESS] Sign out Upload supporting files Run…" at bounding box center [511, 380] width 1023 height 761
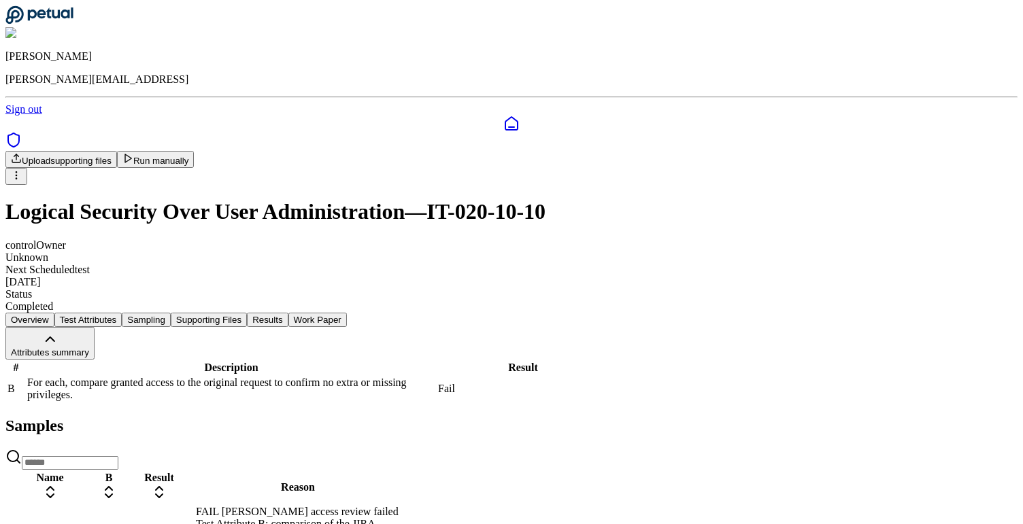
click at [194, 151] on button "Run manually" at bounding box center [156, 159] width 78 height 17
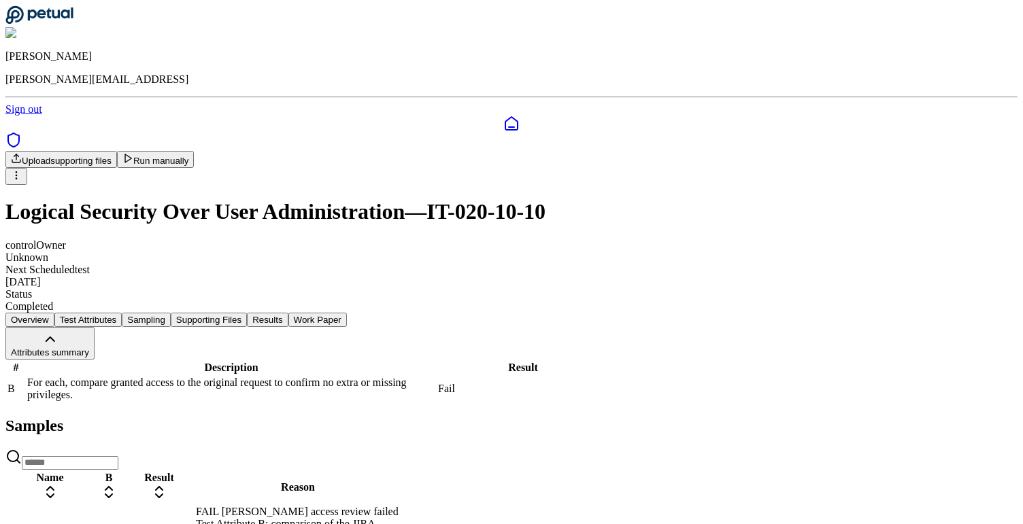
click at [194, 151] on button "Run manually" at bounding box center [156, 159] width 78 height 17
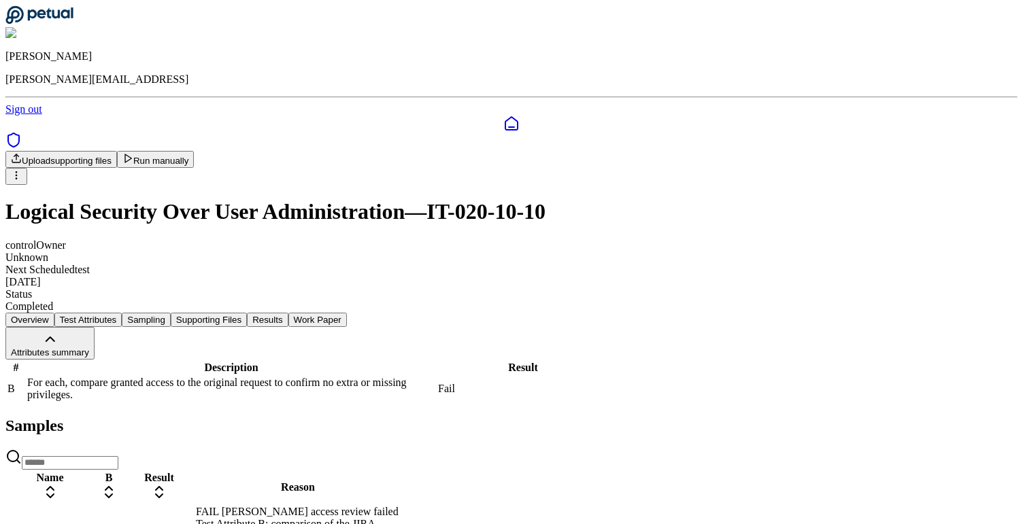
click at [194, 151] on button "Run manually" at bounding box center [156, 159] width 78 height 17
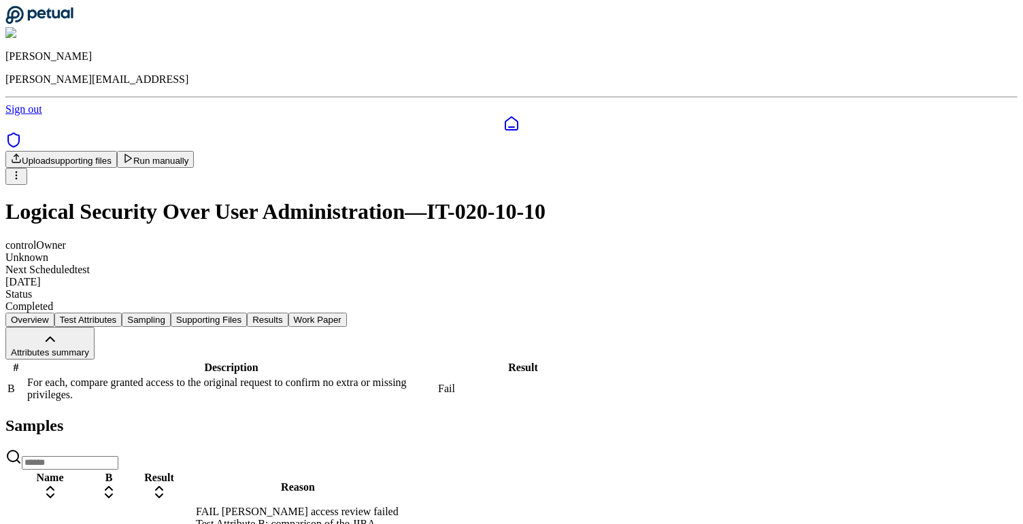
click at [946, 89] on html "[PERSON_NAME] [PERSON_NAME][EMAIL_ADDRESS] Sign out Upload supporting files Run…" at bounding box center [511, 383] width 1023 height 766
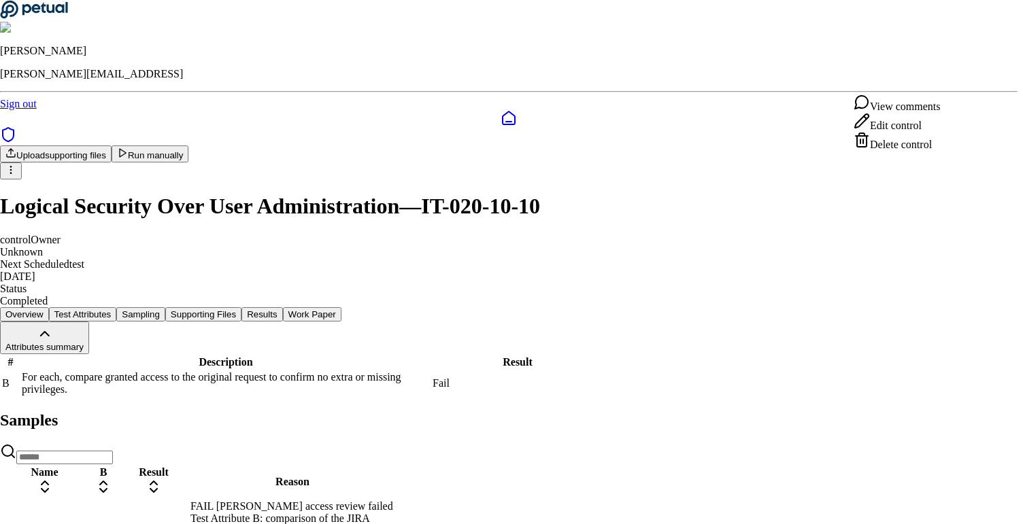
click at [766, 154] on html "[PERSON_NAME] [PERSON_NAME][EMAIL_ADDRESS] Sign out Upload supporting files Run…" at bounding box center [511, 380] width 1023 height 761
click at [955, 86] on html "[PERSON_NAME] [PERSON_NAME][EMAIL_ADDRESS] Sign out Upload supporting files Run…" at bounding box center [511, 380] width 1023 height 761
click at [913, 112] on div "View comments" at bounding box center [896, 103] width 86 height 19
click at [942, 70] on html "[PERSON_NAME] [PERSON_NAME][EMAIL_ADDRESS] Sign out Upload supporting files Run…" at bounding box center [514, 380] width 1028 height 761
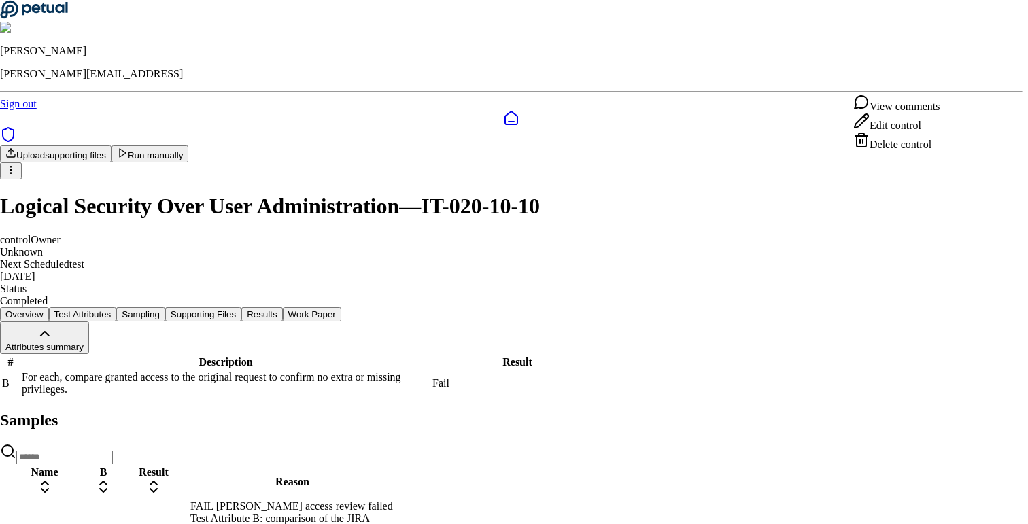
click at [904, 113] on div "View comments" at bounding box center [896, 103] width 86 height 19
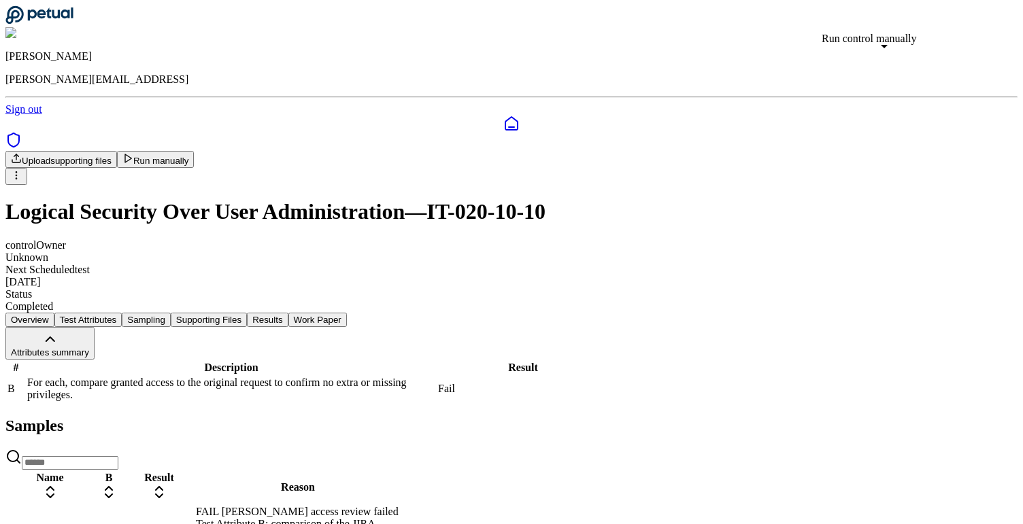
click at [194, 151] on button "Run manually" at bounding box center [156, 159] width 78 height 17
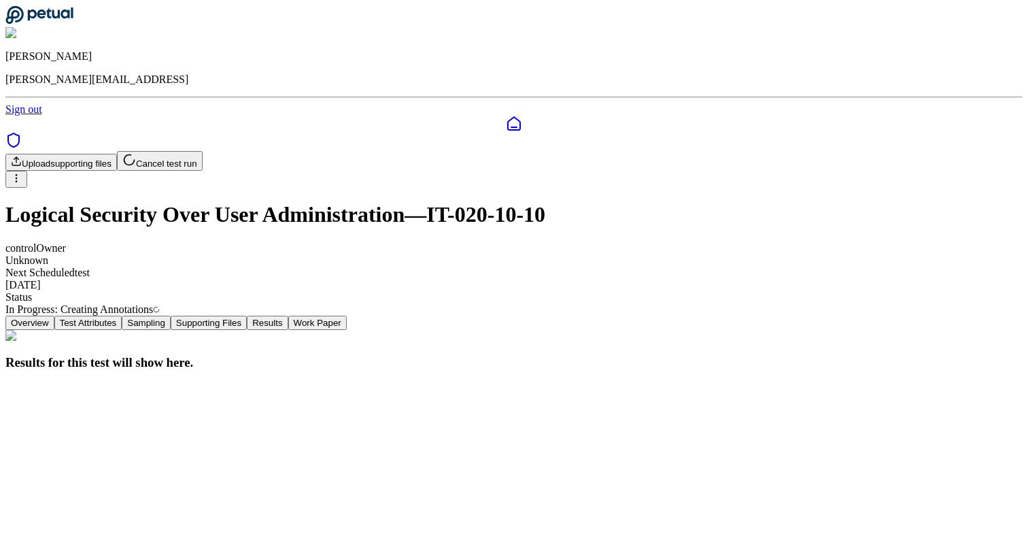
click at [247, 315] on button "Supporting Files" at bounding box center [209, 322] width 76 height 14
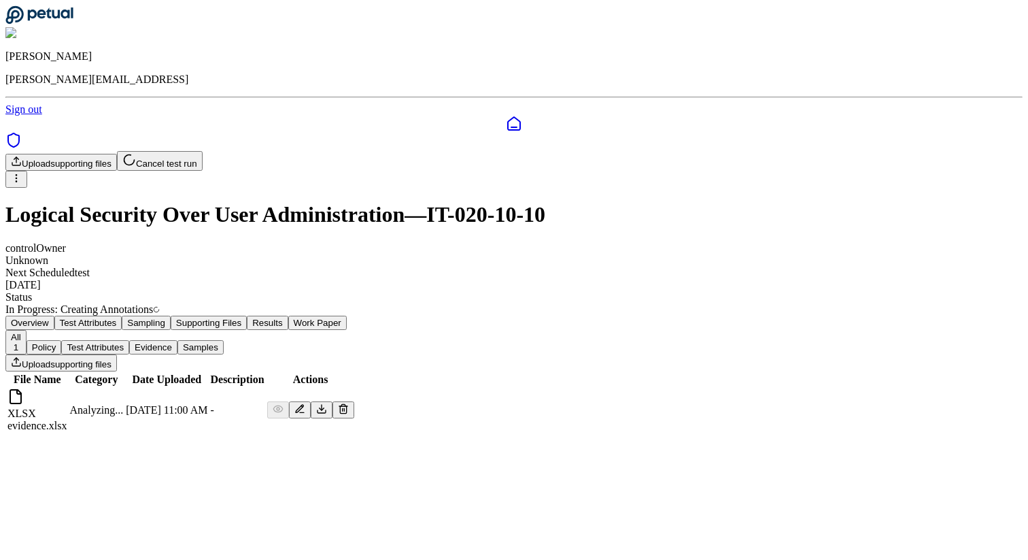
click at [288, 315] on button "Results" at bounding box center [267, 322] width 41 height 14
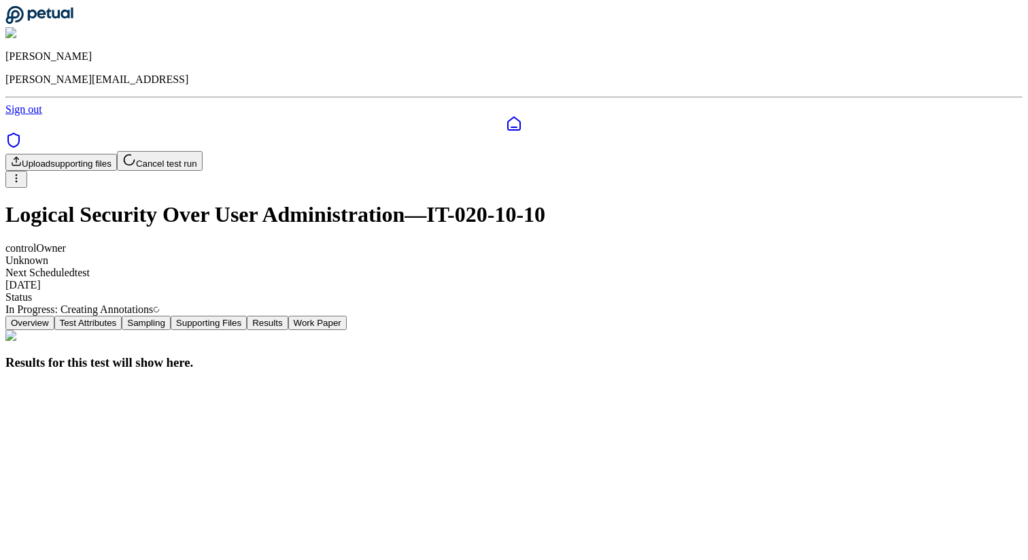
click at [247, 315] on button "Supporting Files" at bounding box center [209, 322] width 76 height 14
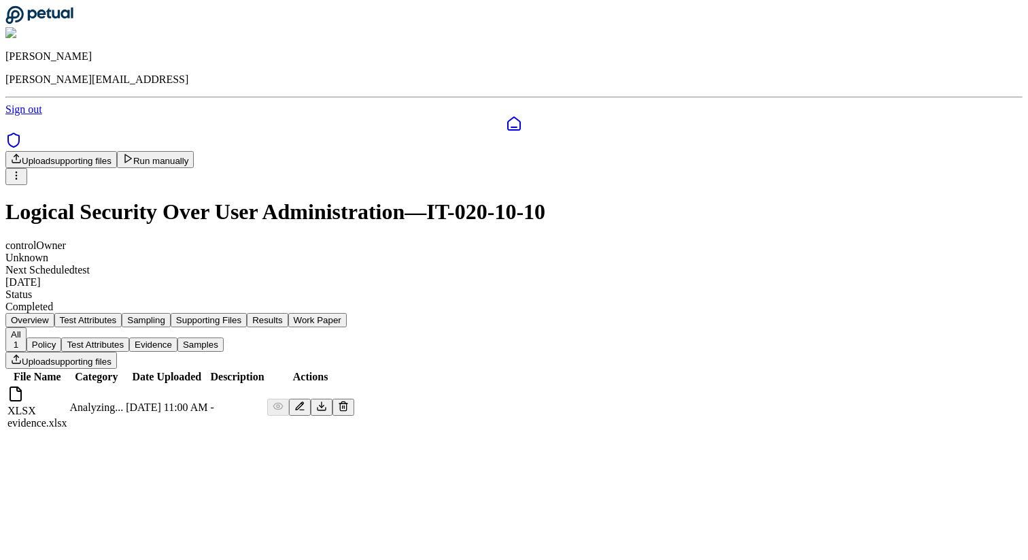
click at [956, 84] on html "[PERSON_NAME] [PERSON_NAME][EMAIL_ADDRESS] Sign out Upload supporting files Run…" at bounding box center [514, 221] width 1028 height 442
click at [740, 175] on html "[PERSON_NAME] [PERSON_NAME][EMAIL_ADDRESS] Sign out Upload supporting files Run…" at bounding box center [514, 221] width 1028 height 442
click at [288, 313] on button "Results" at bounding box center [267, 320] width 41 height 14
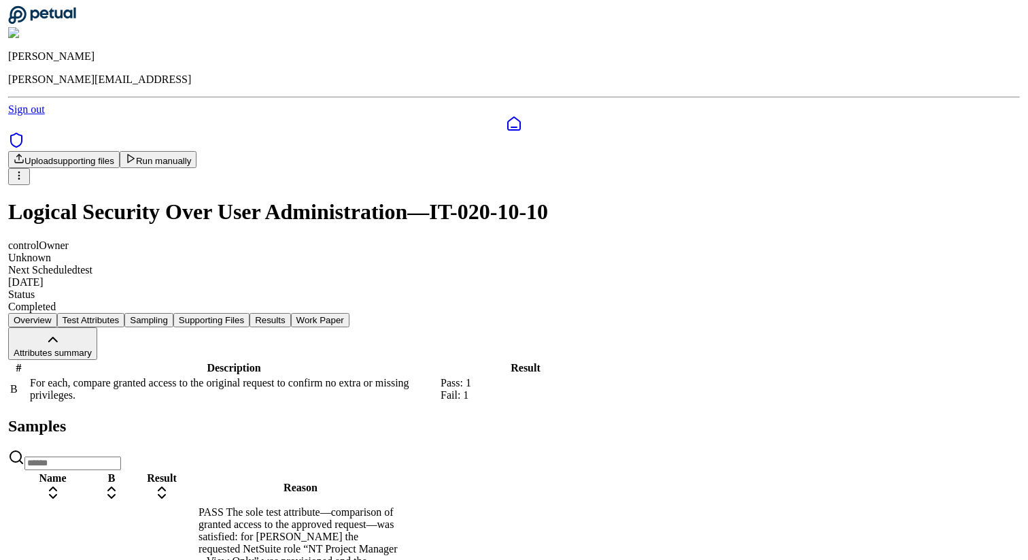
scroll to position [78, 0]
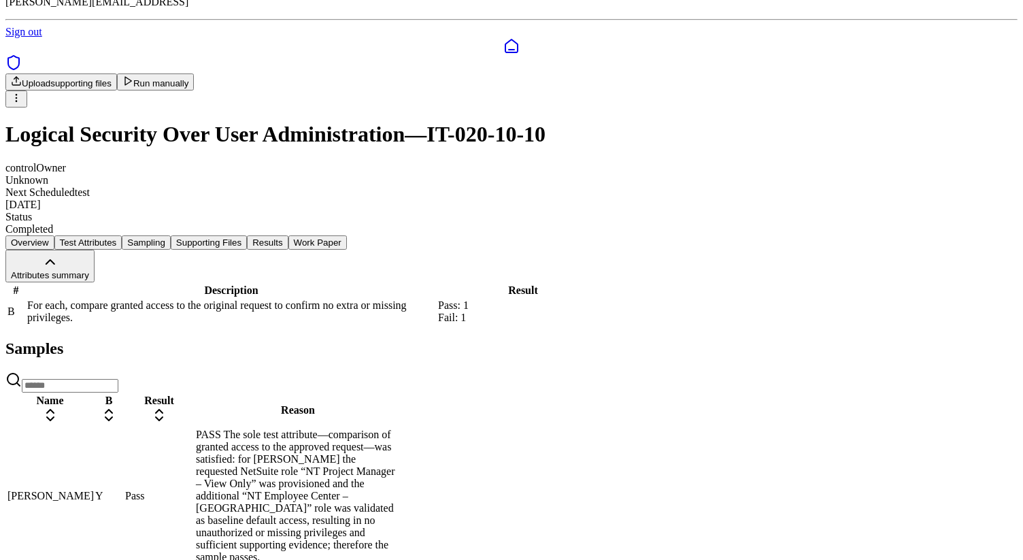
click at [400, 444] on div "PASS The sole test attribute—comparison of granted access to the approved reque…" at bounding box center [298, 495] width 204 height 135
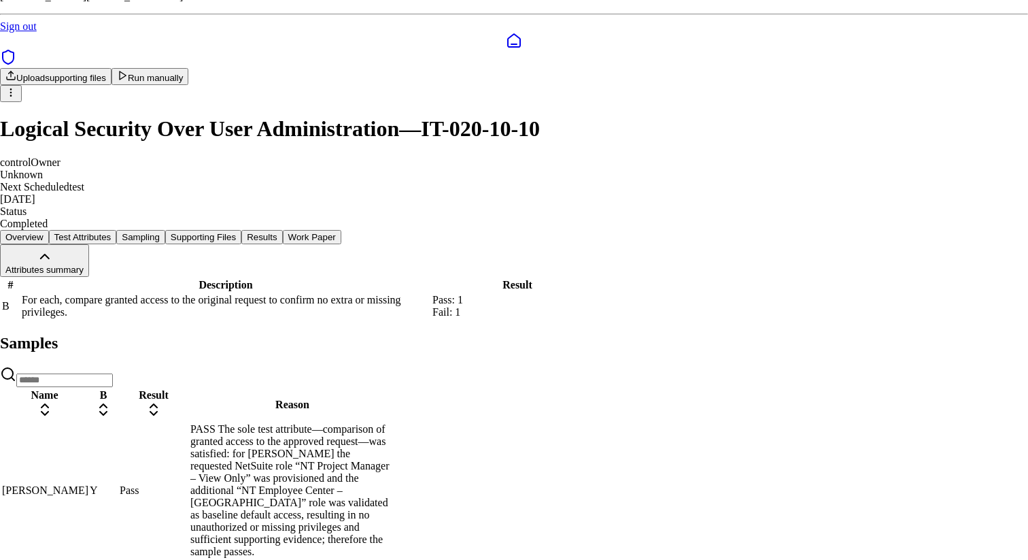
drag, startPoint x: 424, startPoint y: 488, endPoint x: 594, endPoint y: 488, distance: 170.7
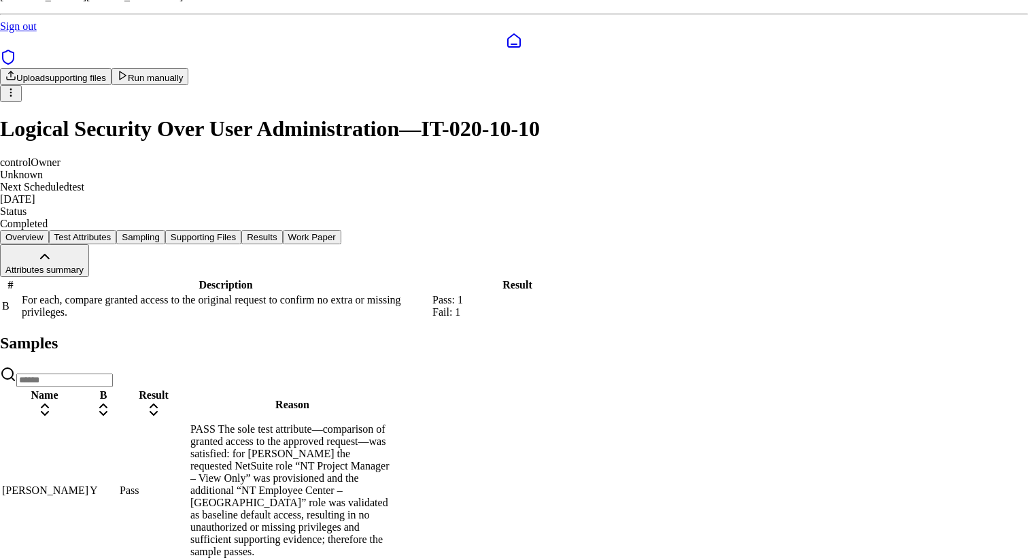
scroll to position [84, 0]
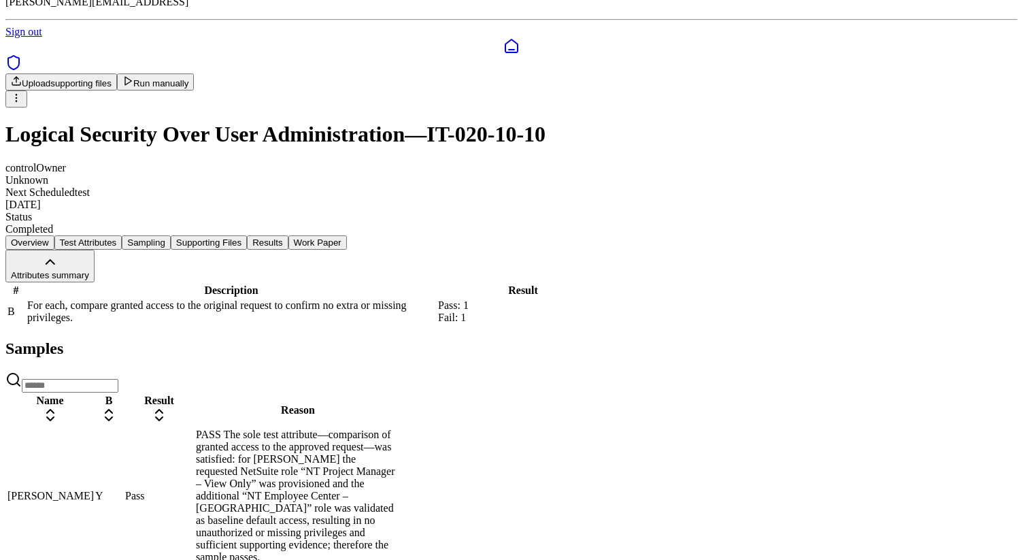
click at [400, 437] on div "PASS The sole test attribute—comparison of granted access to the approved reque…" at bounding box center [298, 495] width 204 height 135
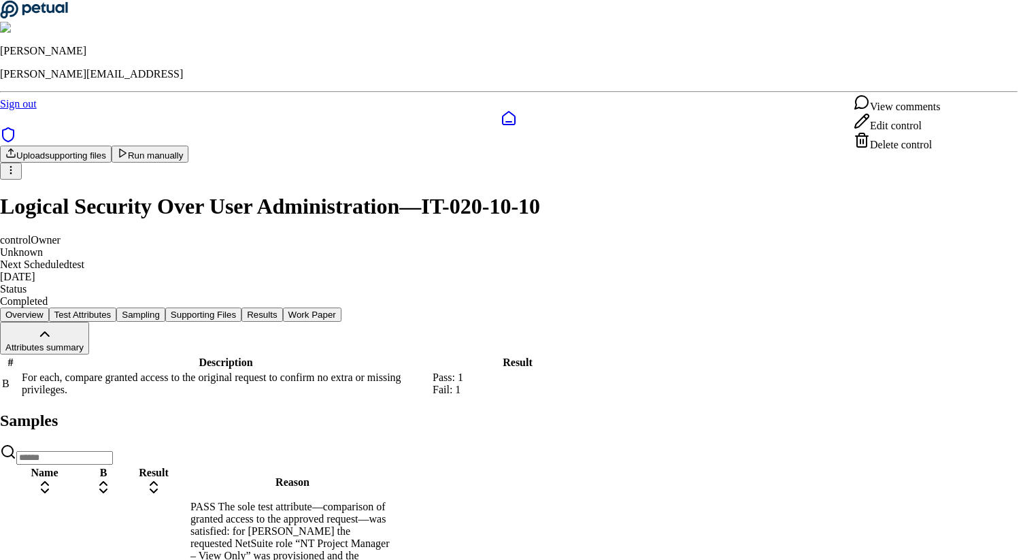
click at [953, 83] on html "[PERSON_NAME] [PERSON_NAME][EMAIL_ADDRESS] Sign out Upload supporting files Run…" at bounding box center [511, 405] width 1023 height 810
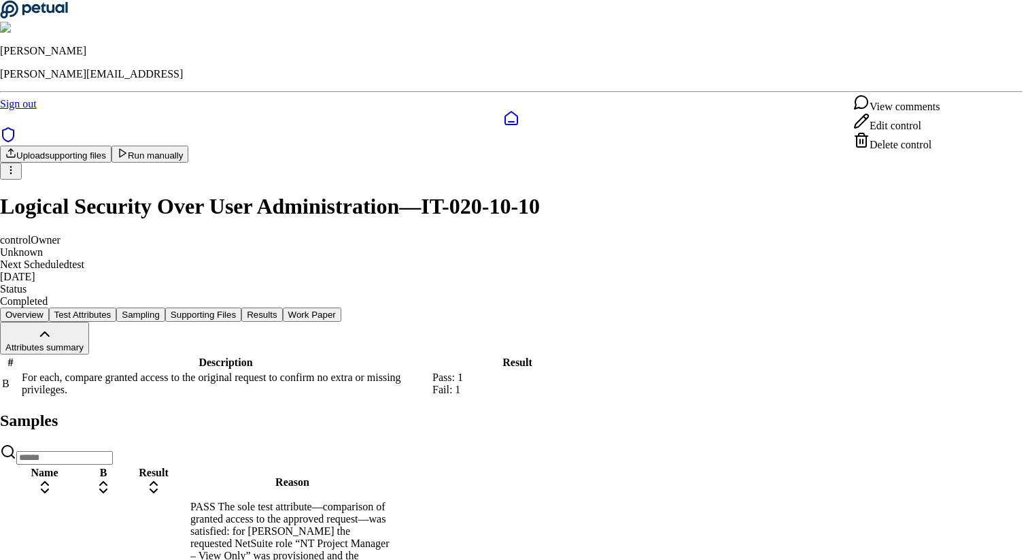
click at [923, 111] on div "View comments" at bounding box center [896, 103] width 86 height 19
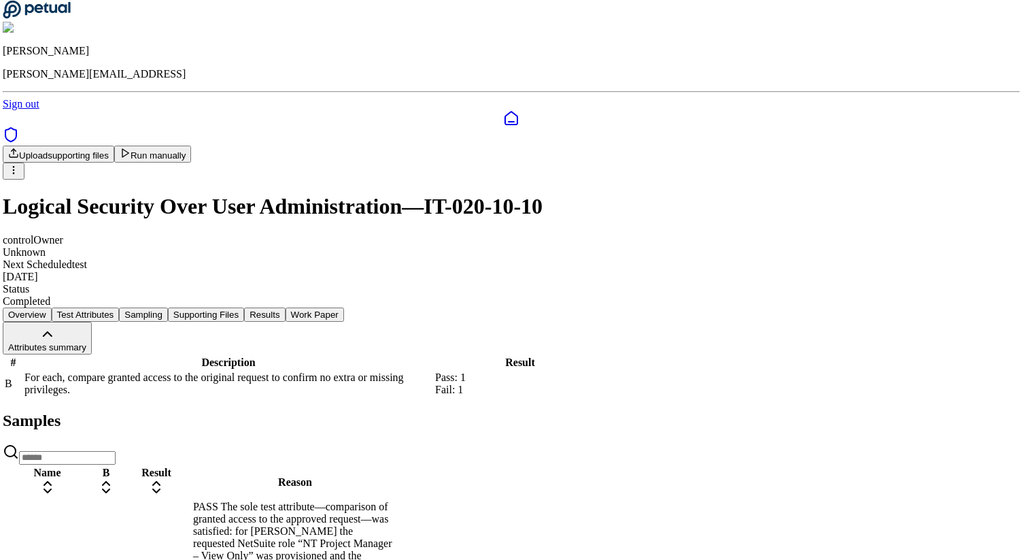
scroll to position [78, 0]
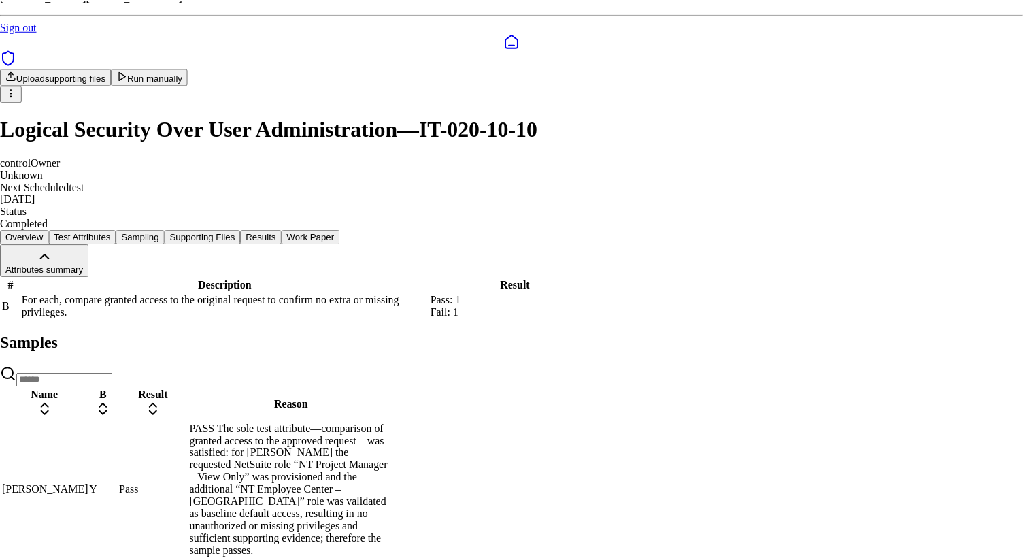
scroll to position [192, 0]
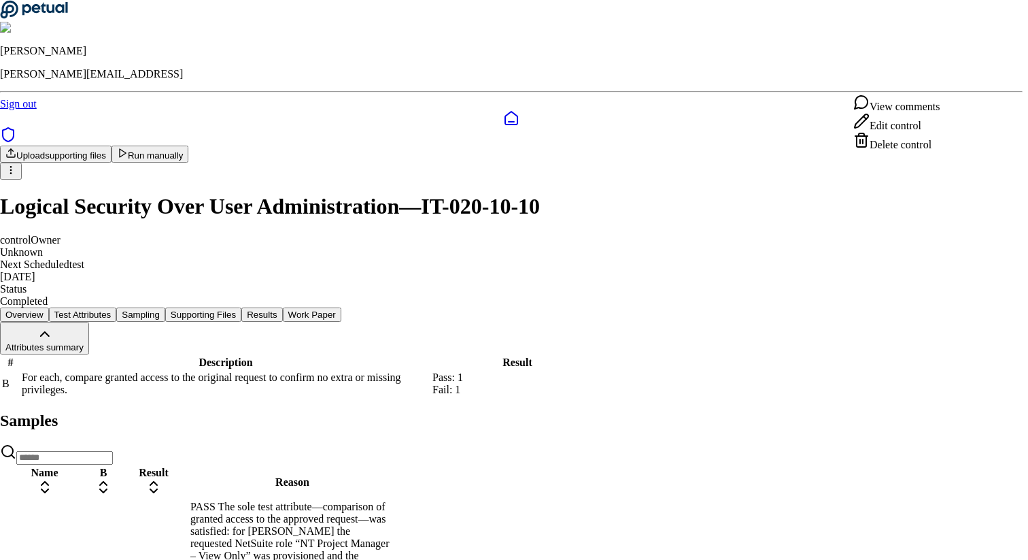
click at [958, 88] on html "[PERSON_NAME] [PERSON_NAME][EMAIL_ADDRESS] Sign out Upload supporting files Run…" at bounding box center [514, 405] width 1028 height 810
click at [927, 106] on div "View comments" at bounding box center [896, 103] width 86 height 19
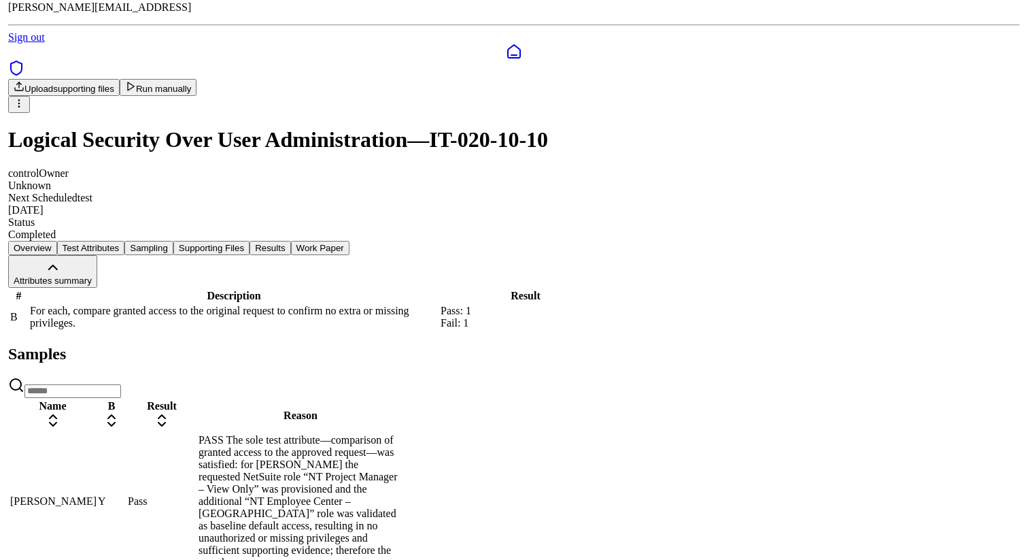
scroll to position [78, 0]
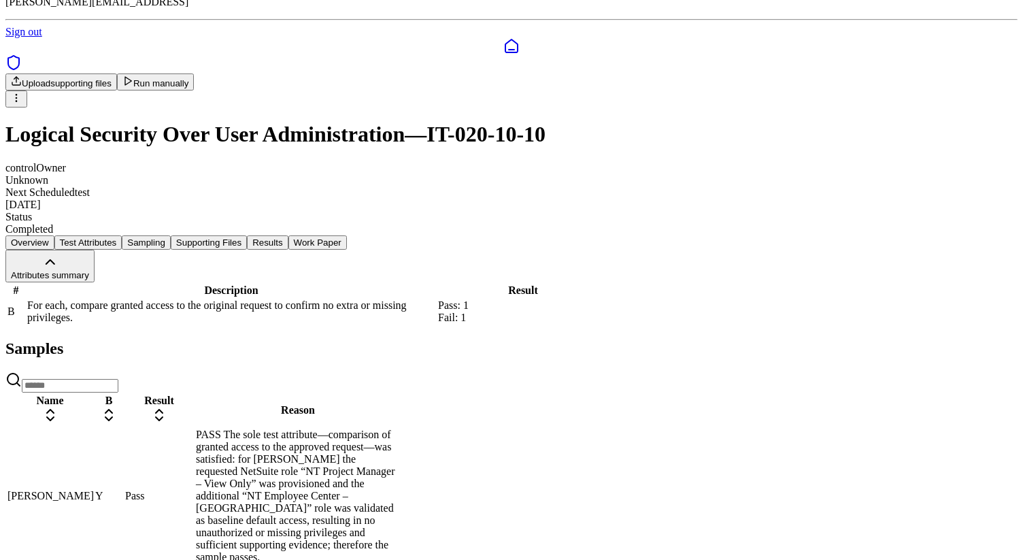
click at [400, 447] on div "PASS The sole test attribute—comparison of granted access to the approved reque…" at bounding box center [298, 495] width 204 height 135
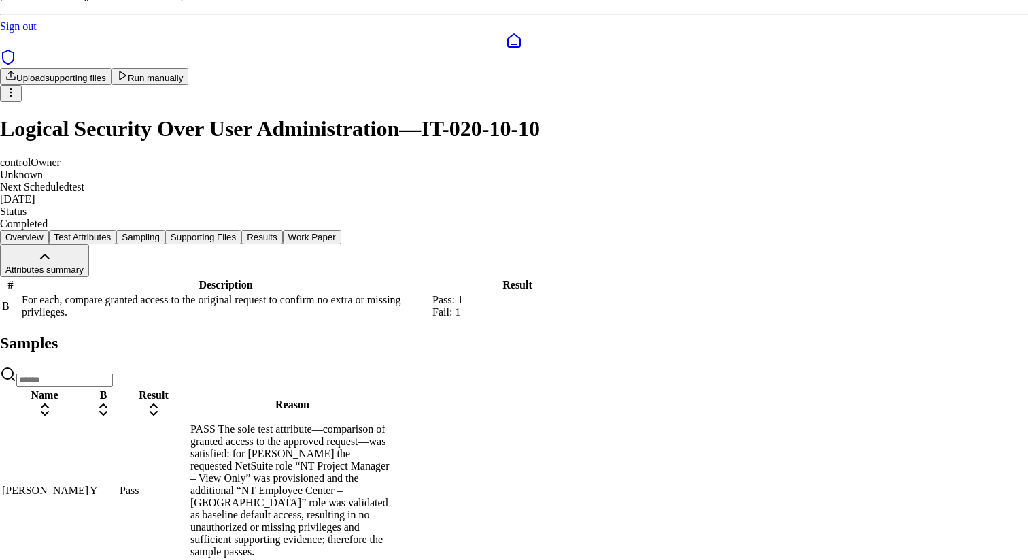
scroll to position [338, 0]
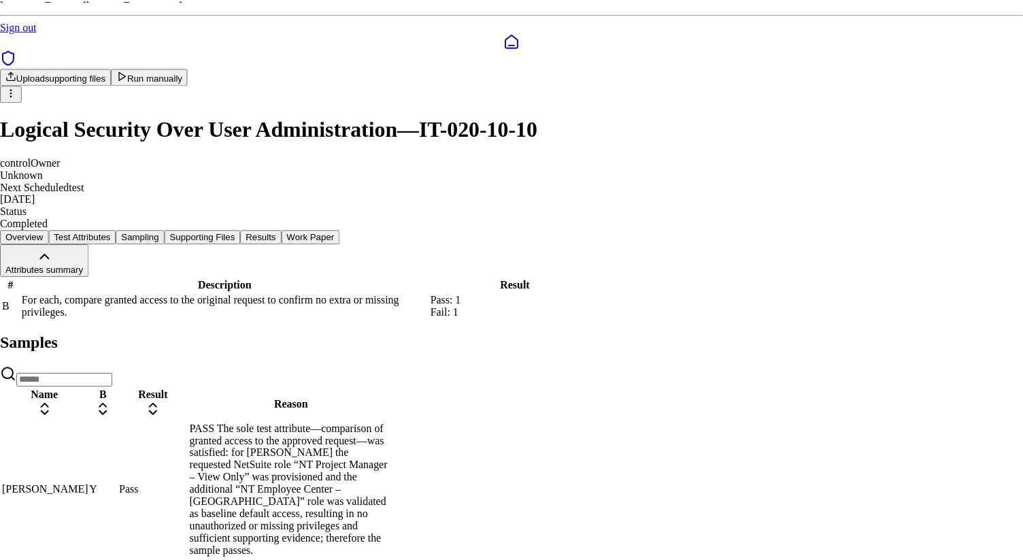
scroll to position [0, 0]
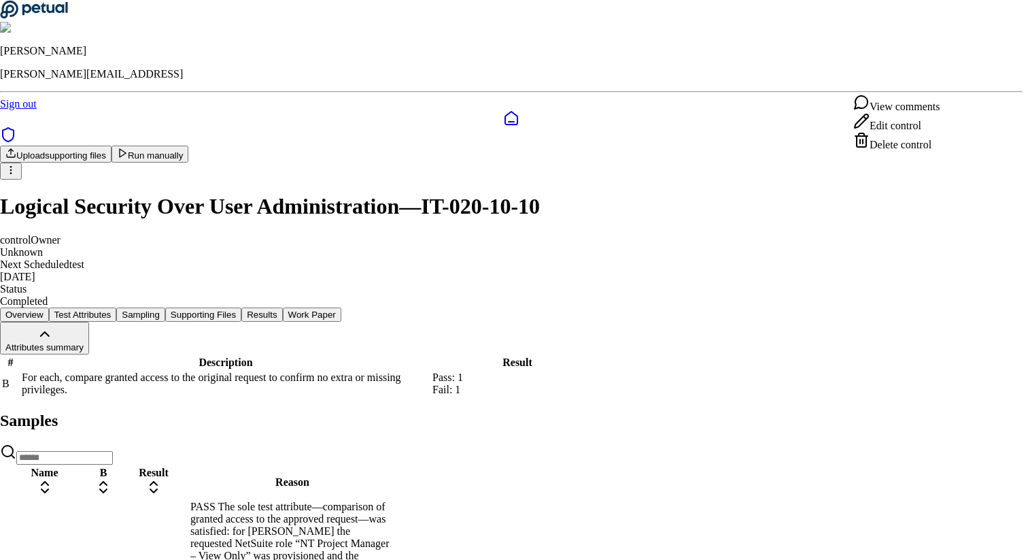
click at [956, 78] on html "[PERSON_NAME] [PERSON_NAME][EMAIL_ADDRESS] Sign out Upload supporting files Run…" at bounding box center [514, 405] width 1028 height 810
click at [912, 151] on div "Delete control" at bounding box center [896, 141] width 86 height 19
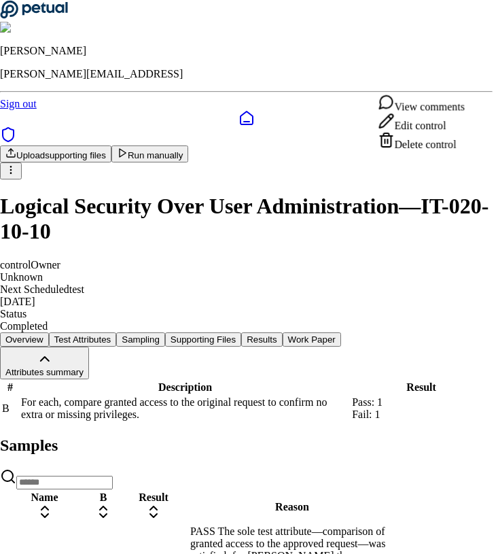
scroll to position [0, 51]
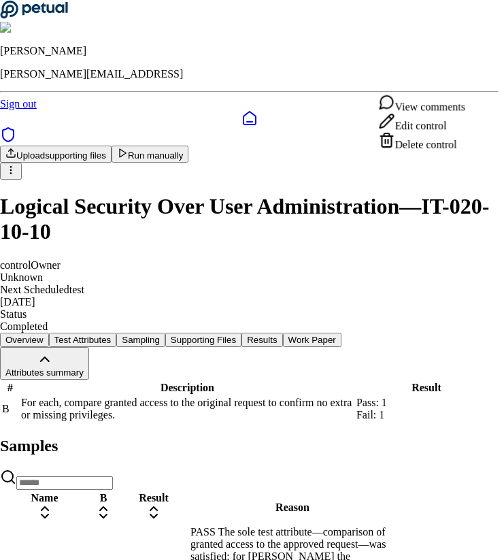
click at [468, 83] on html "[PERSON_NAME] [PERSON_NAME][EMAIL_ADDRESS] Sign out Upload supporting files Run…" at bounding box center [252, 417] width 504 height 835
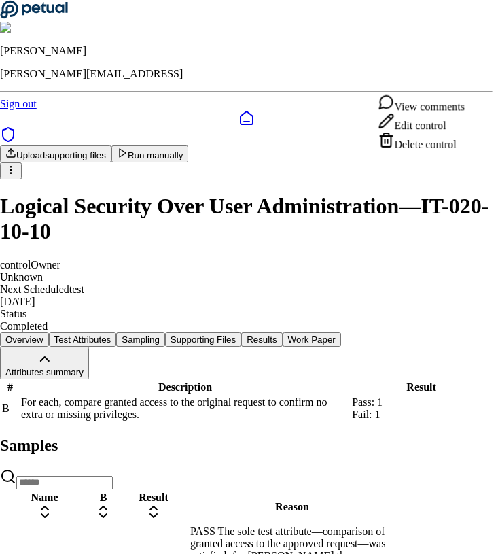
click at [472, 84] on html "[PERSON_NAME] [PERSON_NAME][EMAIL_ADDRESS] Sign out Upload supporting files Run…" at bounding box center [249, 417] width 498 height 835
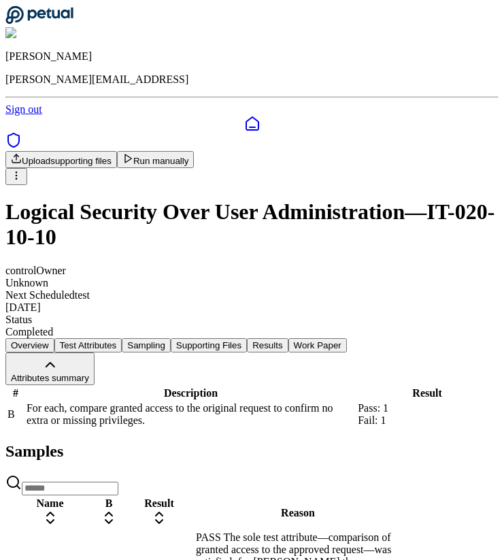
click at [472, 84] on html "[PERSON_NAME] [PERSON_NAME][EMAIL_ADDRESS] Sign out Upload supporting files Run…" at bounding box center [252, 420] width 504 height 840
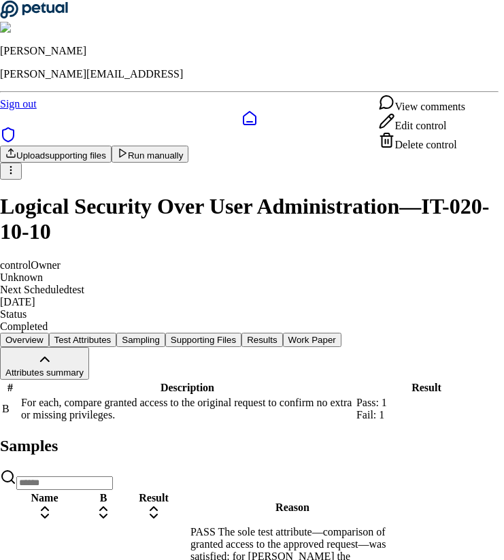
click at [438, 151] on div "Delete control" at bounding box center [422, 141] width 86 height 19
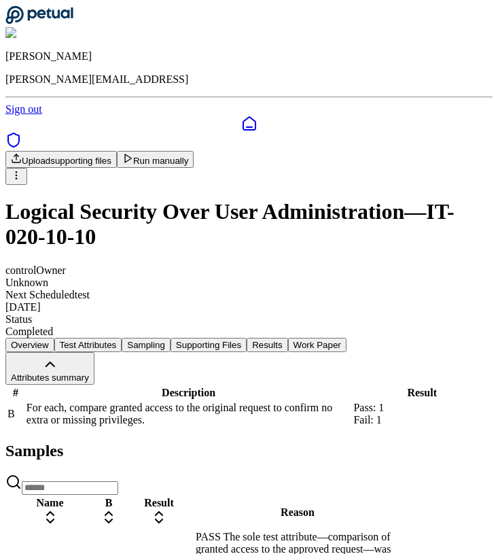
scroll to position [0, 51]
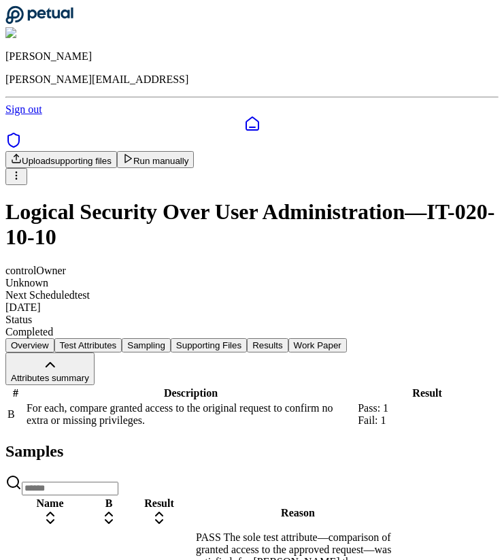
click at [459, 83] on html "[PERSON_NAME] [PERSON_NAME][EMAIL_ADDRESS] Sign out Upload supporting files Run…" at bounding box center [252, 420] width 504 height 840
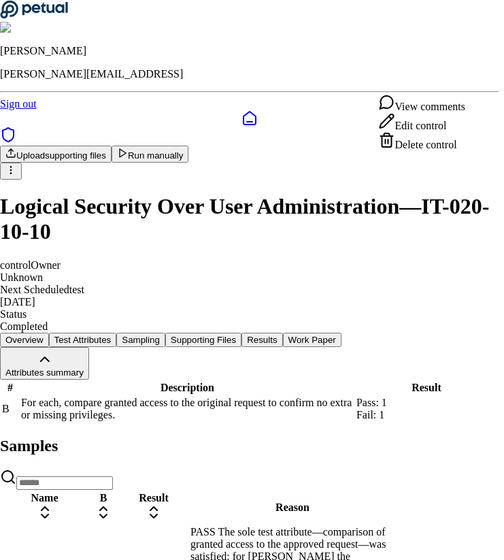
click at [421, 151] on div "Delete control" at bounding box center [422, 141] width 86 height 19
click at [465, 89] on html "[PERSON_NAME] [PERSON_NAME][EMAIL_ADDRESS] Sign out Upload supporting files Run…" at bounding box center [252, 417] width 504 height 835
click at [454, 105] on div "View comments" at bounding box center [422, 103] width 86 height 19
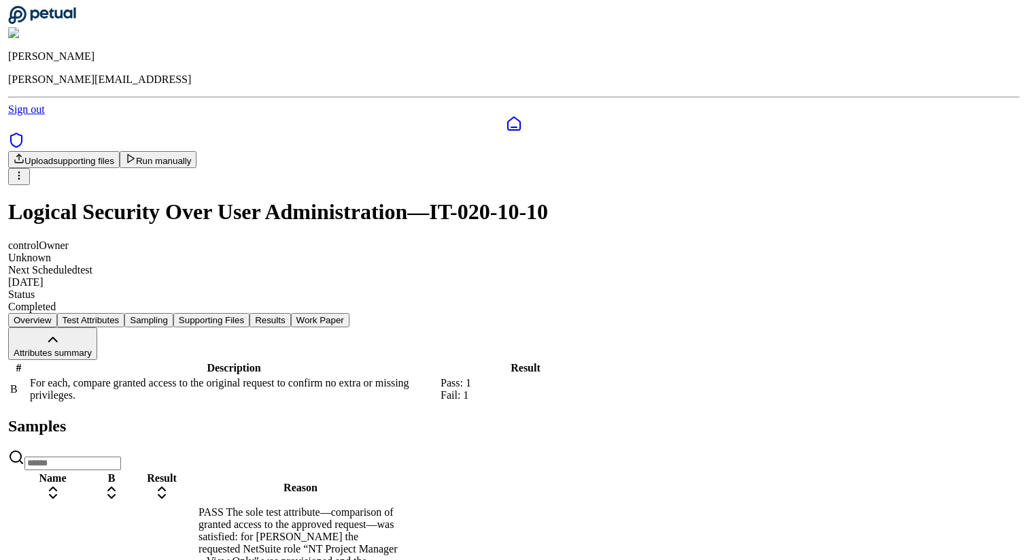
scroll to position [78, 0]
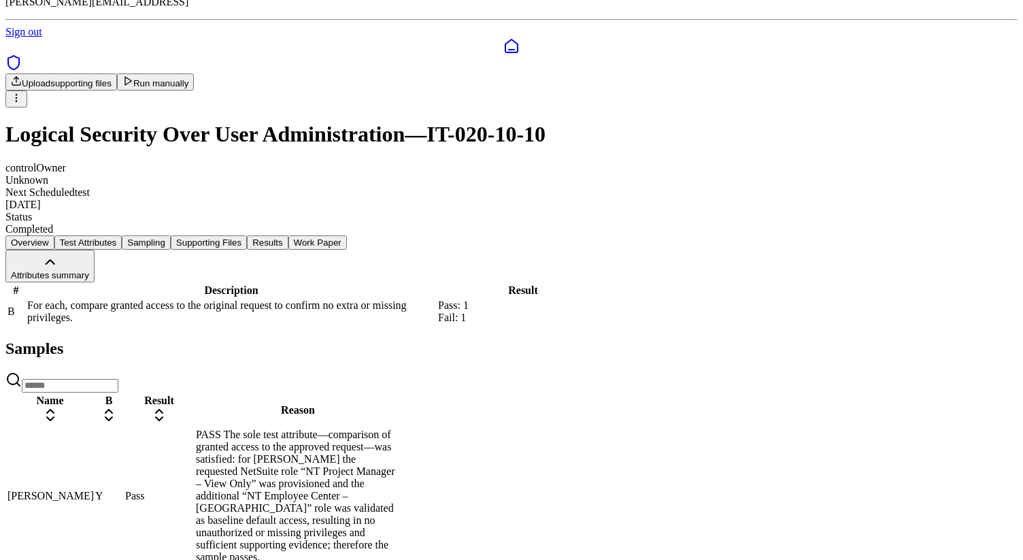
click at [400, 449] on div "PASS The sole test attribute—comparison of granted access to the approved reque…" at bounding box center [298, 495] width 204 height 135
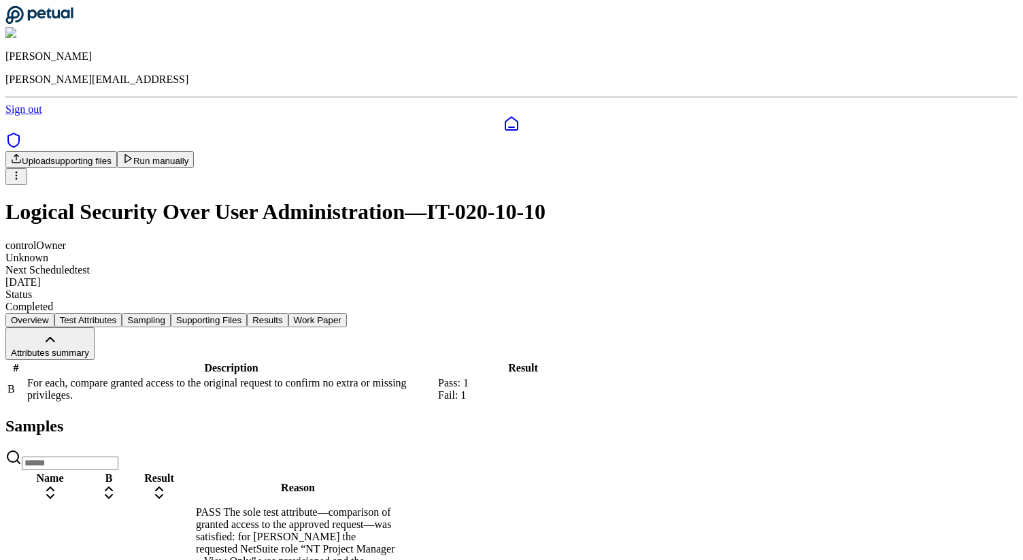
scroll to position [78, 0]
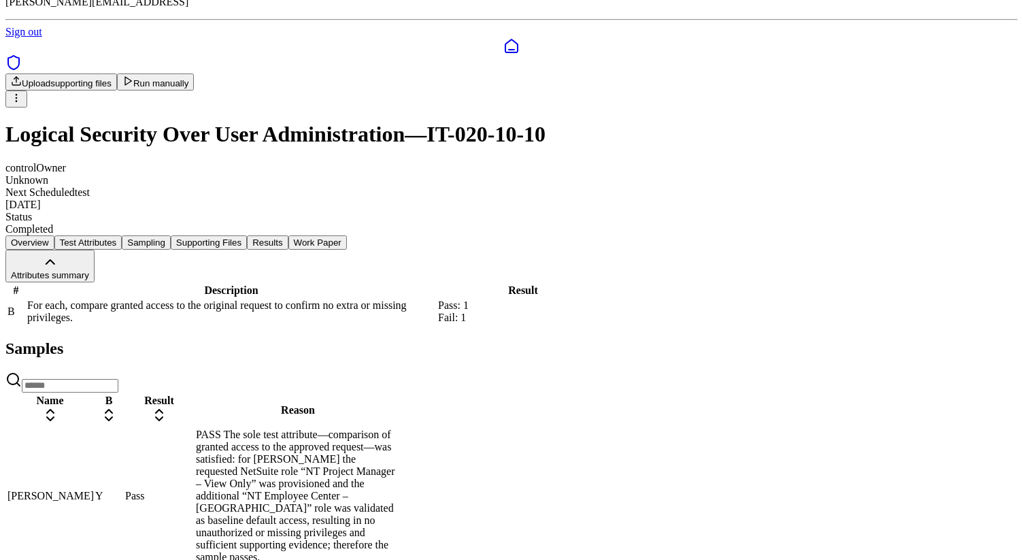
click at [400, 447] on div "PASS The sole test attribute—comparison of granted access to the approved reque…" at bounding box center [298, 495] width 204 height 135
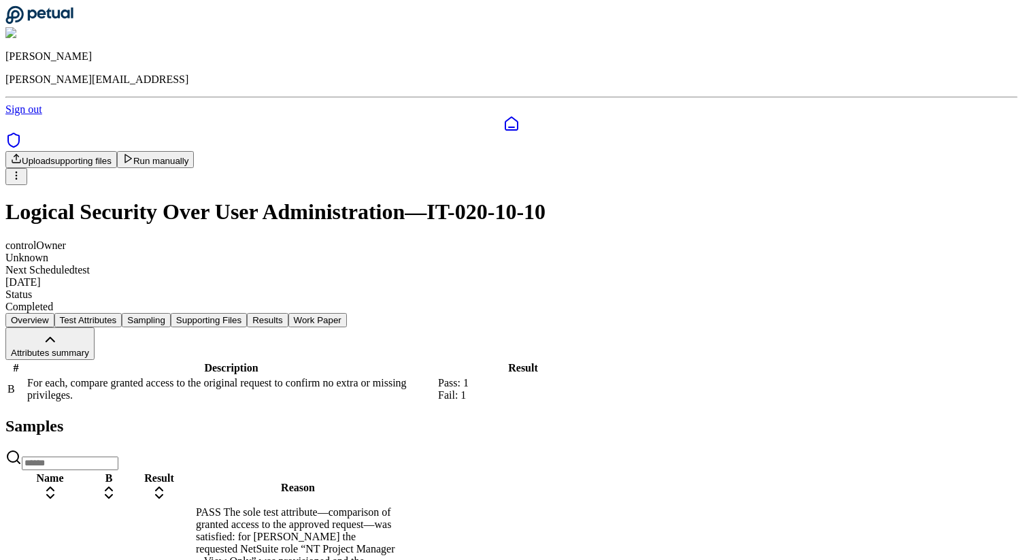
click at [498, 71] on html "[PERSON_NAME] [PERSON_NAME][EMAIL_ADDRESS] Sign out Upload supporting files Run…" at bounding box center [511, 407] width 1023 height 815
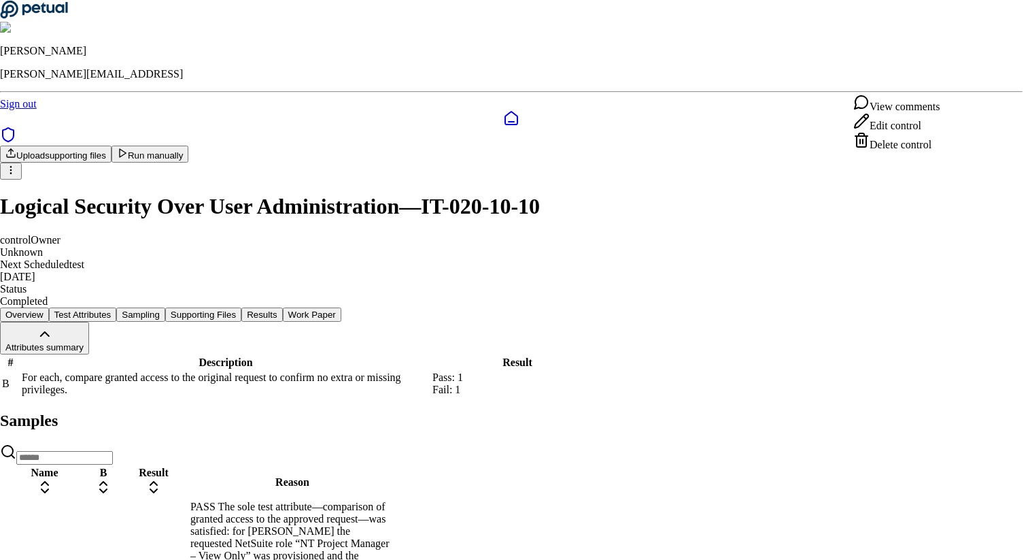
click at [498, 112] on div "View comments" at bounding box center [896, 103] width 86 height 19
